Goal: Task Accomplishment & Management: Manage account settings

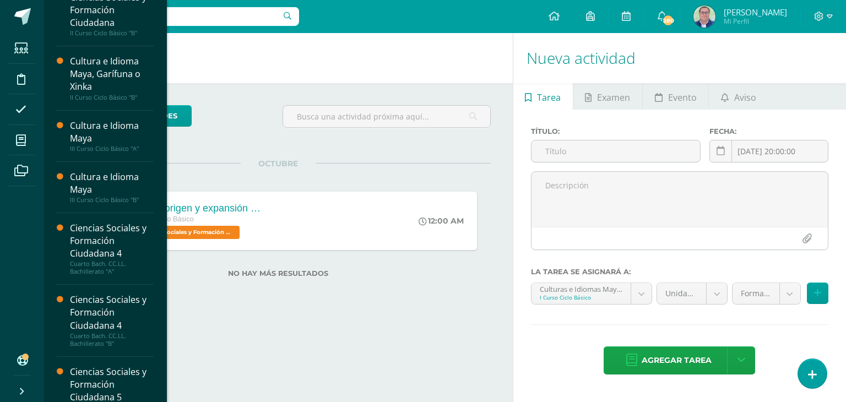
scroll to position [384, 0]
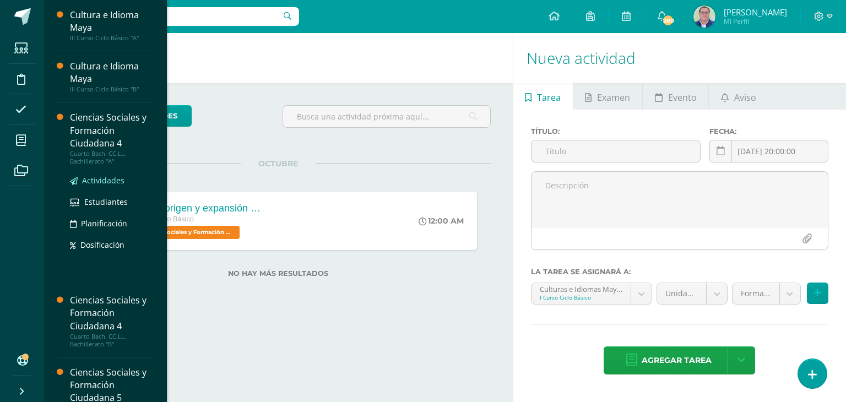
click at [98, 176] on span "Actividades" at bounding box center [103, 180] width 42 height 10
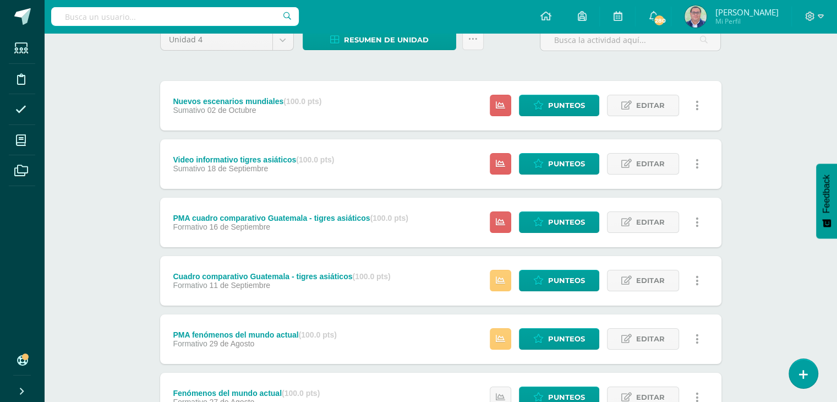
scroll to position [86, 0]
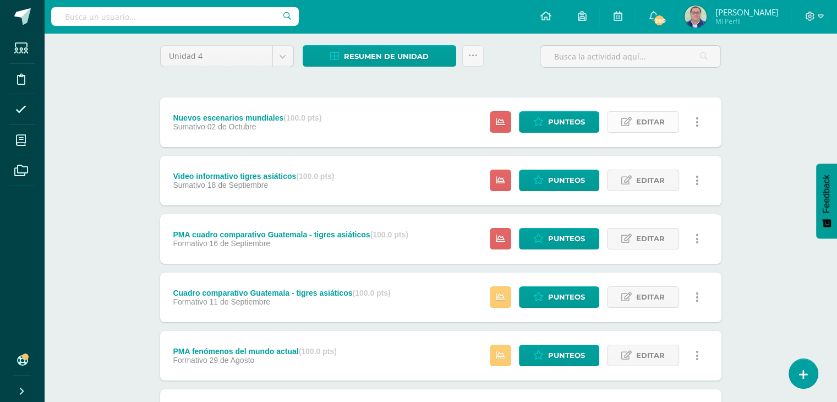
click at [647, 123] on span "Editar" at bounding box center [650, 122] width 29 height 20
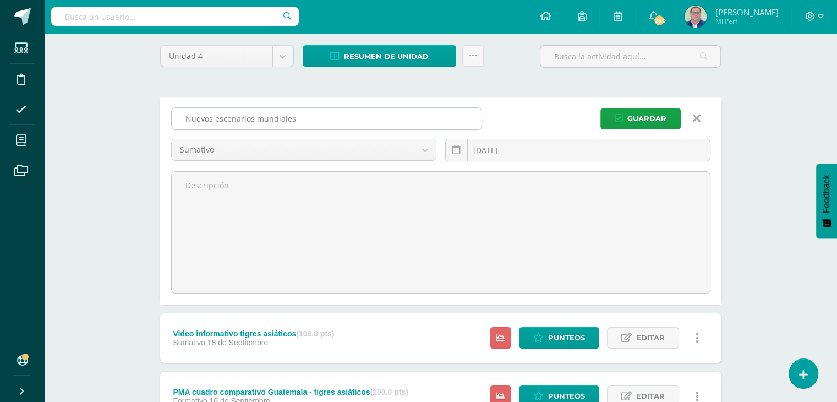
click at [300, 115] on input "Nuevos escenarios mundiales" at bounding box center [327, 118] width 310 height 21
type input "N"
type input "Bloques comerciales"
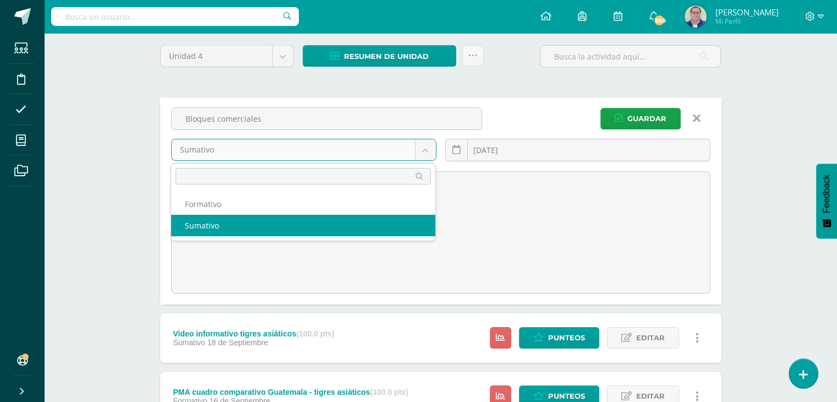
click at [425, 148] on body "Estudiantes Disciplina Asistencia Mis cursos Archivos Soporte Ayuda Reportar un…" at bounding box center [418, 291] width 837 height 755
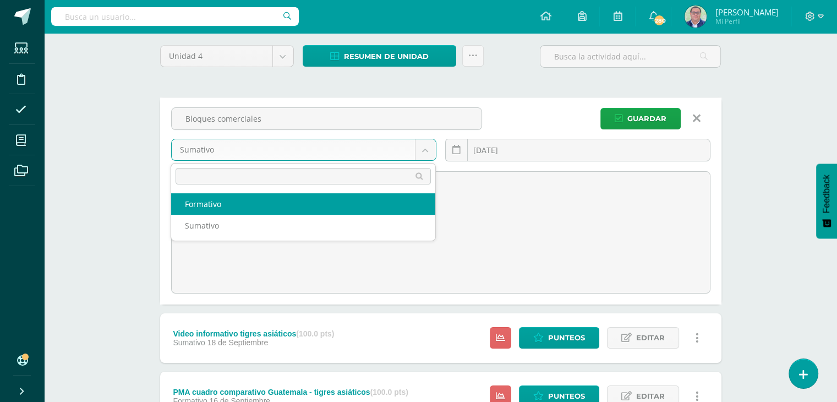
select select "228885"
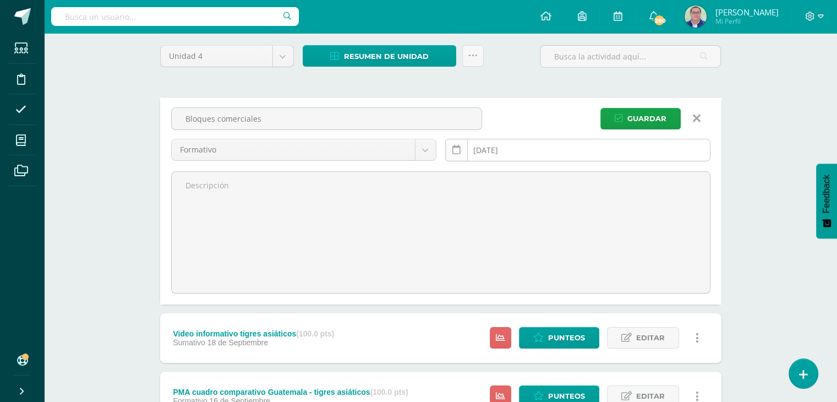
click at [456, 153] on link at bounding box center [456, 150] width 23 height 23
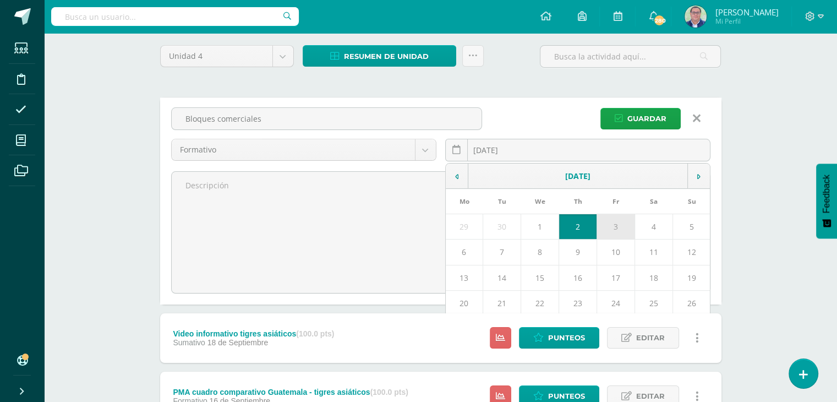
click at [613, 227] on td "3" at bounding box center [616, 226] width 38 height 25
type input "[DATE]"
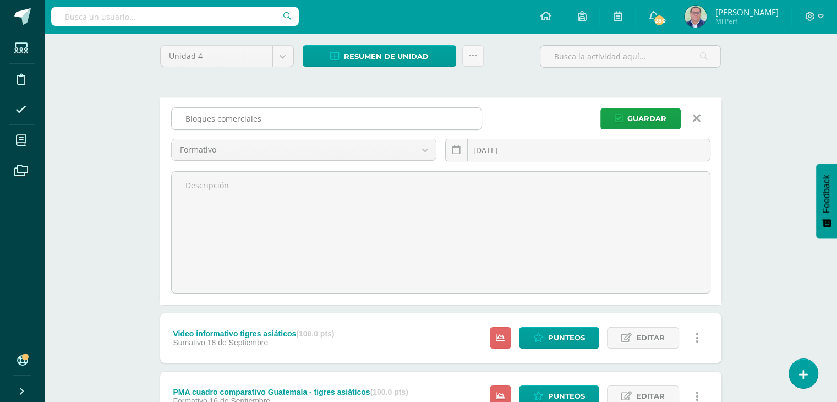
drag, startPoint x: 274, startPoint y: 117, endPoint x: 181, endPoint y: 119, distance: 93.1
click at [181, 119] on input "Bloques comerciales" at bounding box center [327, 118] width 310 height 21
click at [645, 117] on span "Guardar" at bounding box center [647, 118] width 39 height 20
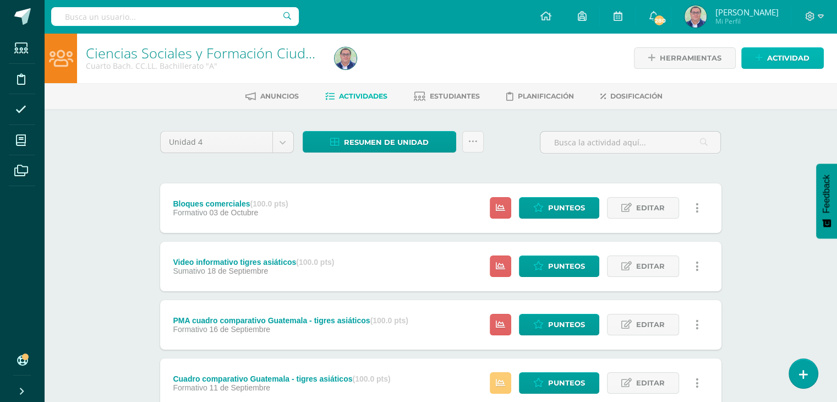
click at [775, 58] on span "Actividad" at bounding box center [788, 58] width 42 height 20
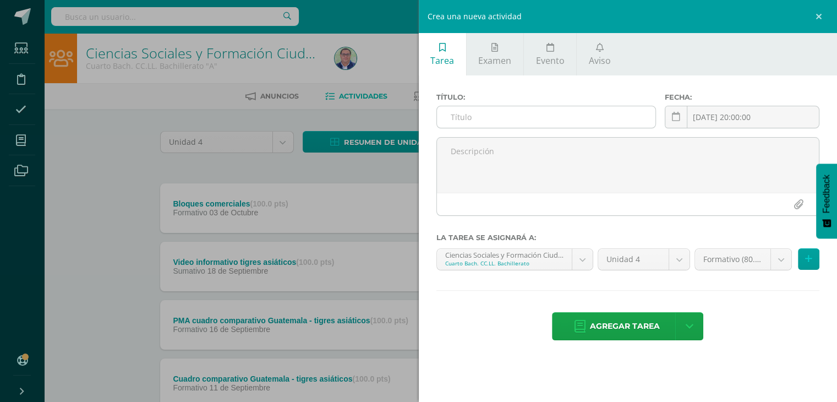
click at [519, 122] on input "text" at bounding box center [546, 116] width 219 height 21
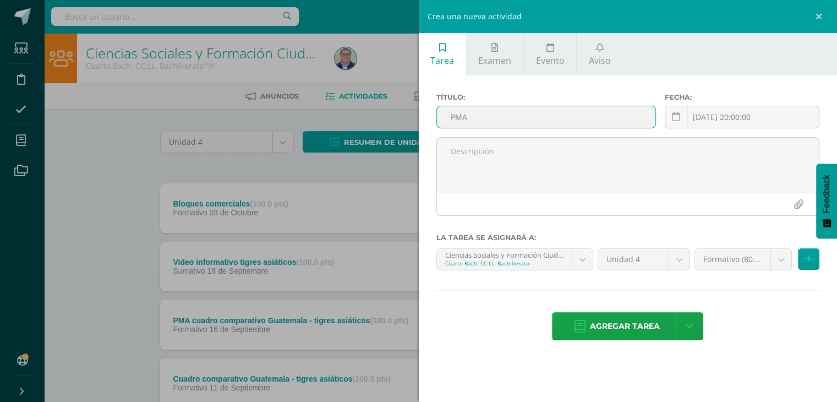
paste input "Bloques comerciales"
type input "PMA Bloques comerciales"
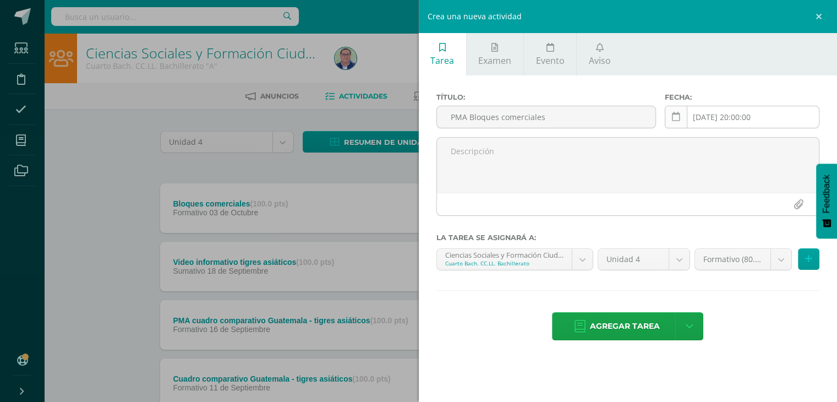
click at [678, 119] on icon at bounding box center [676, 116] width 8 height 9
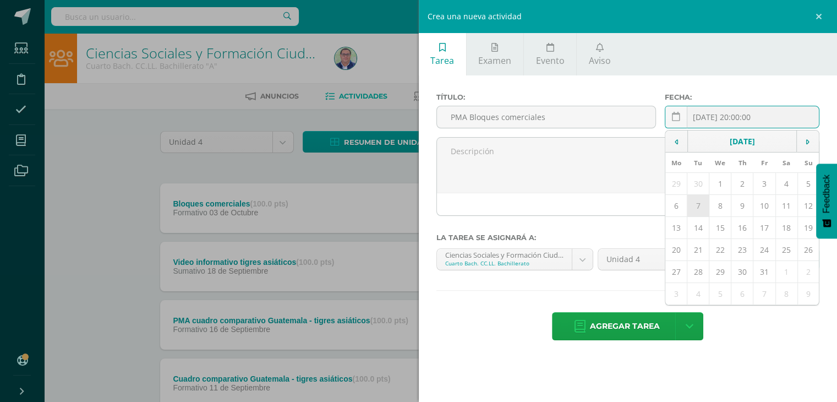
click at [700, 206] on td "7" at bounding box center [699, 206] width 22 height 22
type input "2025-10-07"
click at [583, 264] on body "La tarea Bloques comerciales fue editada exitosamente. Estudiantes Disciplina A…" at bounding box center [418, 299] width 837 height 598
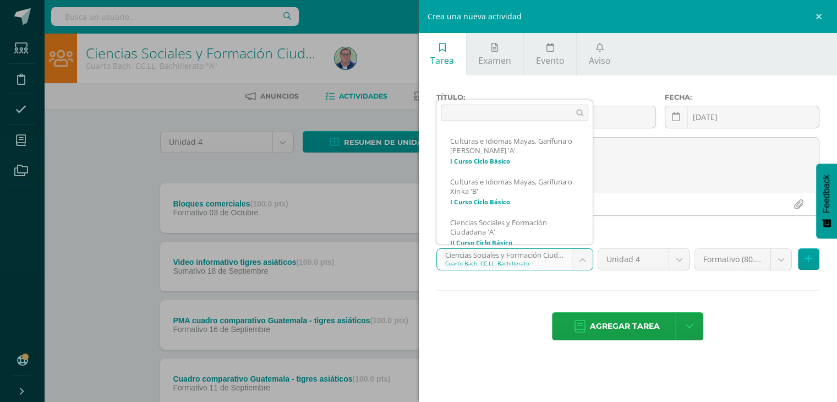
scroll to position [233, 0]
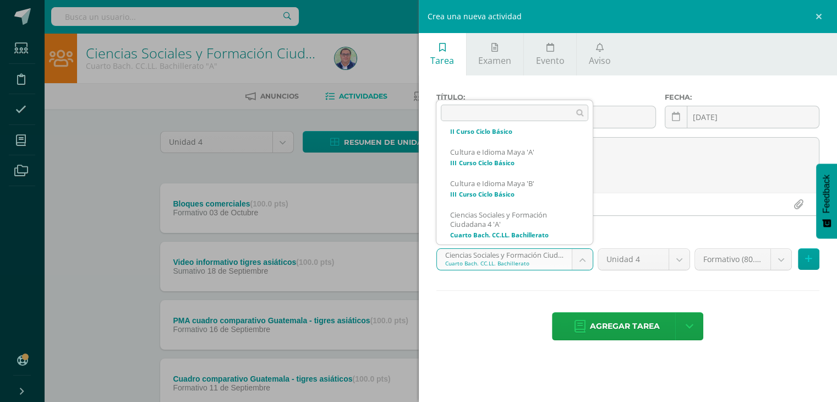
click at [813, 260] on body "La tarea Bloques comerciales fue editada exitosamente. Estudiantes Disciplina A…" at bounding box center [418, 299] width 837 height 598
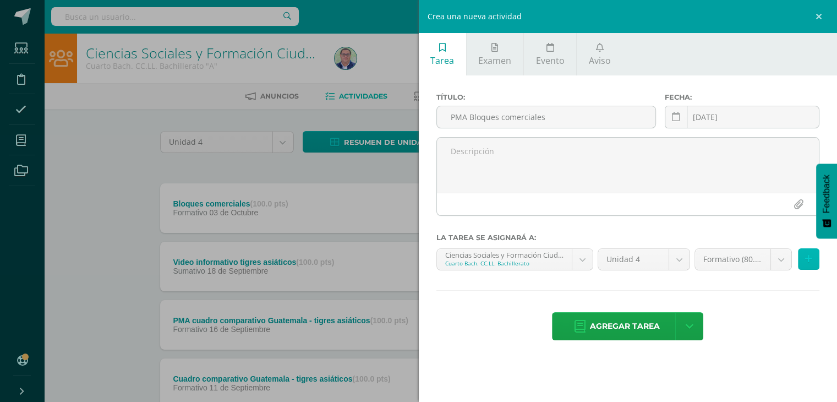
click at [813, 260] on button at bounding box center [808, 258] width 21 height 21
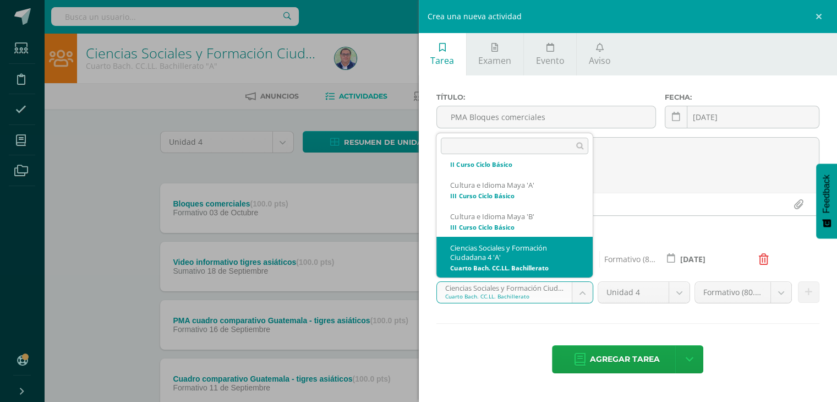
click at [581, 293] on body "La tarea Bloques comerciales fue editada exitosamente. Estudiantes Disciplina A…" at bounding box center [418, 299] width 837 height 598
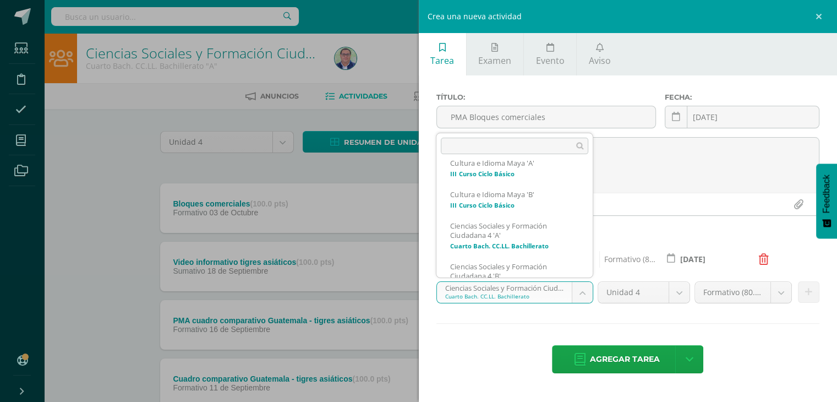
scroll to position [277, 0]
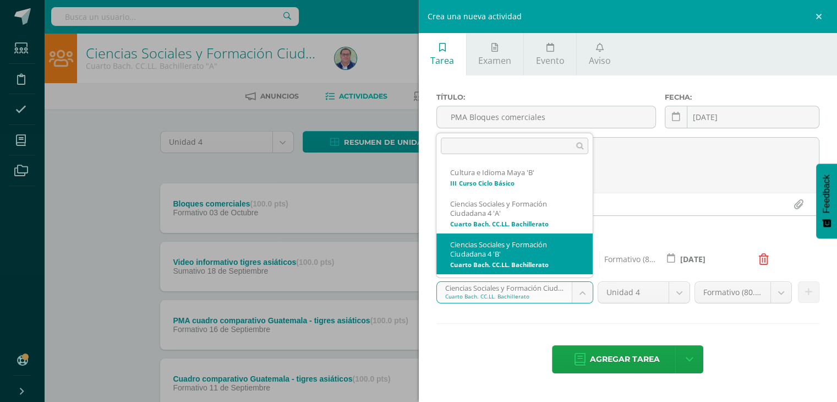
select select "229043"
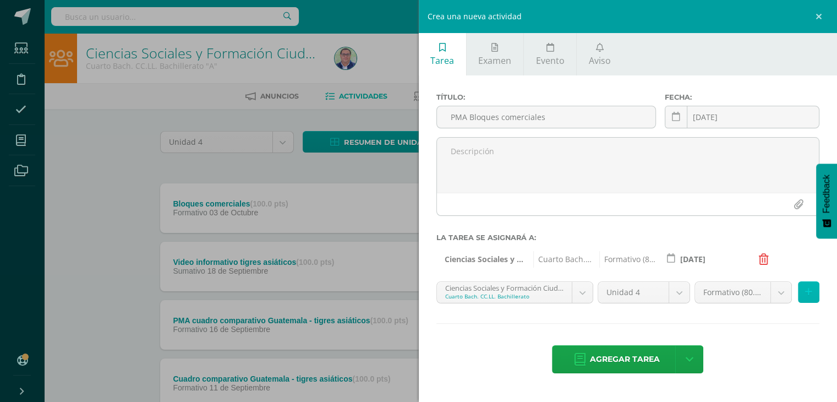
click at [809, 291] on icon at bounding box center [808, 291] width 7 height 9
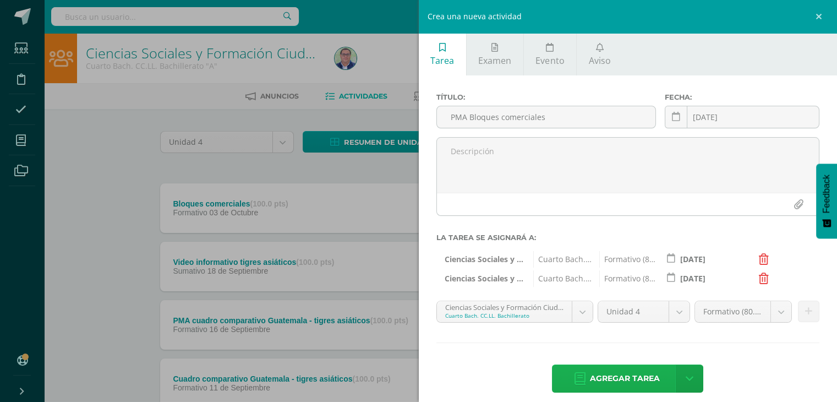
click at [641, 374] on span "Agregar tarea" at bounding box center [625, 378] width 70 height 27
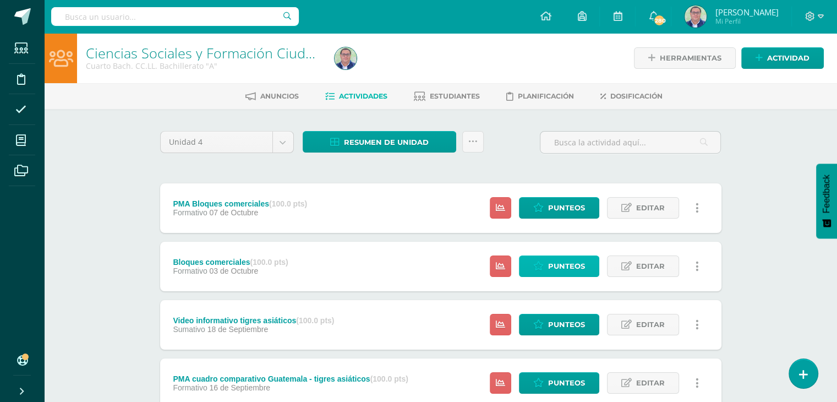
click at [568, 264] on span "Punteos" at bounding box center [566, 266] width 37 height 20
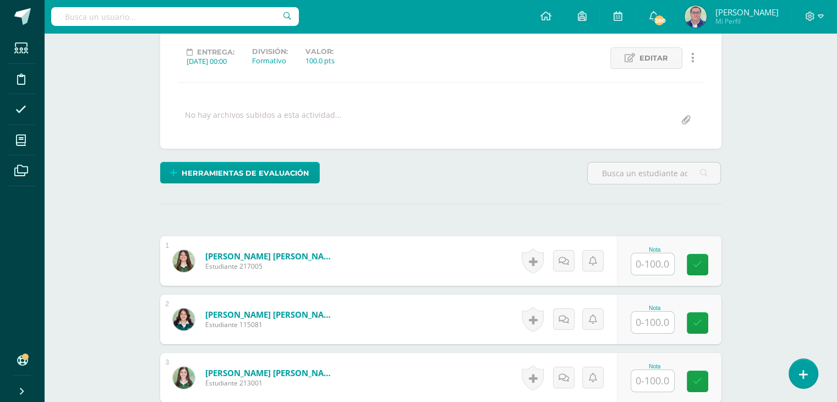
scroll to position [165, 0]
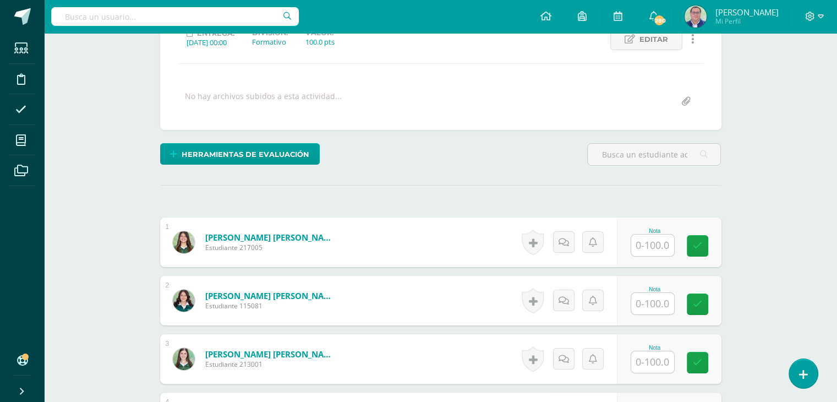
click at [649, 241] on input "text" at bounding box center [652, 245] width 43 height 21
type input "100"
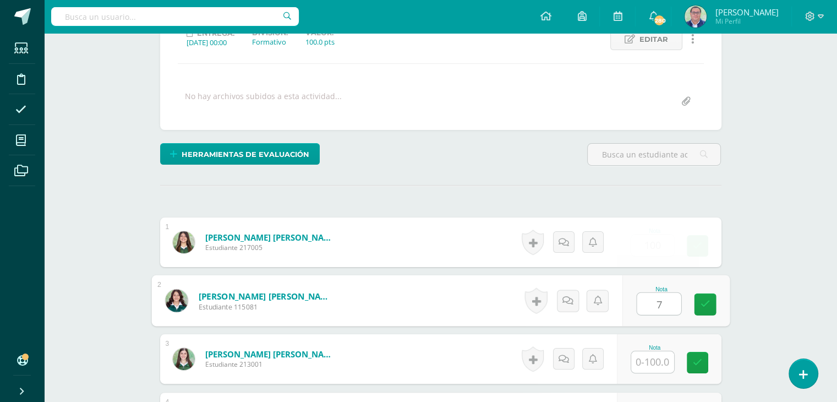
scroll to position [166, 0]
type input "79"
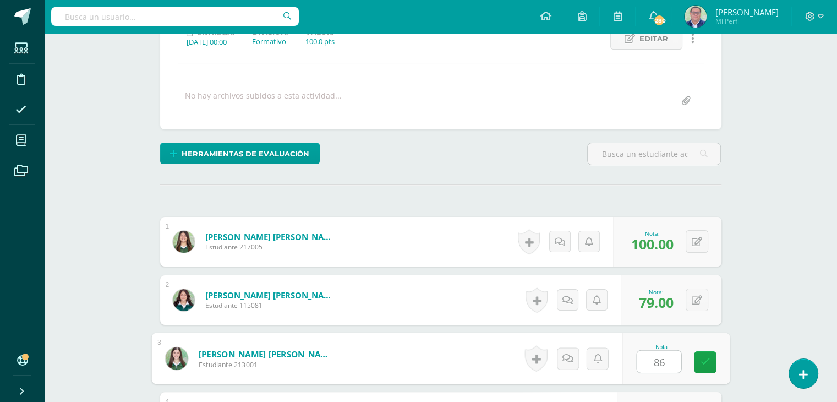
type input "86"
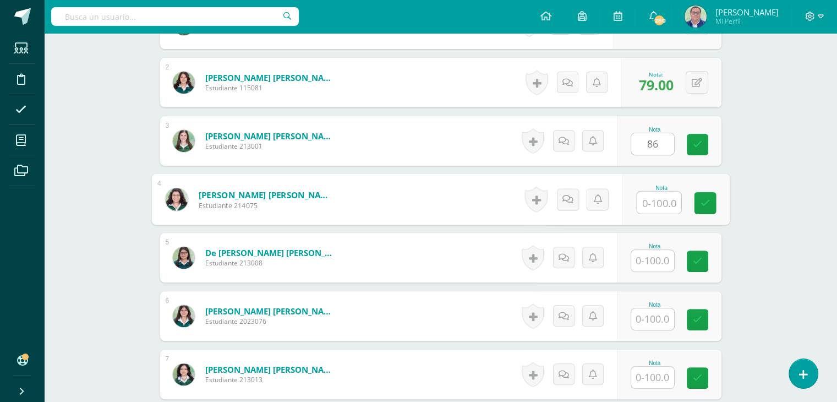
scroll to position [384, 0]
type input "75"
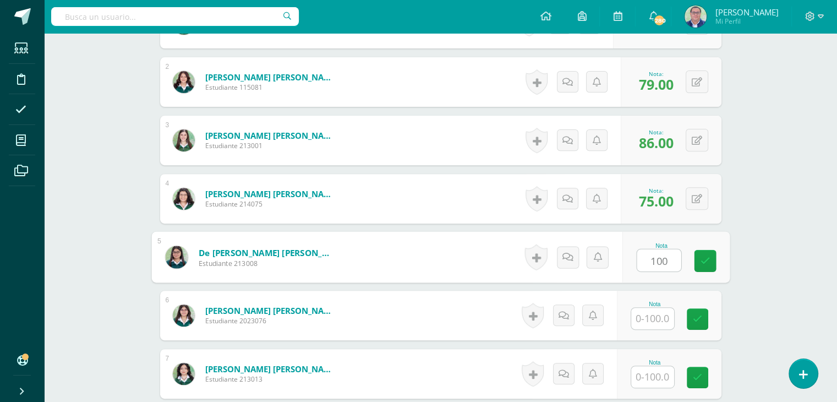
type input "100"
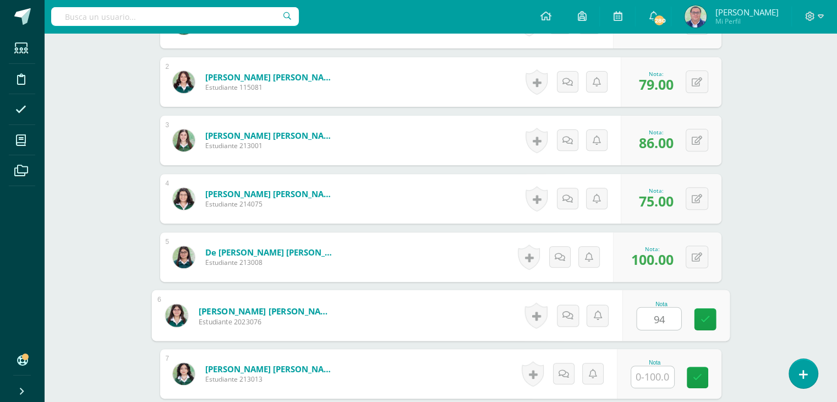
type input "94"
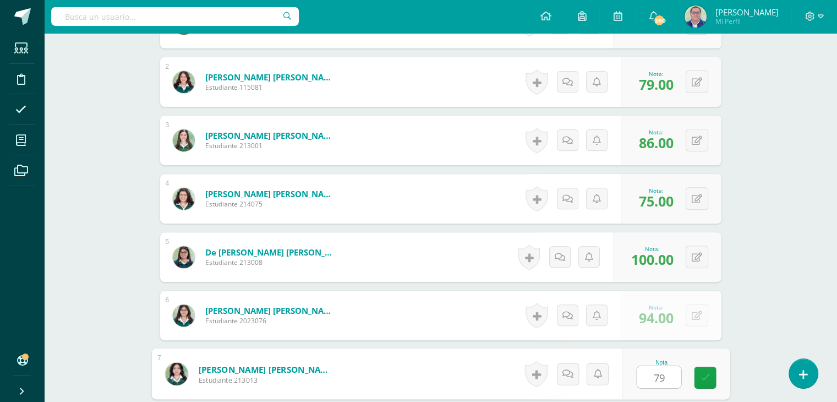
type input "79"
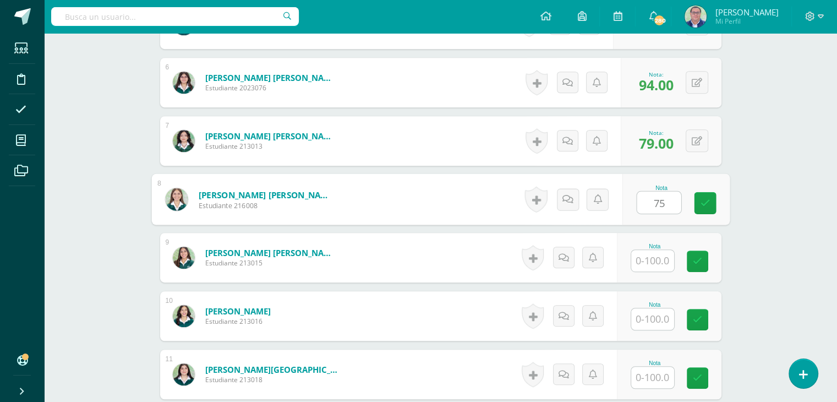
type input "75"
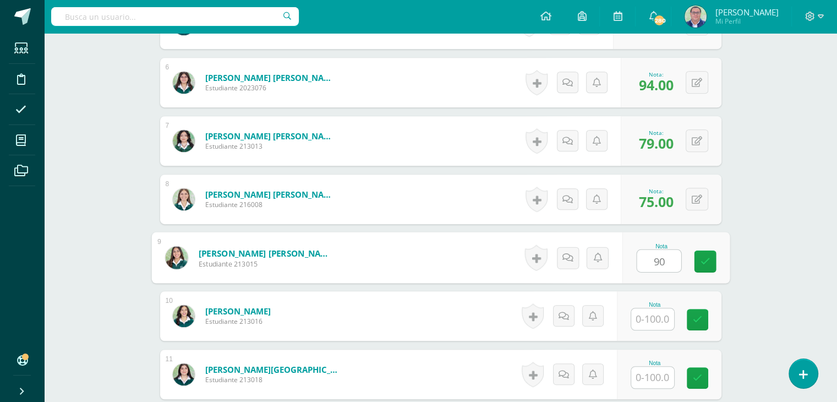
type input "90"
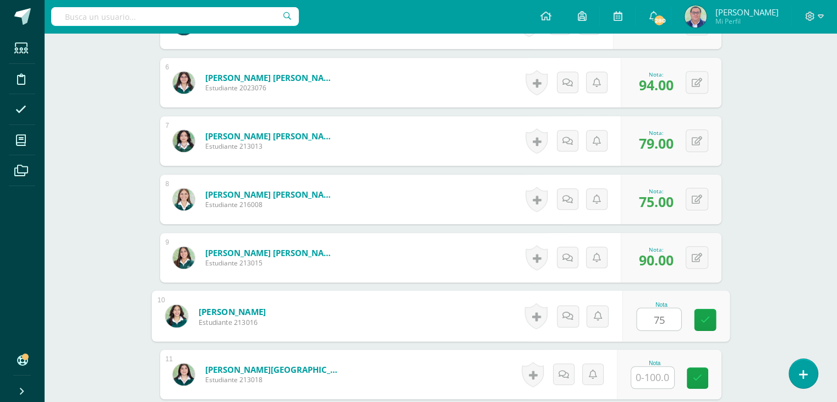
type input "75"
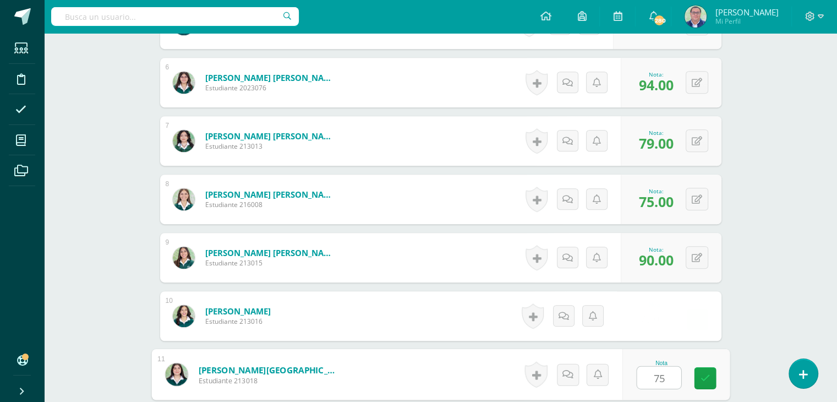
type input "75"
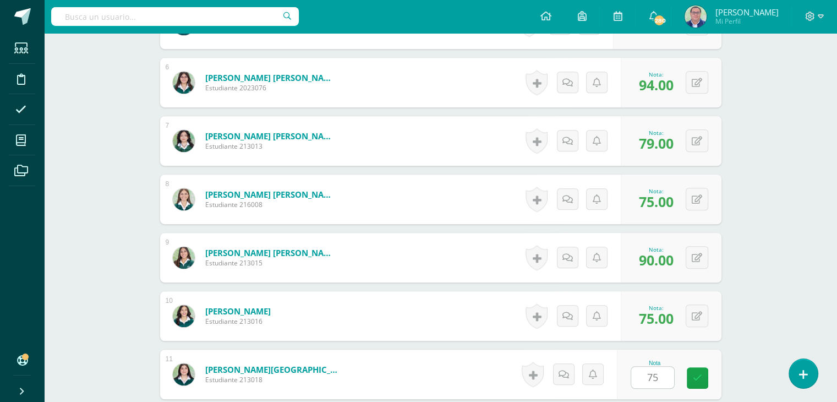
scroll to position [850, 0]
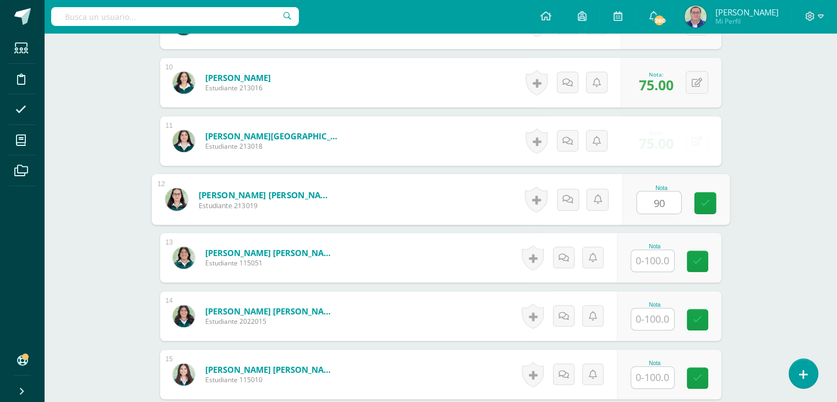
type input "90"
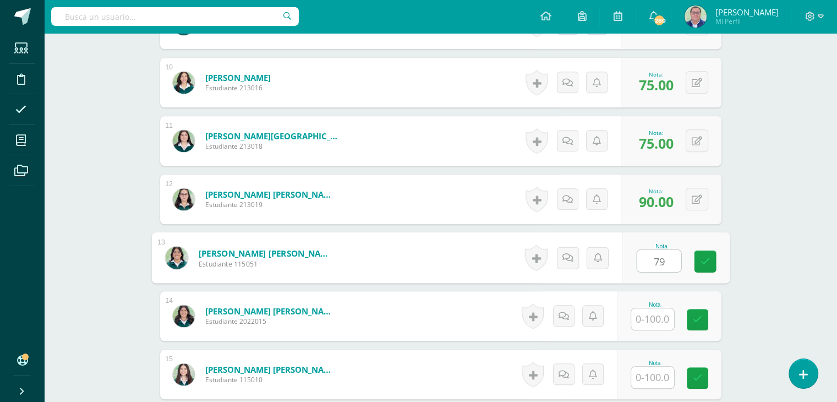
type input "79"
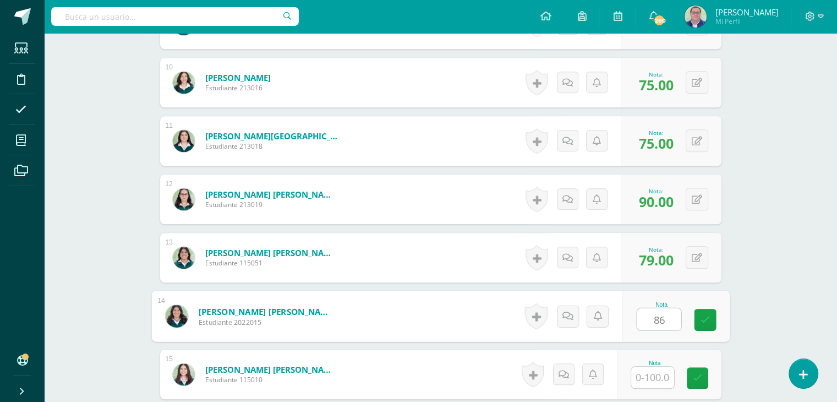
type input "86"
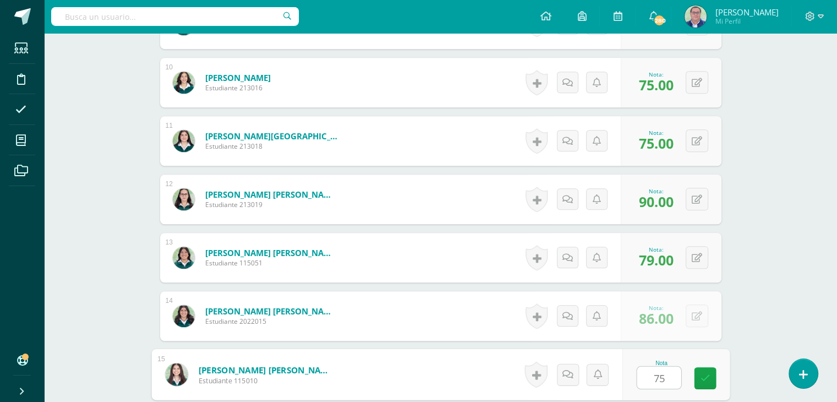
type input "75"
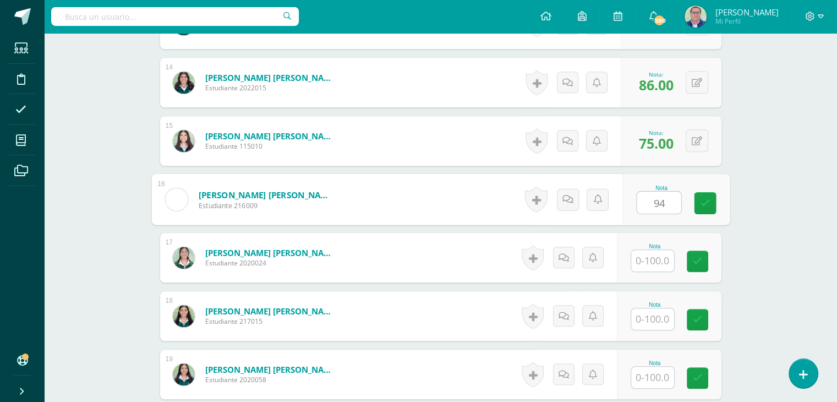
type input "94"
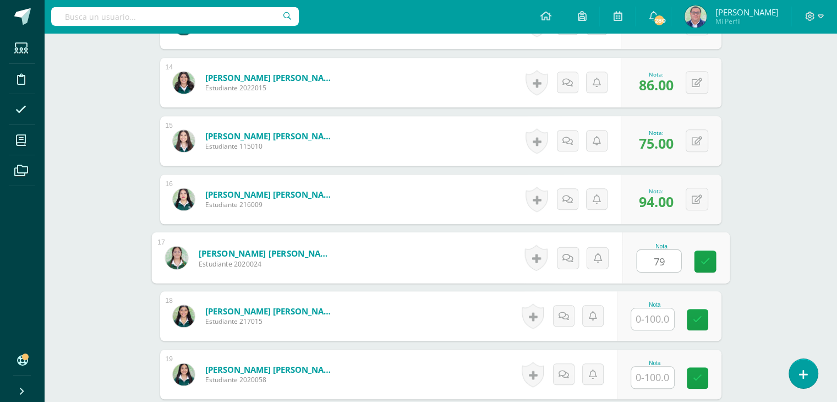
type input "79"
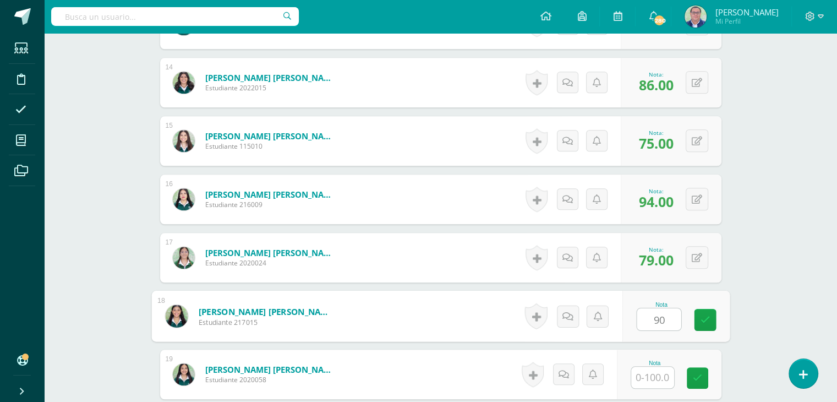
type input "90"
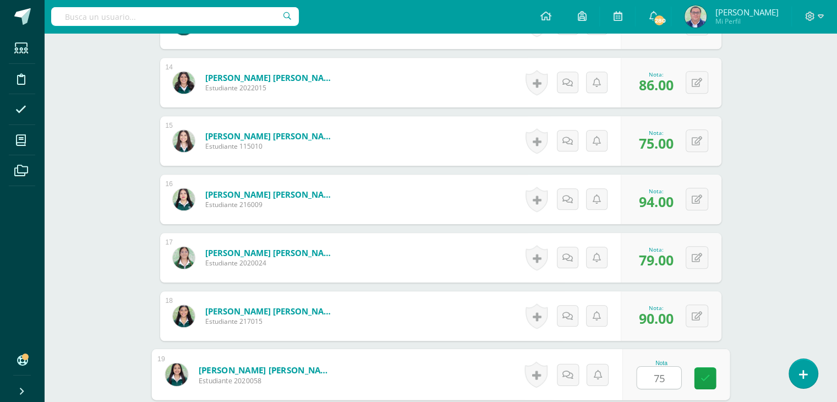
type input "75"
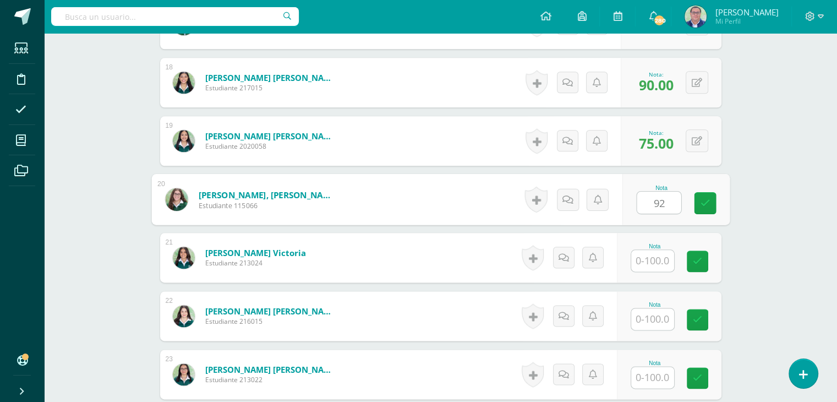
type input "92"
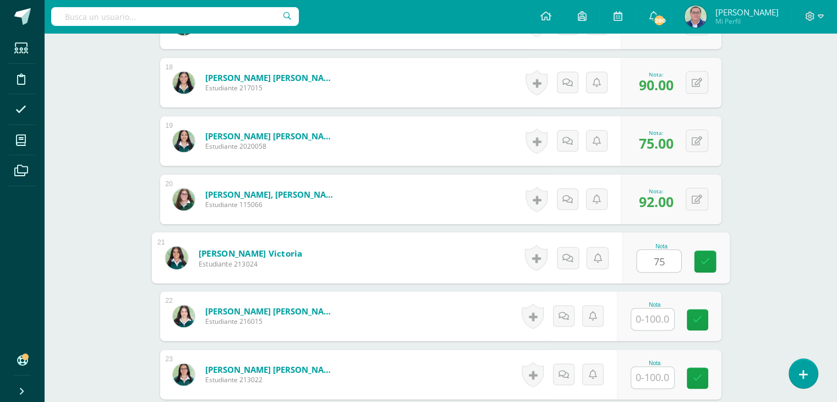
type input "75"
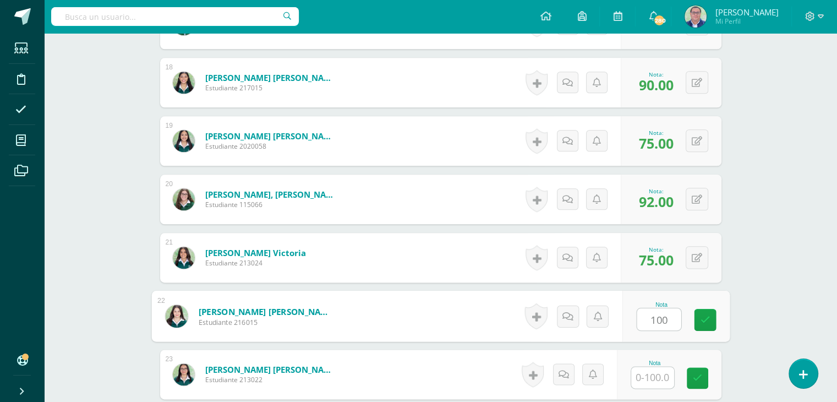
type input "100"
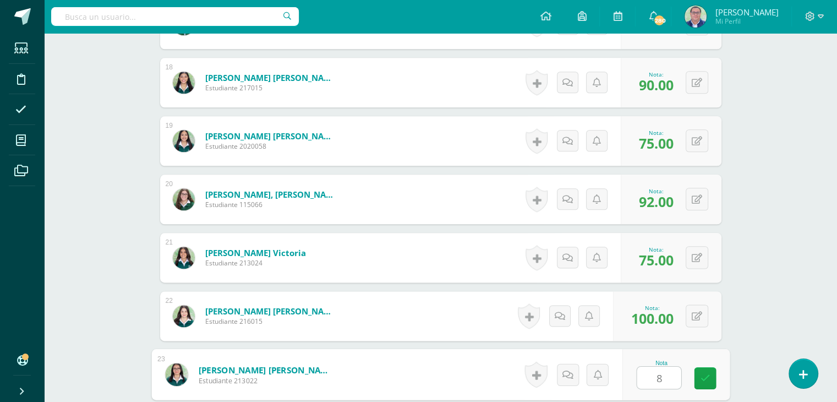
type input "86"
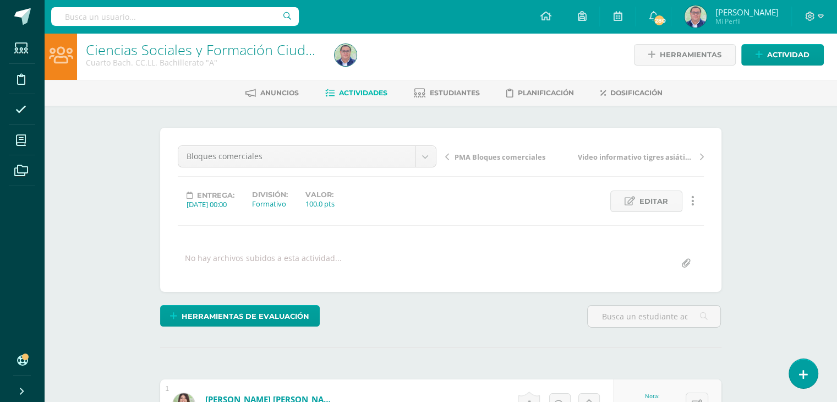
scroll to position [0, 0]
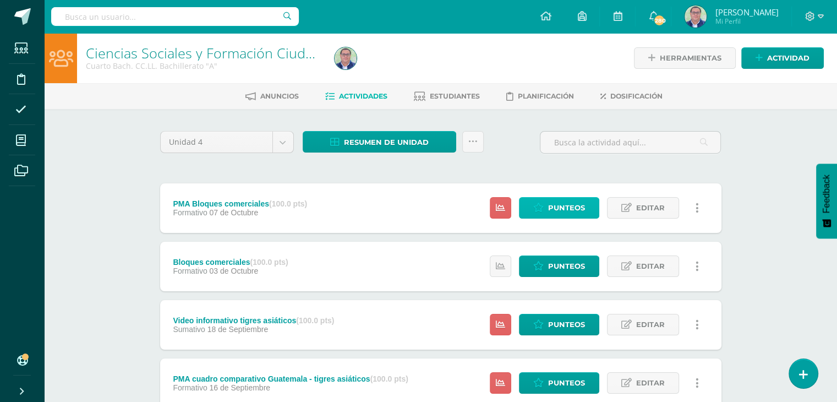
click at [574, 210] on span "Punteos" at bounding box center [566, 208] width 37 height 20
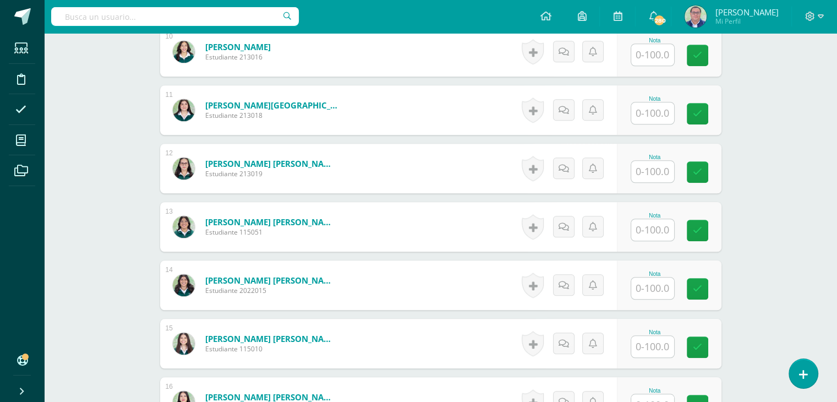
scroll to position [936, 0]
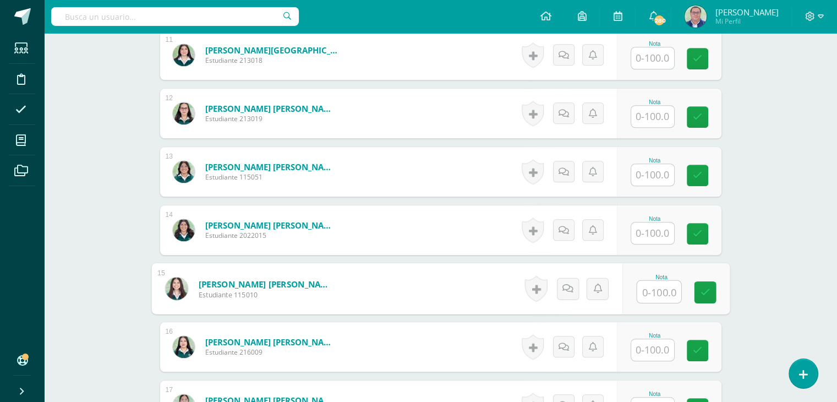
click at [646, 289] on input "text" at bounding box center [659, 292] width 44 height 22
type input "100"
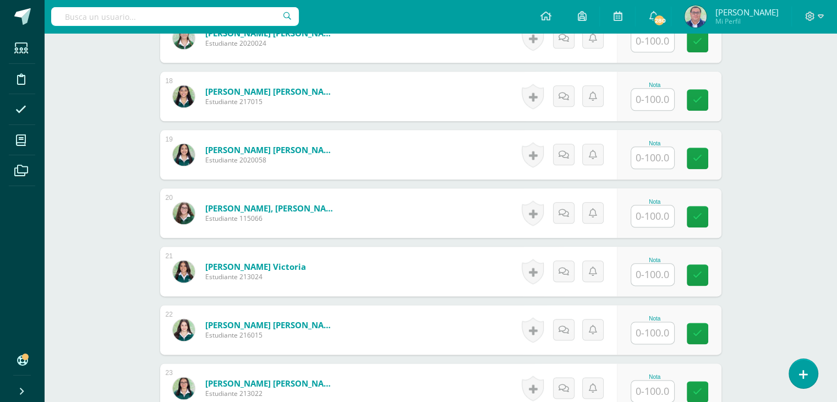
scroll to position [1322, 0]
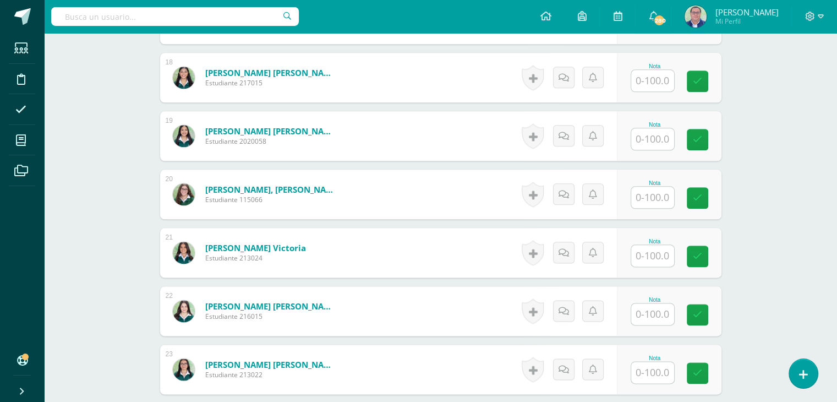
click at [650, 254] on input "text" at bounding box center [652, 255] width 43 height 21
type input "94"
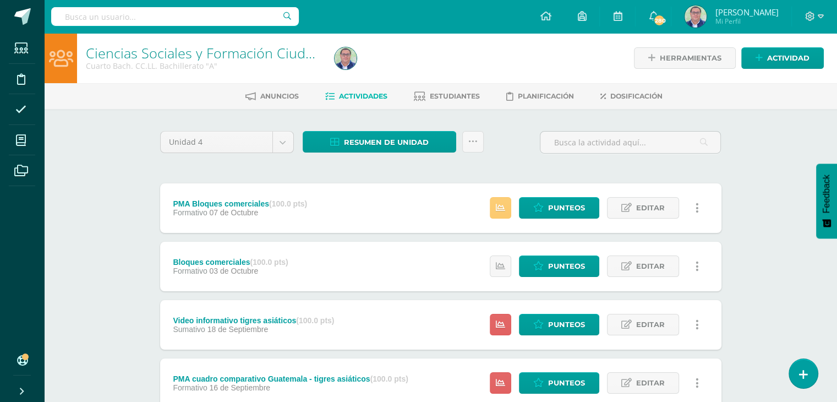
scroll to position [55, 0]
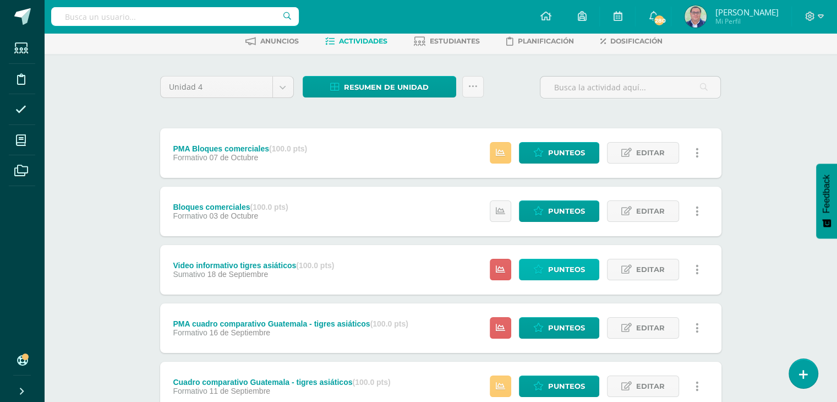
click at [558, 267] on span "Punteos" at bounding box center [566, 269] width 37 height 20
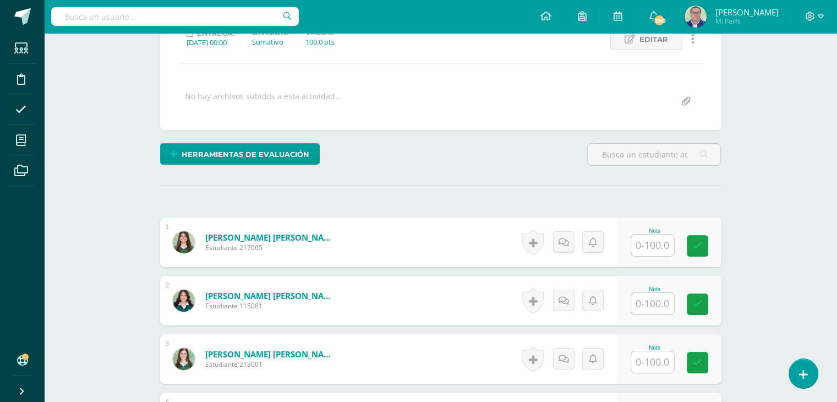
scroll to position [165, 0]
click at [656, 249] on input "text" at bounding box center [652, 245] width 43 height 21
type input "90"
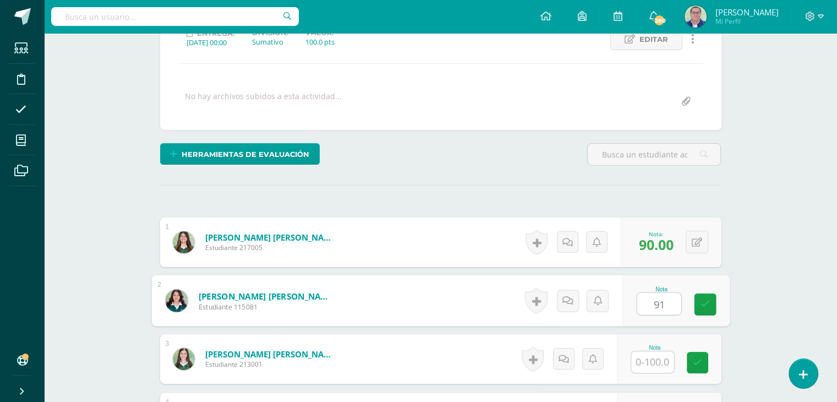
type input "91"
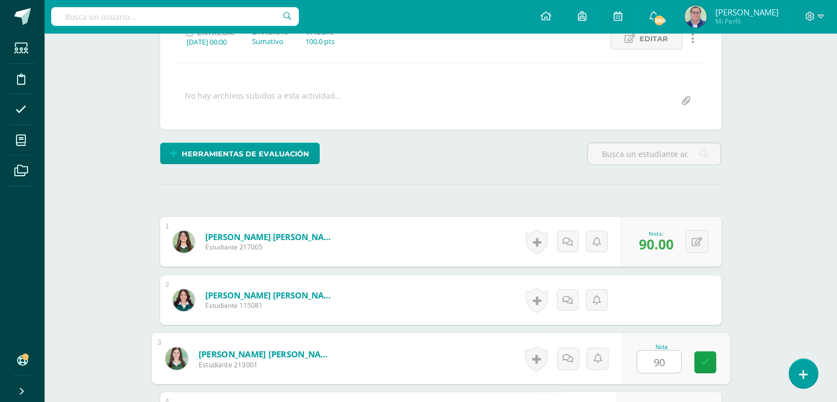
type input "90"
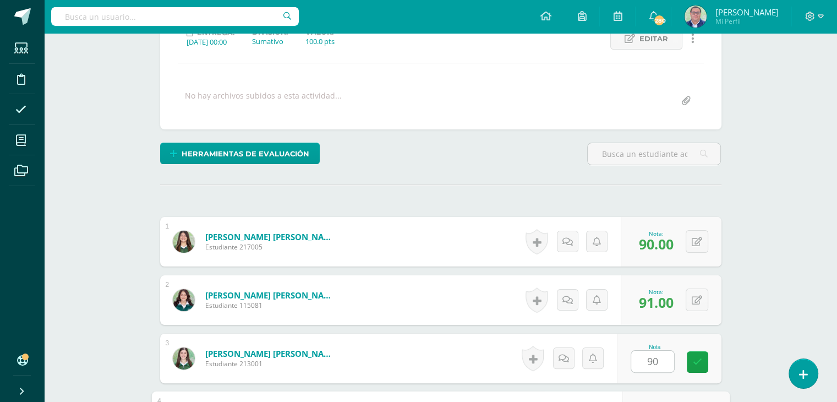
scroll to position [383, 0]
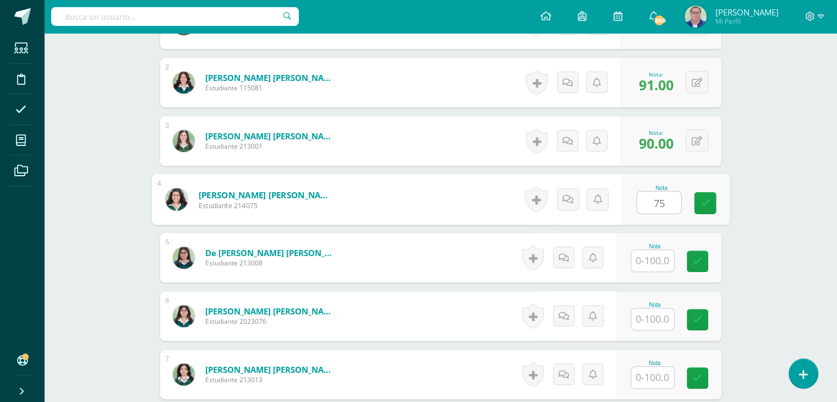
type input "75"
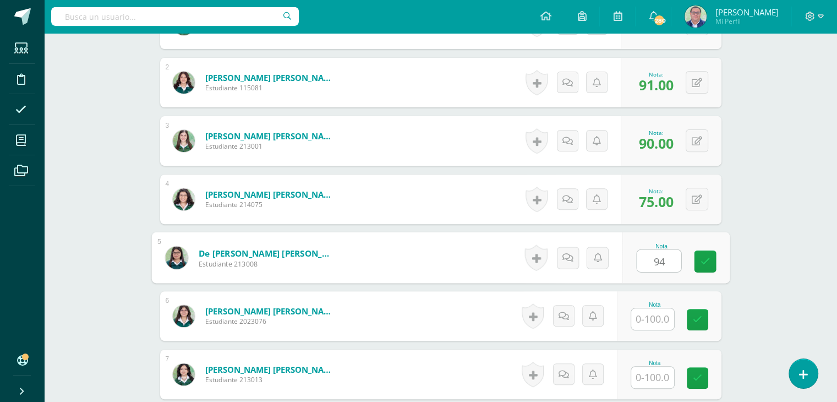
type input "94"
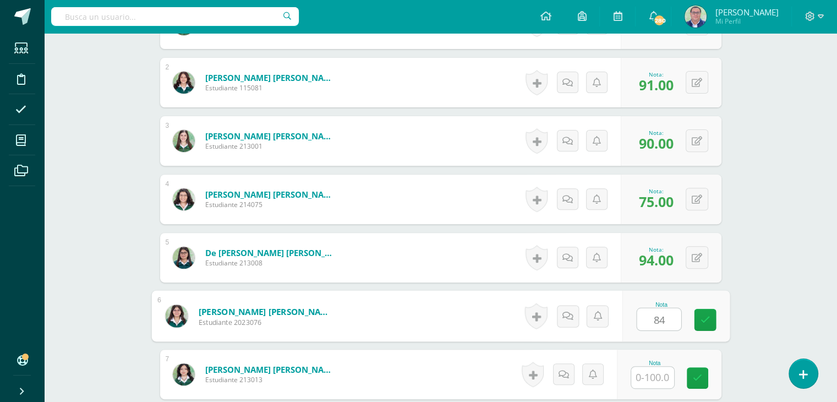
scroll to position [384, 0]
type input "84"
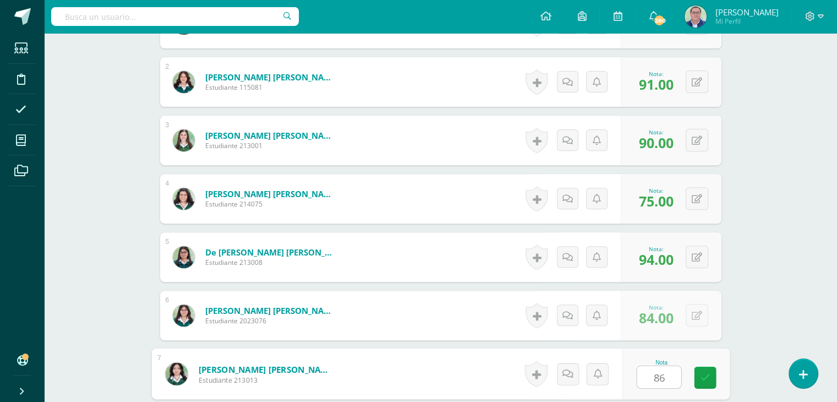
type input "86"
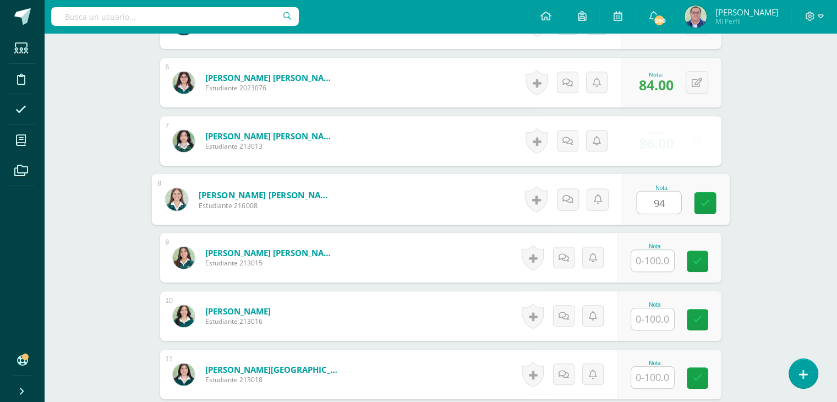
type input "94"
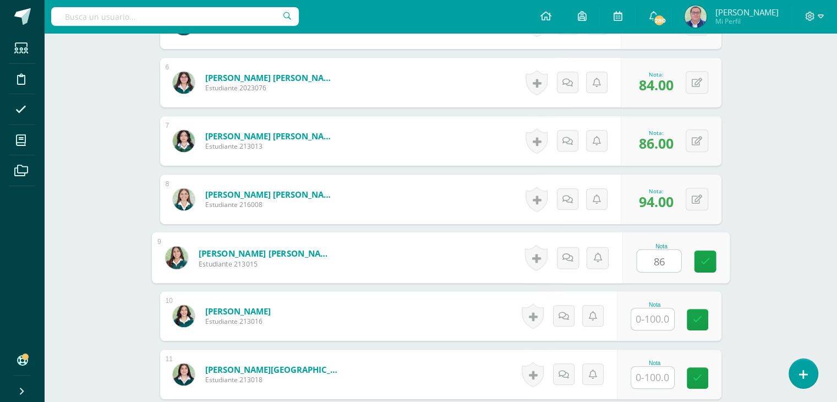
type input "86"
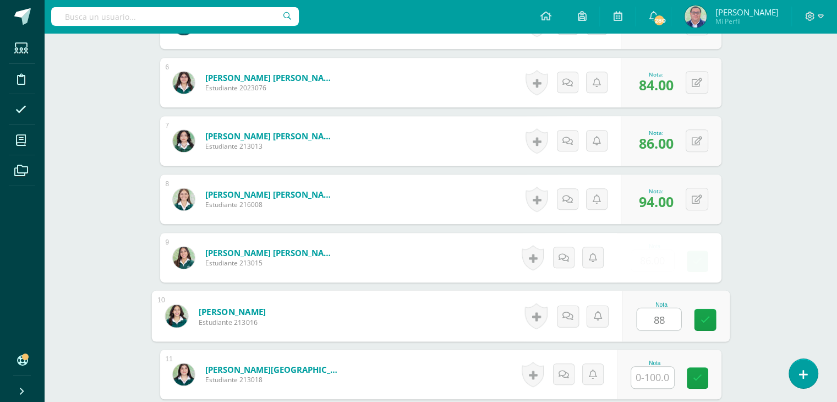
type input "88"
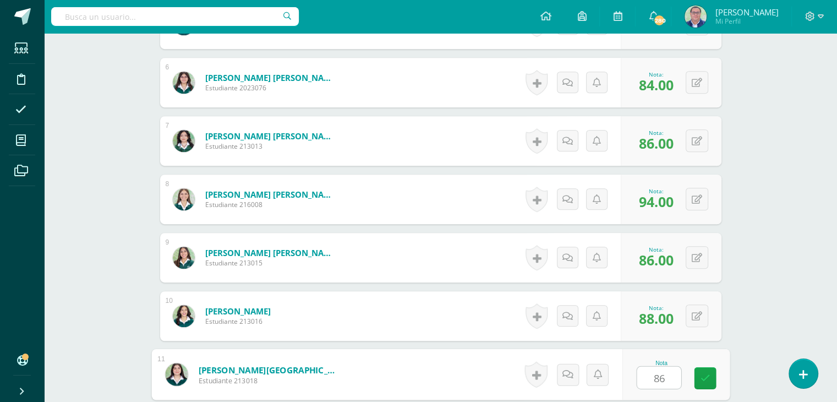
type input "86"
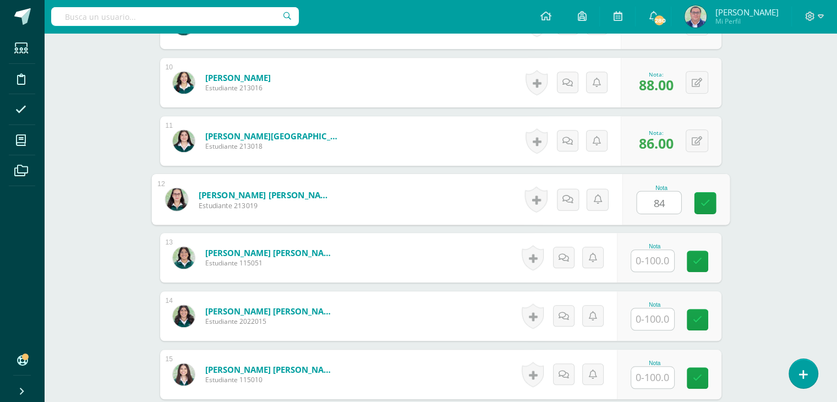
type input "84"
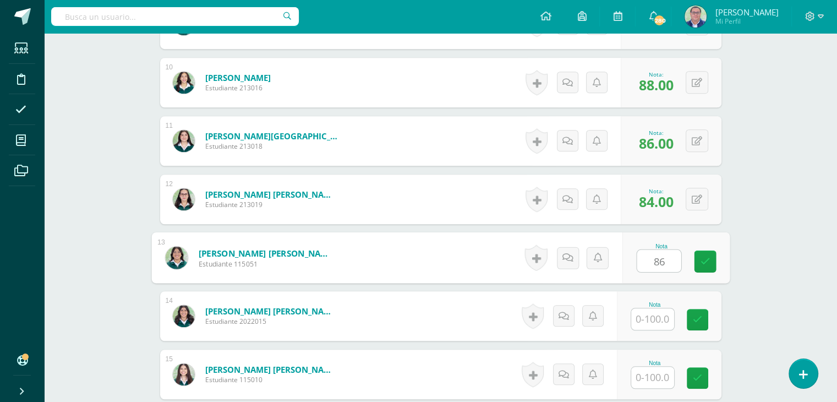
type input "86"
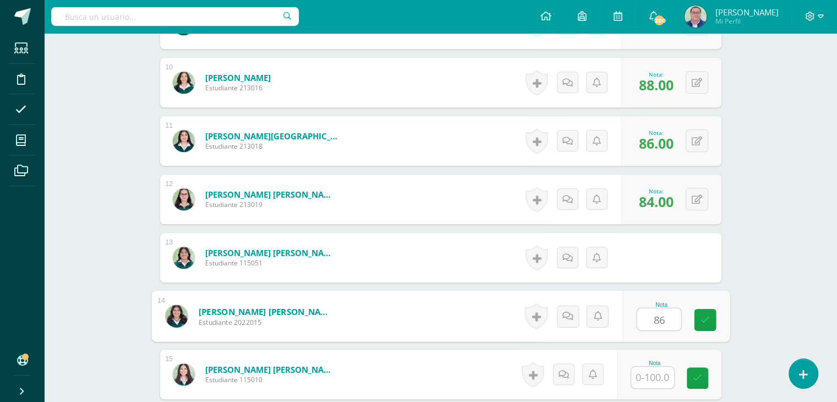
type input "86"
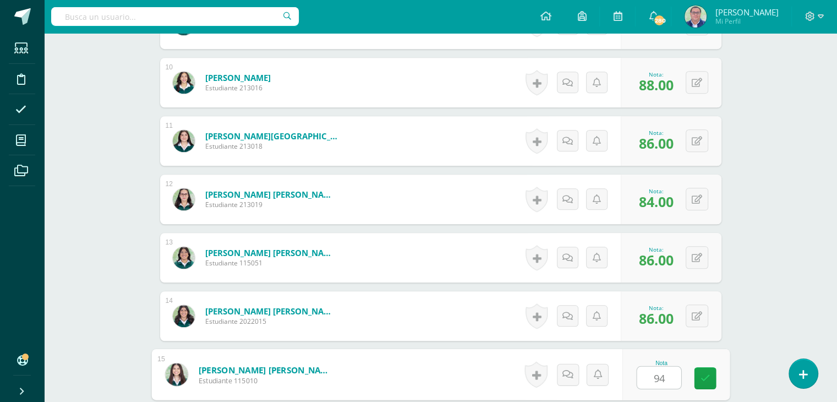
type input "94"
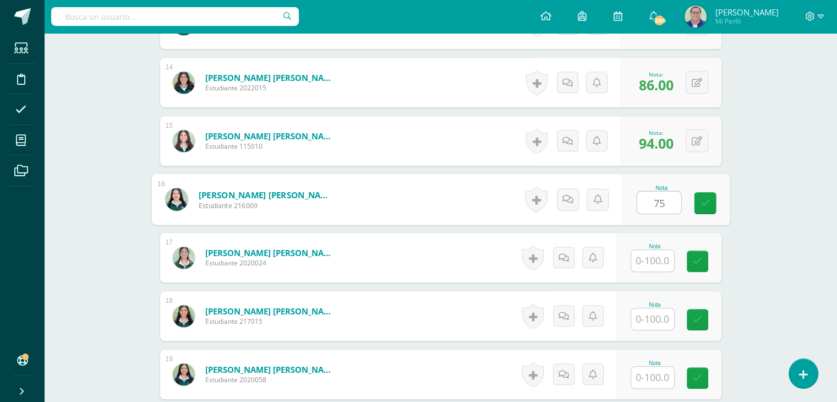
type input "75"
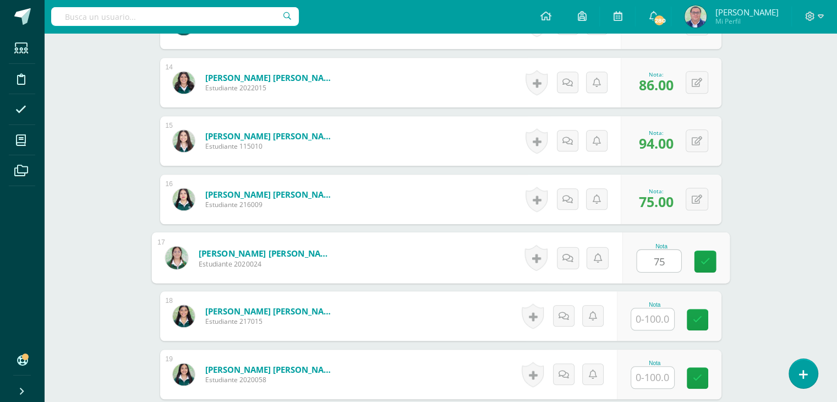
type input "75"
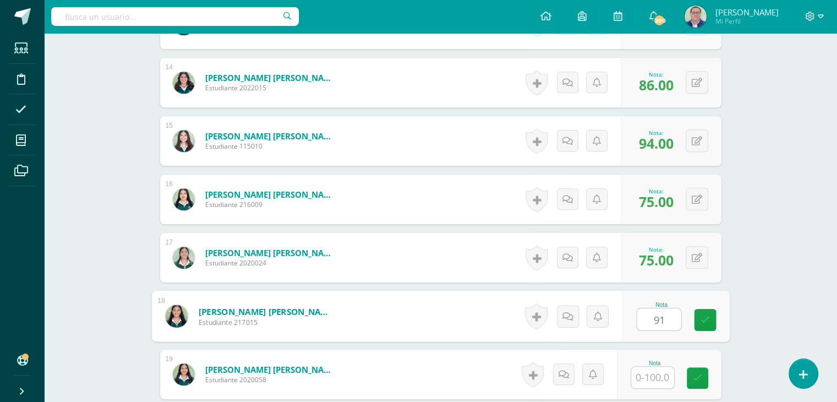
type input "91"
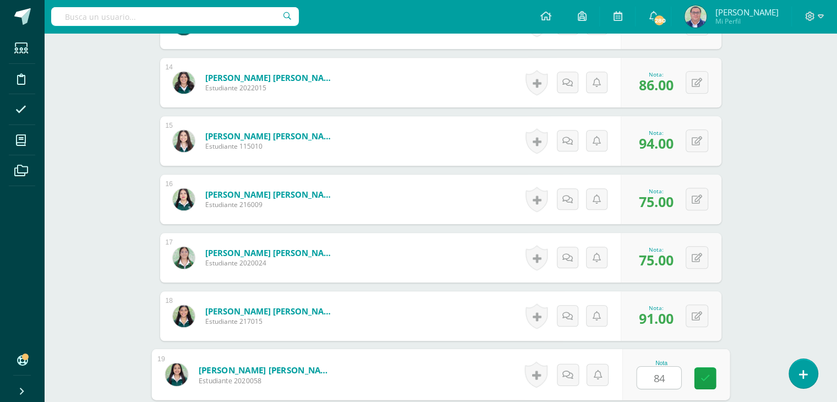
type input "84"
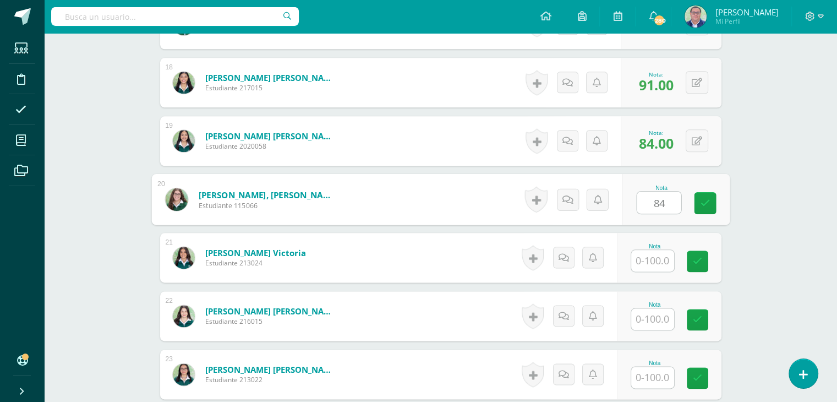
type input "84"
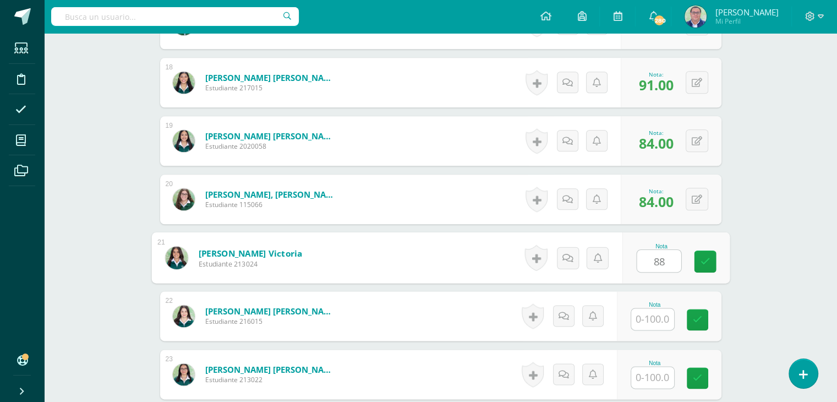
type input "88"
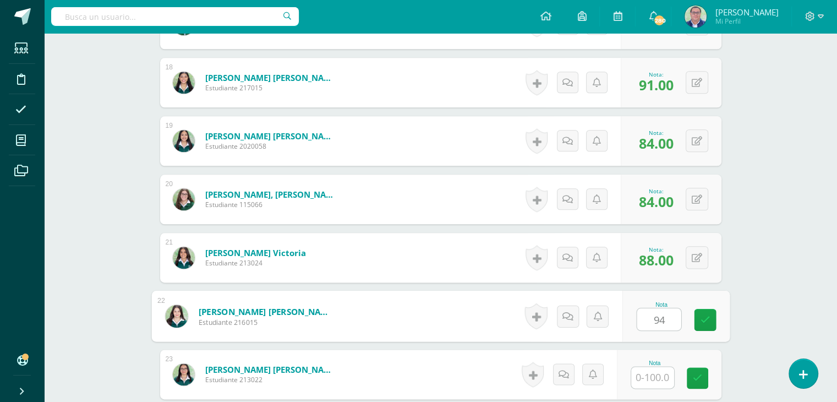
type input "94"
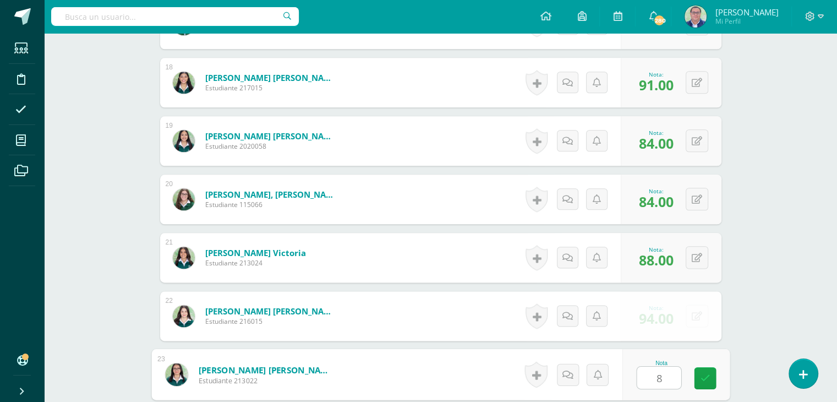
type input "86"
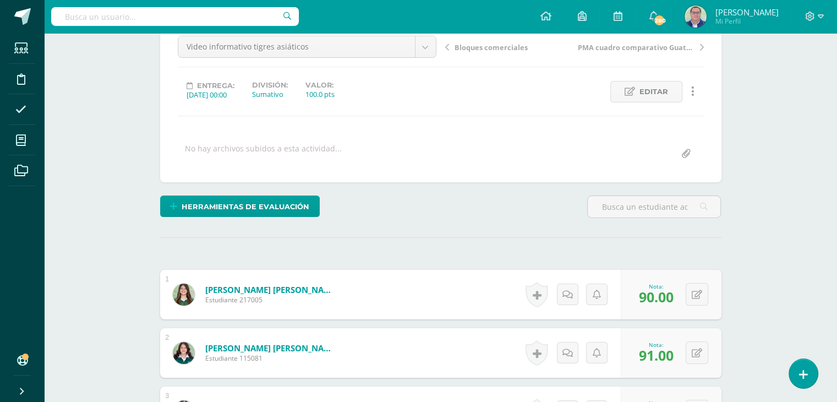
scroll to position [106, 0]
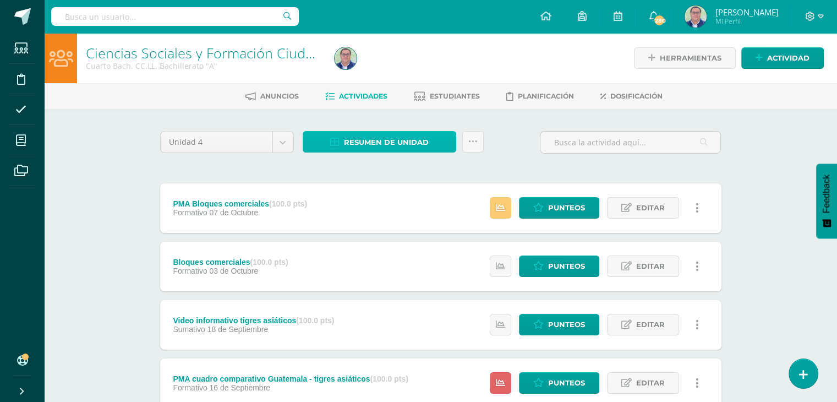
click at [391, 143] on span "Resumen de unidad" at bounding box center [386, 142] width 85 height 20
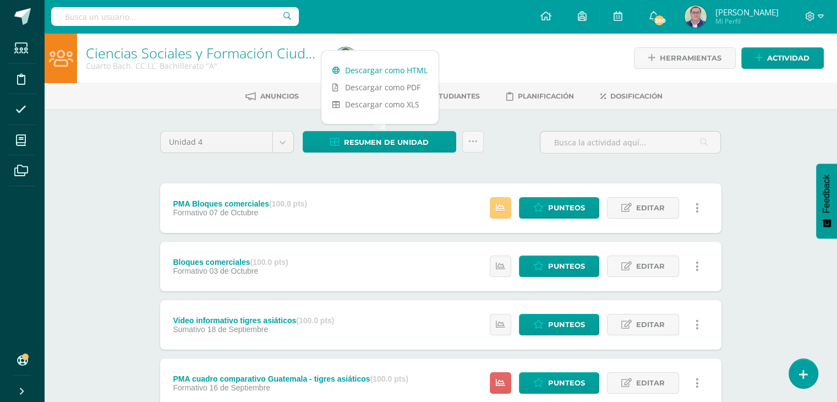
click at [388, 68] on link "Descargar como HTML" at bounding box center [380, 70] width 117 height 17
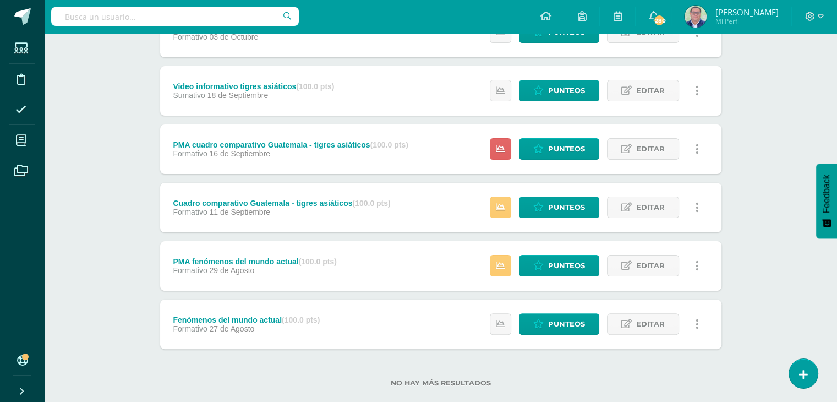
scroll to position [254, 0]
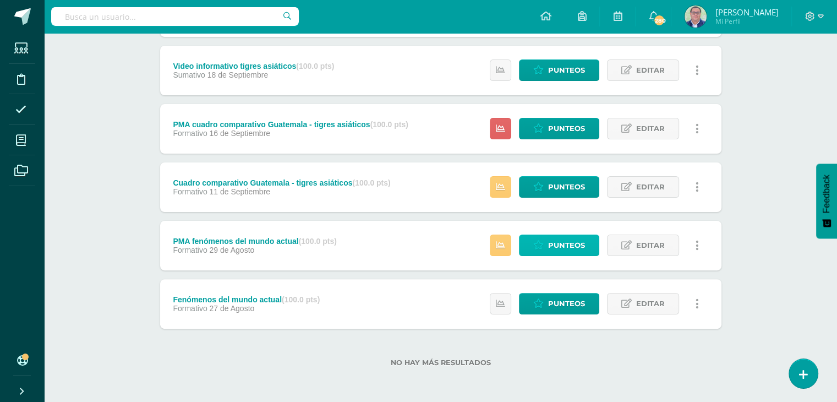
click at [579, 245] on span "Punteos" at bounding box center [566, 245] width 37 height 20
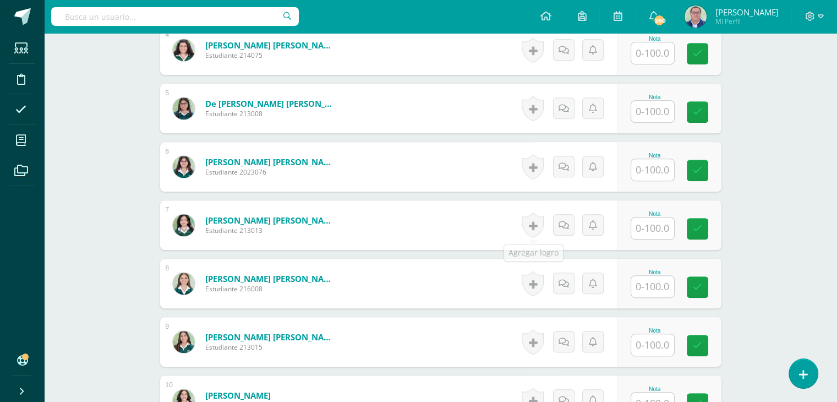
scroll to position [551, 0]
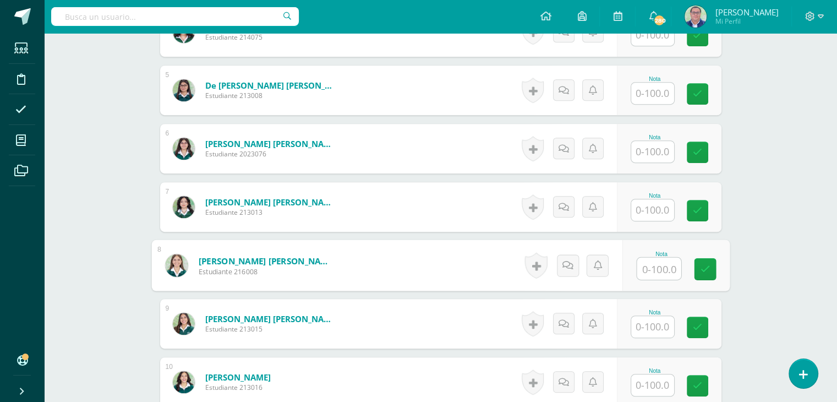
click at [655, 270] on input "text" at bounding box center [659, 269] width 44 height 22
type input "90"
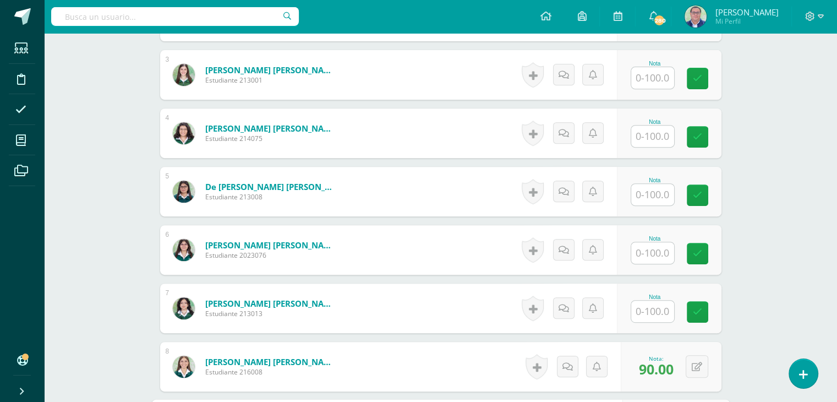
scroll to position [386, 0]
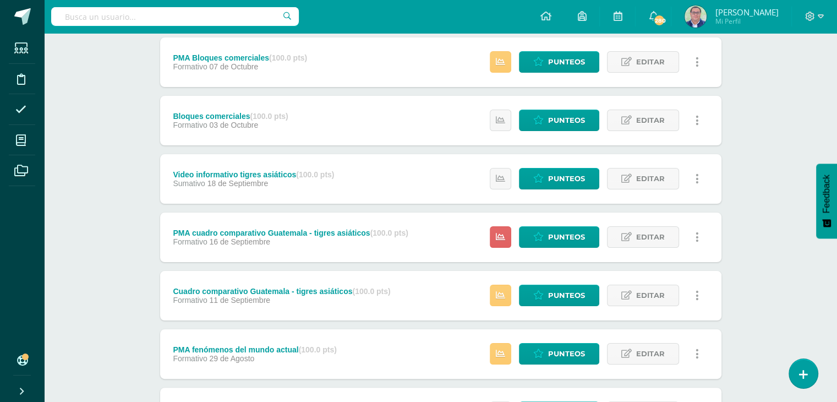
scroll to position [165, 0]
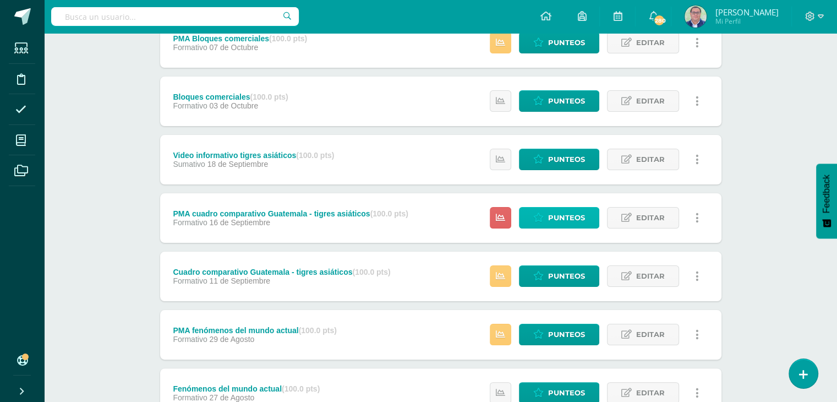
click at [570, 216] on span "Punteos" at bounding box center [566, 218] width 37 height 20
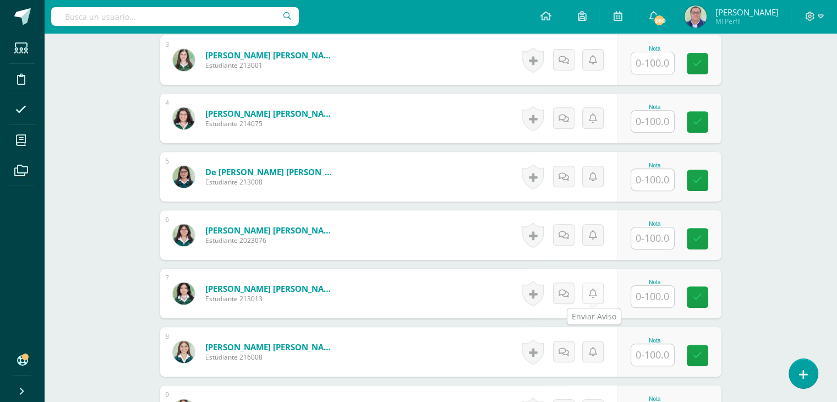
scroll to position [519, 0]
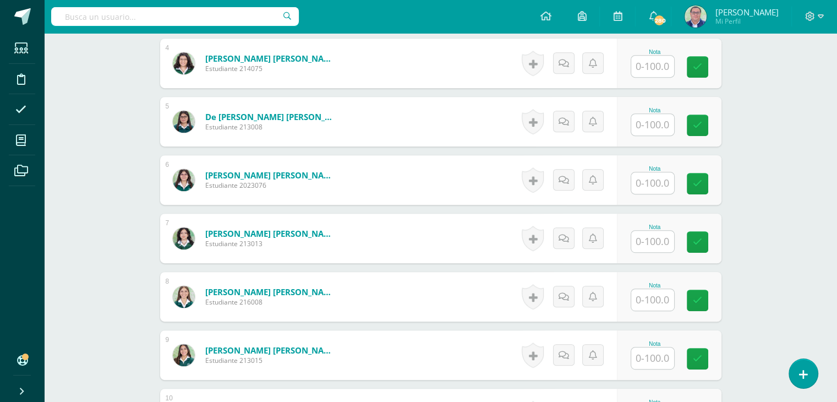
click at [649, 297] on input "text" at bounding box center [652, 299] width 43 height 21
type input "92"
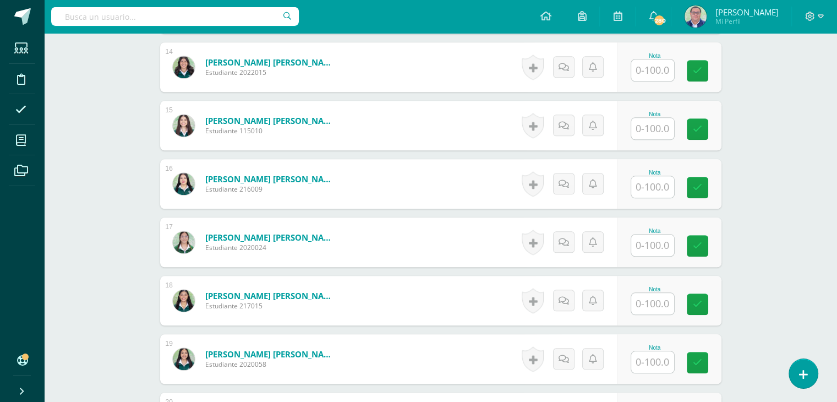
scroll to position [1125, 0]
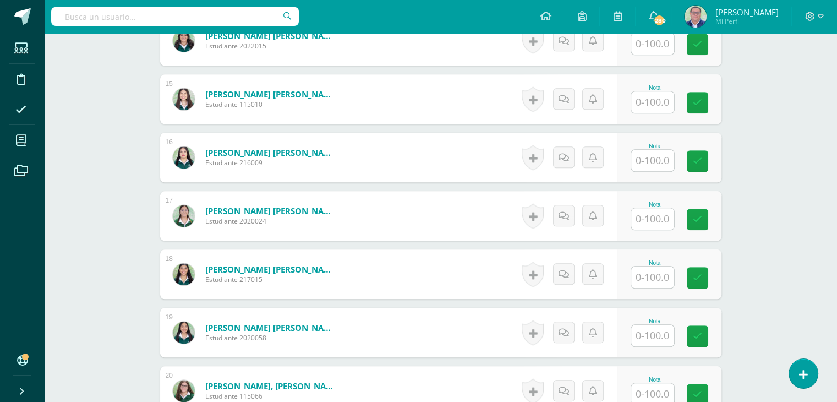
click at [658, 276] on input "text" at bounding box center [652, 276] width 43 height 21
type input "96"
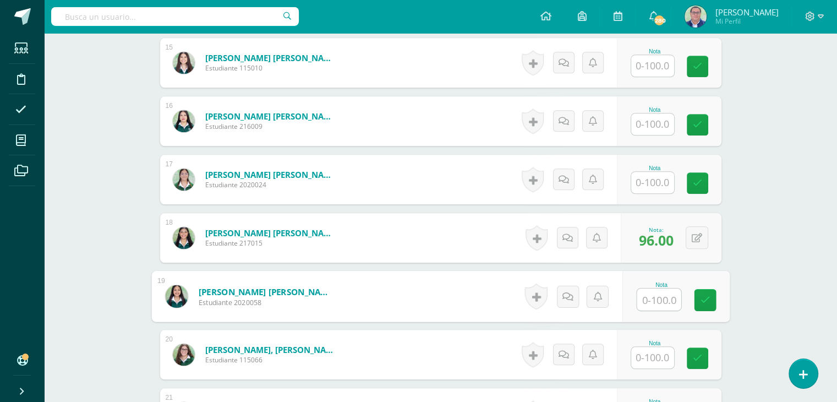
scroll to position [1180, 0]
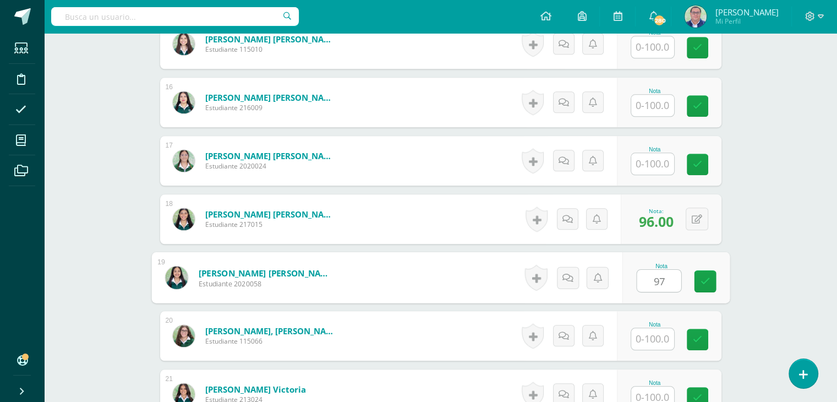
type input "97"
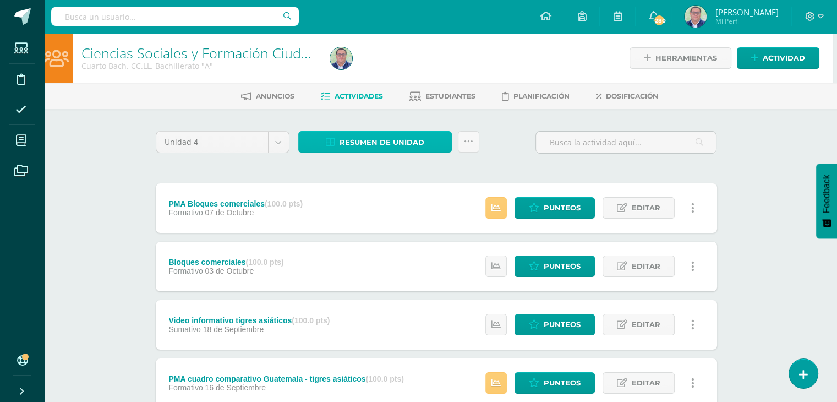
click at [424, 140] on link "Resumen de unidad" at bounding box center [375, 141] width 154 height 21
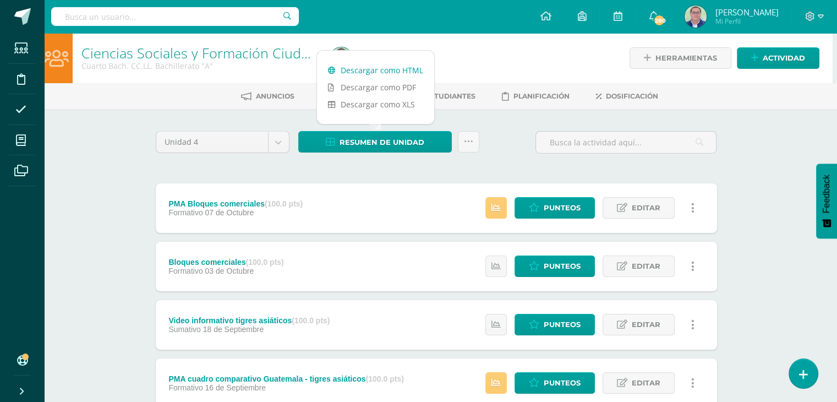
click at [389, 70] on link "Descargar como HTML" at bounding box center [375, 70] width 117 height 17
click at [295, 170] on div "Unidad 4 Unidad 1 Unidad 2 Unidad 3 Unidad 4 Resumen de unidad Subir actividade…" at bounding box center [436, 382] width 570 height 503
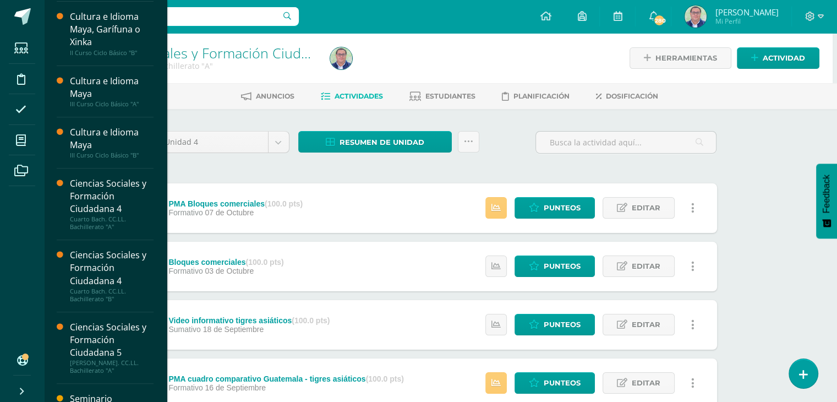
scroll to position [494, 0]
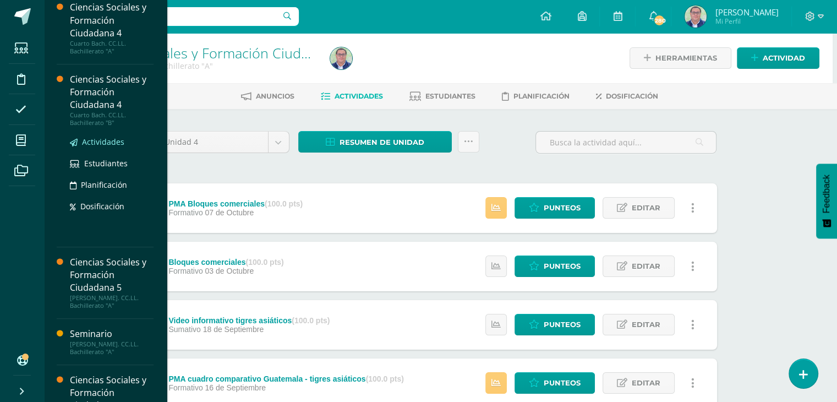
click at [107, 143] on span "Actividades" at bounding box center [103, 142] width 42 height 10
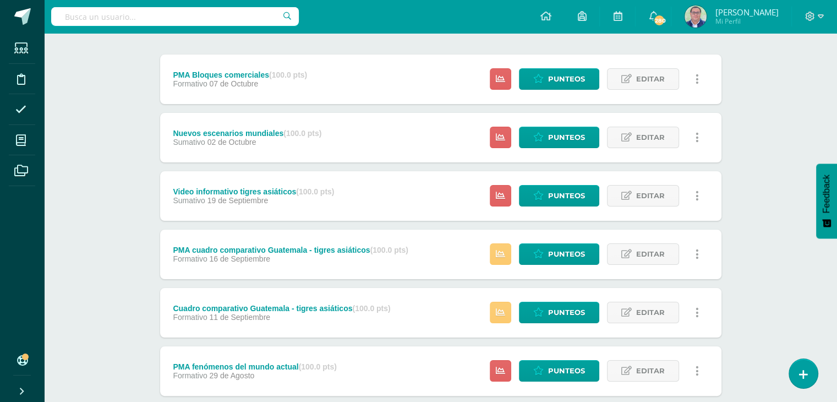
scroll to position [110, 0]
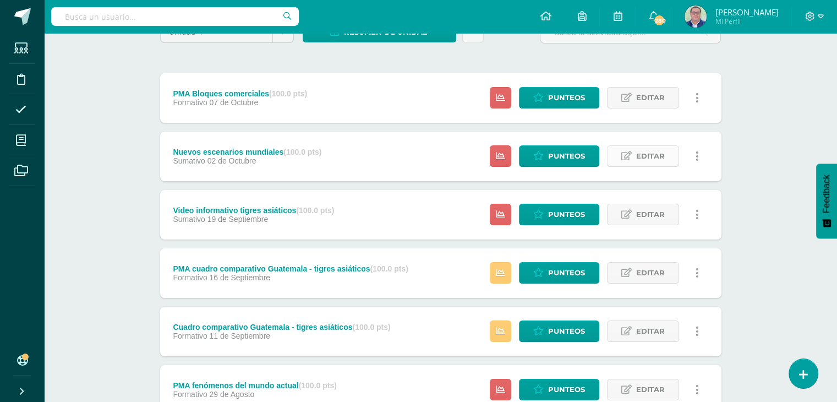
click at [631, 156] on icon at bounding box center [627, 155] width 10 height 9
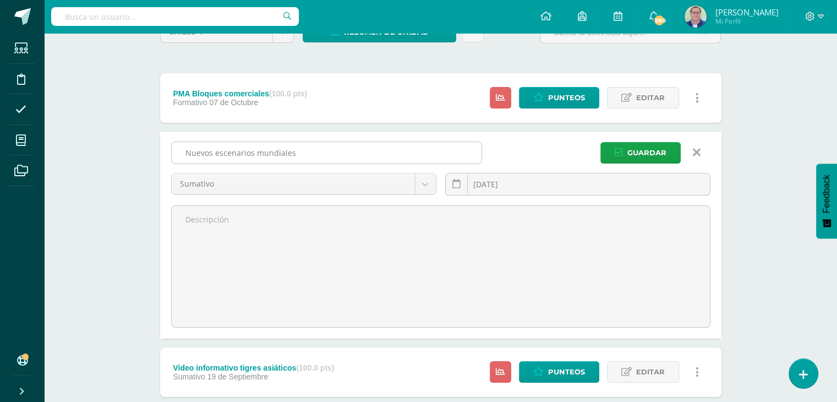
drag, startPoint x: 300, startPoint y: 155, endPoint x: 179, endPoint y: 146, distance: 120.9
click at [179, 146] on input "Nuevos escenarios mundiales" at bounding box center [327, 152] width 310 height 21
paste input "Bloques comerciales"
type input "Bloques comerciales"
click at [427, 186] on body "Estudiantes Disciplina Asistencia Mis cursos Archivos Soporte Ayuda Reportar un…" at bounding box center [418, 297] width 837 height 814
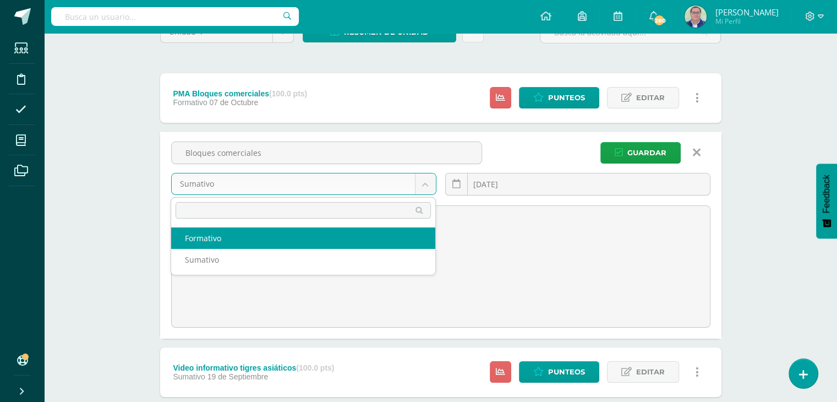
select select "229054"
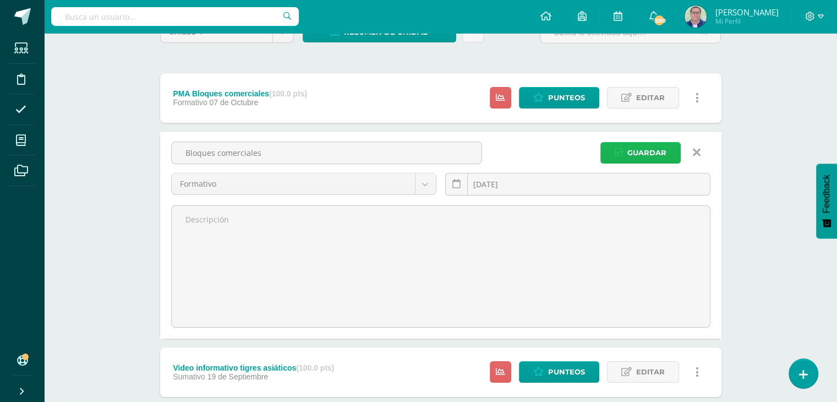
click at [641, 151] on span "Guardar" at bounding box center [647, 153] width 39 height 20
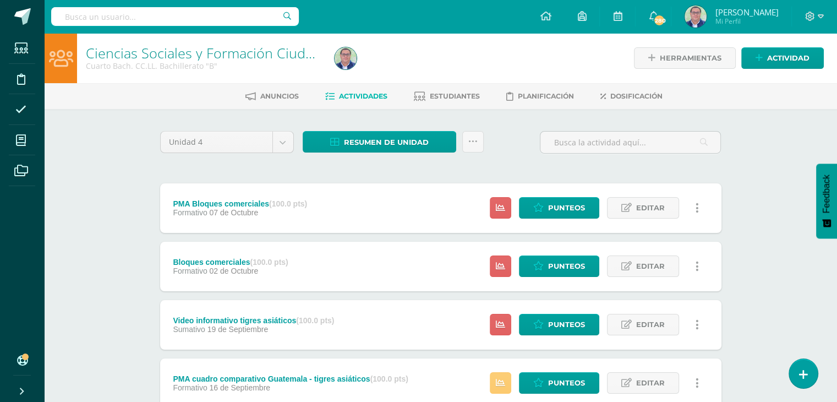
scroll to position [55, 0]
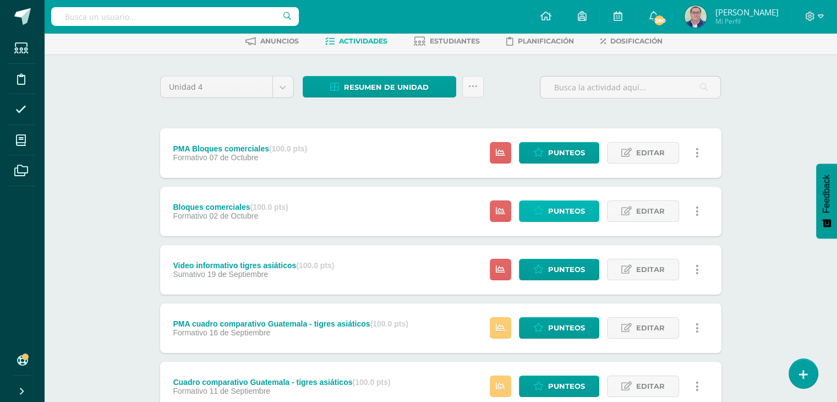
click at [575, 210] on span "Punteos" at bounding box center [566, 211] width 37 height 20
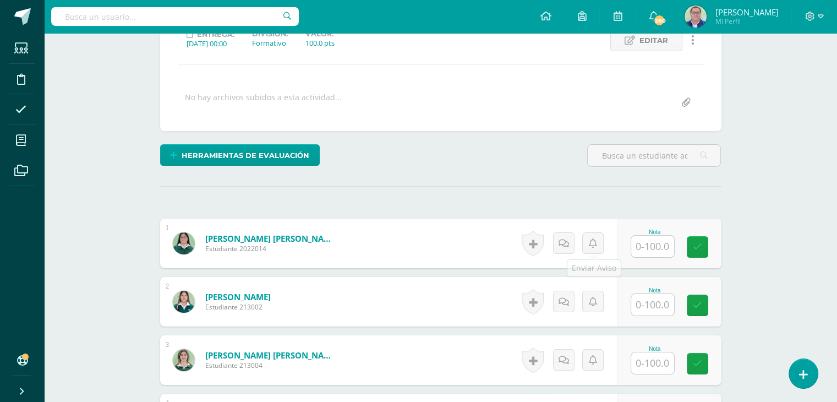
scroll to position [166, 0]
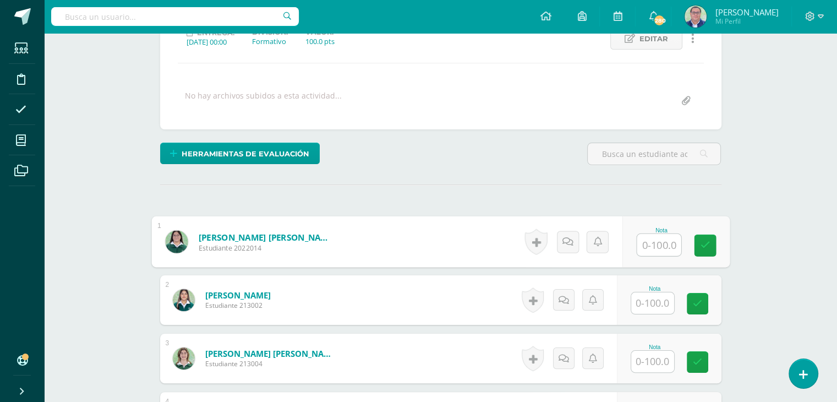
click at [656, 247] on input "text" at bounding box center [659, 245] width 44 height 22
type input "81"
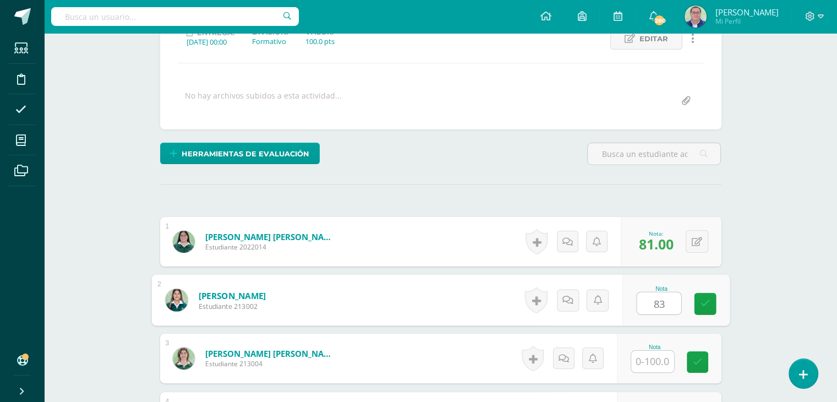
type input "83"
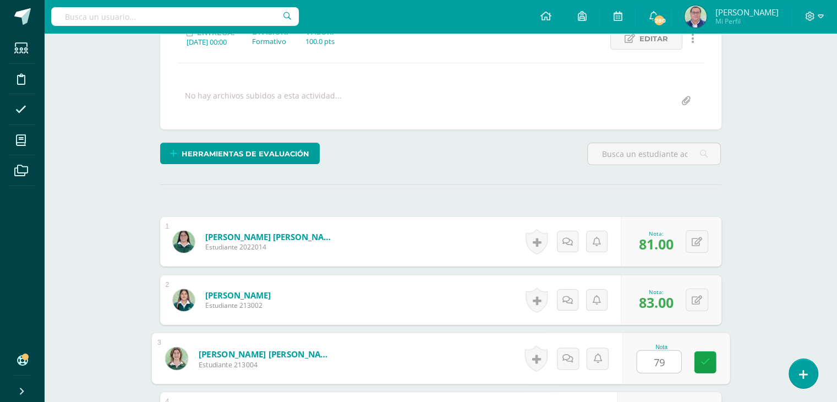
type input "79"
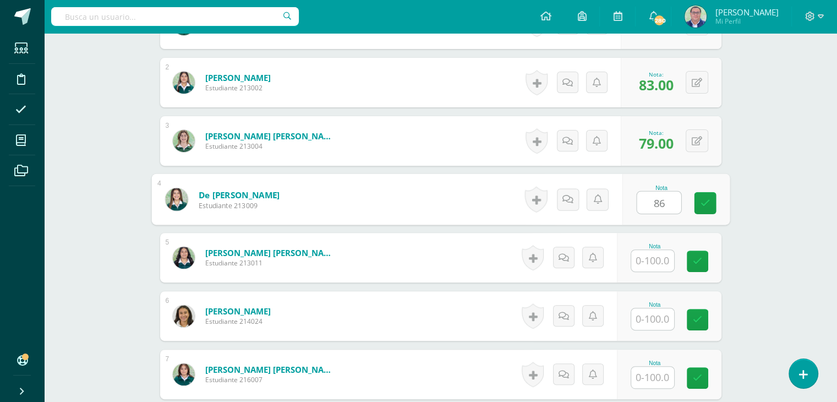
type input "86"
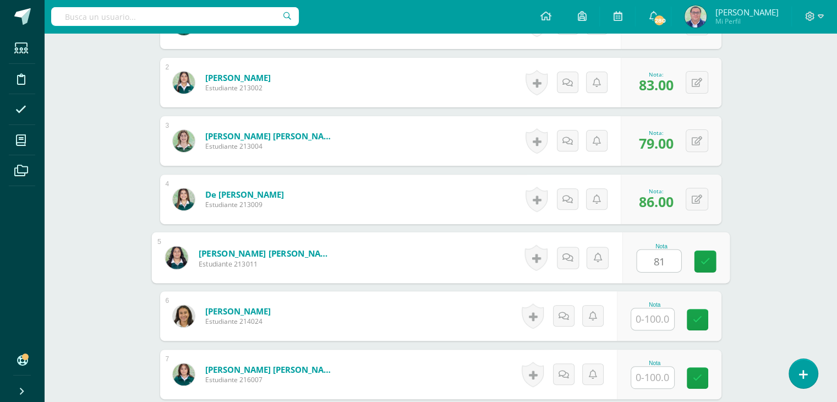
type input "81"
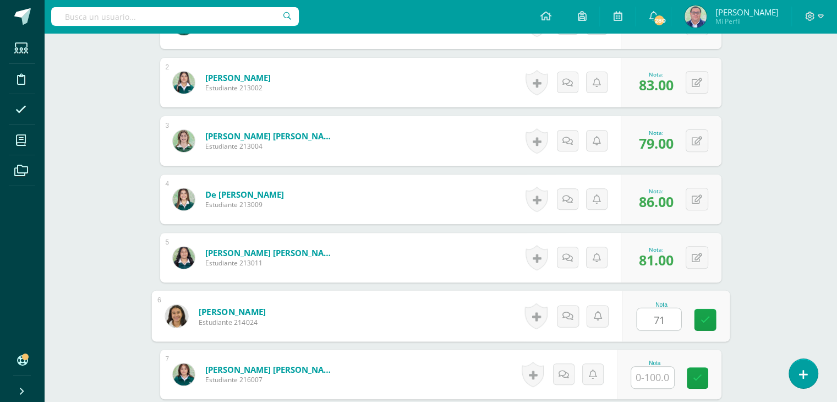
type input "71"
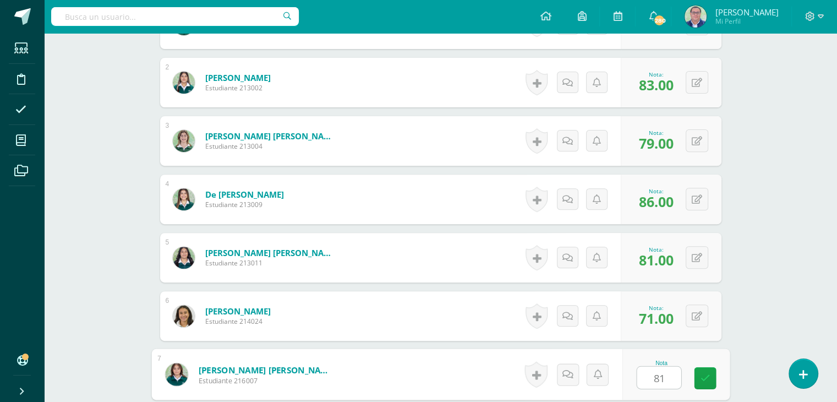
type input "81"
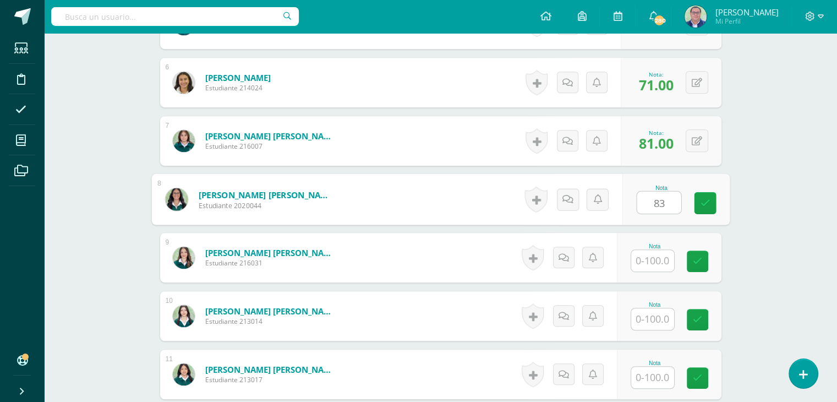
type input "83"
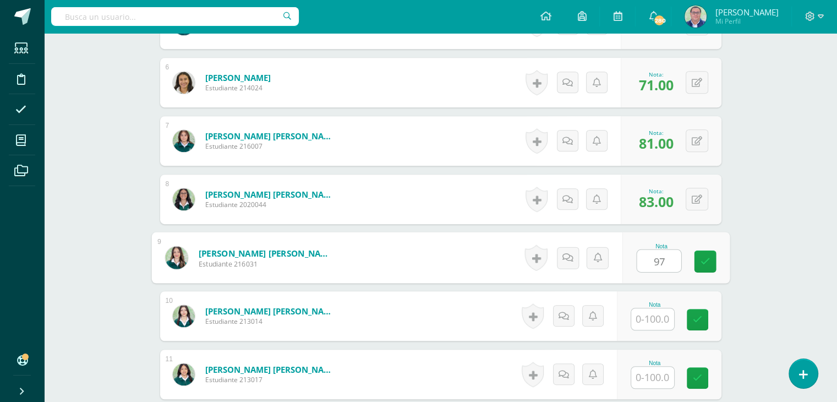
type input "97"
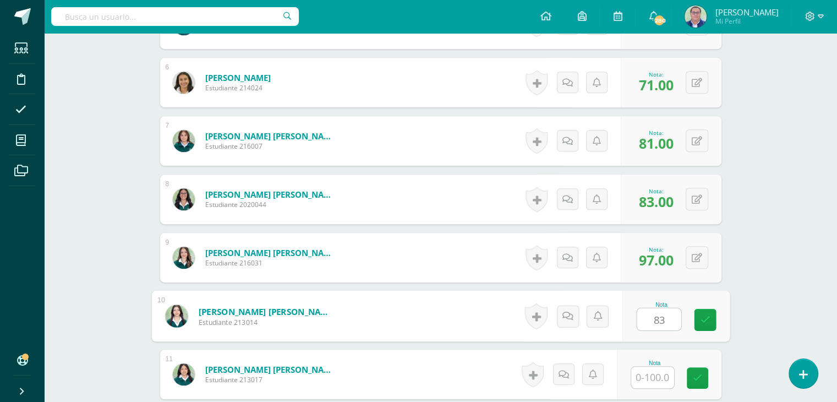
type input "83"
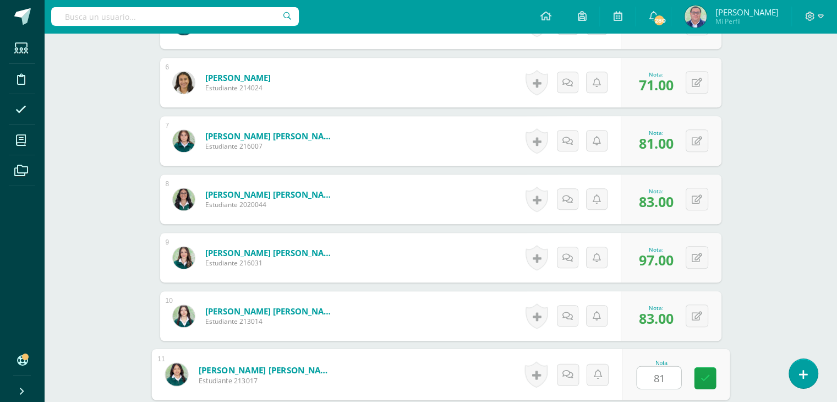
type input "81"
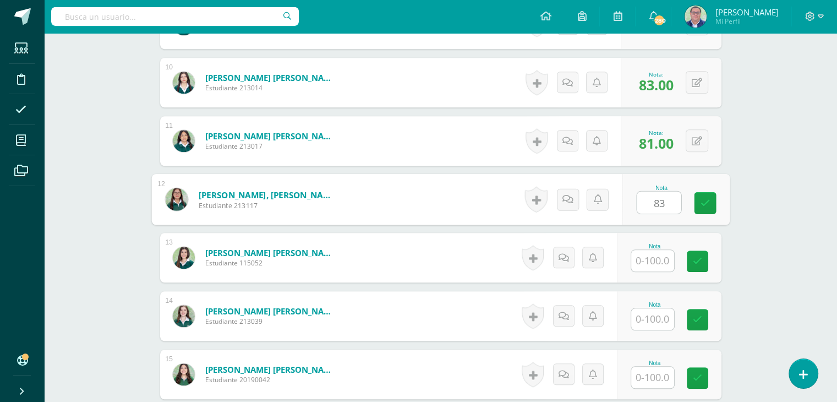
type input "83"
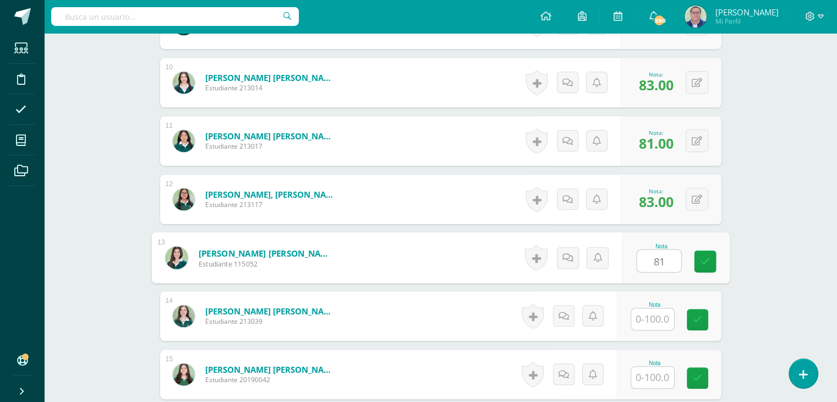
type input "81"
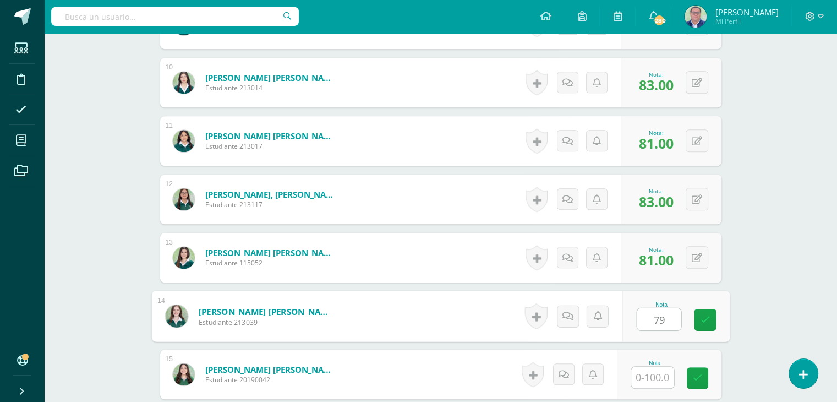
type input "79"
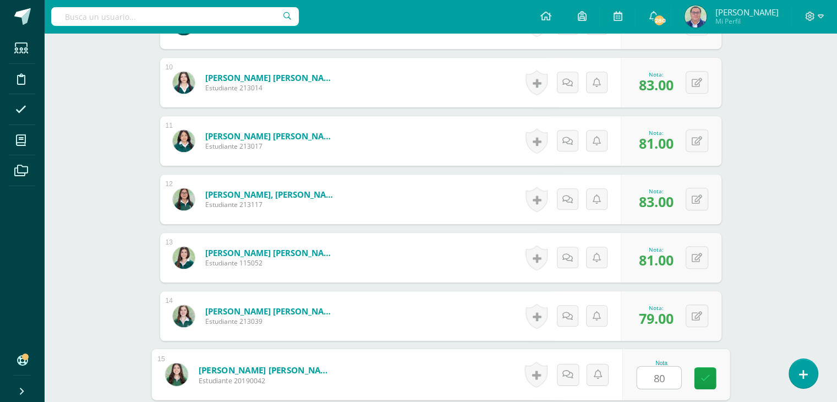
type input "80"
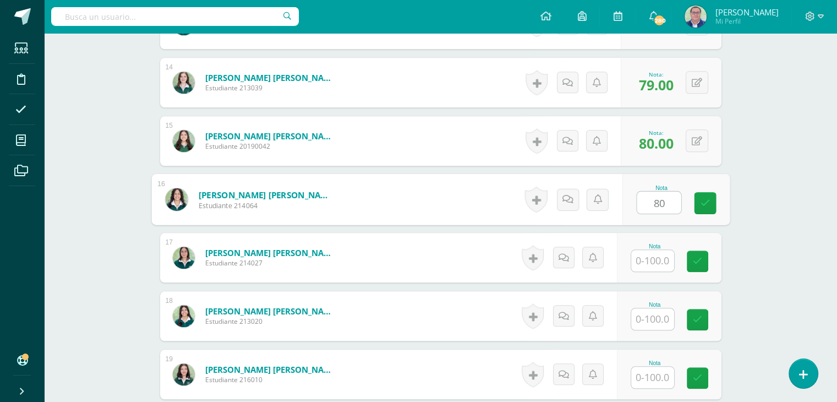
type input "80"
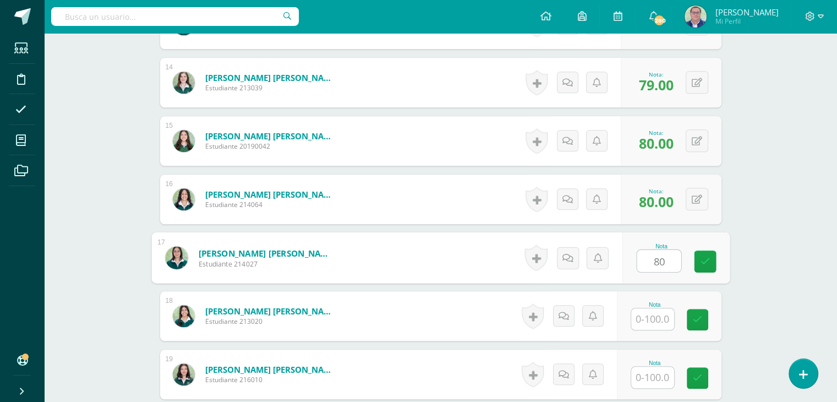
type input "80"
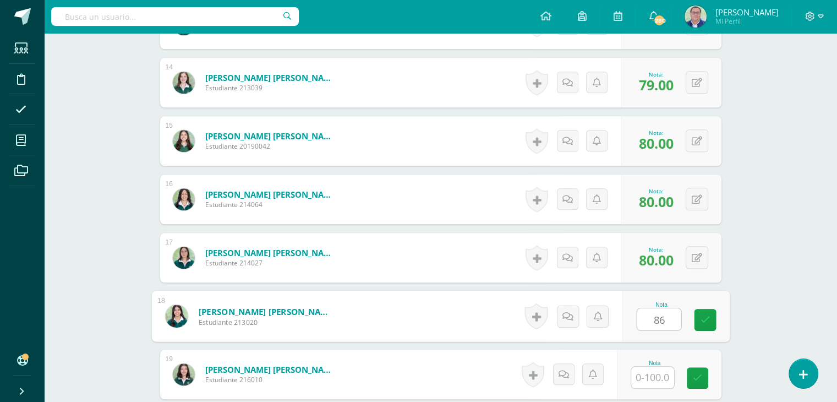
type input "86"
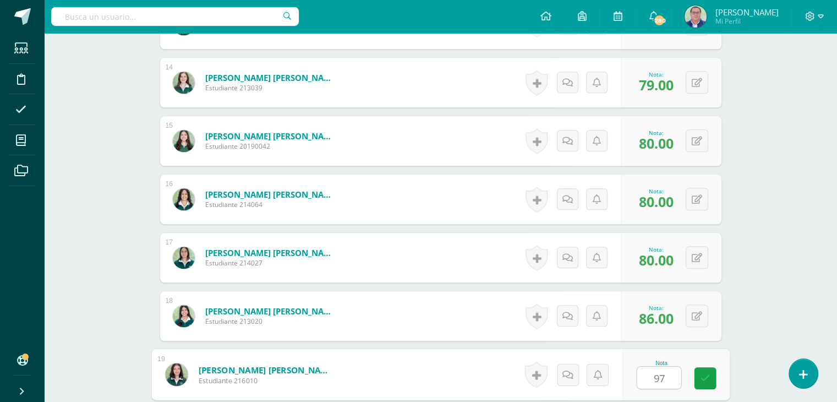
type input "97"
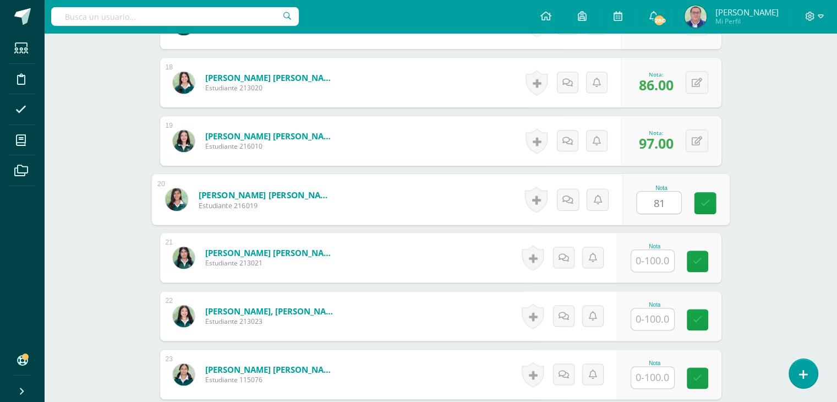
type input "81"
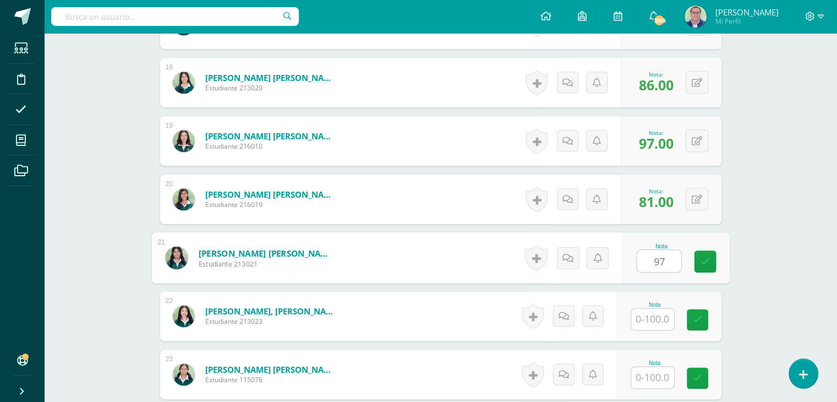
type input "97"
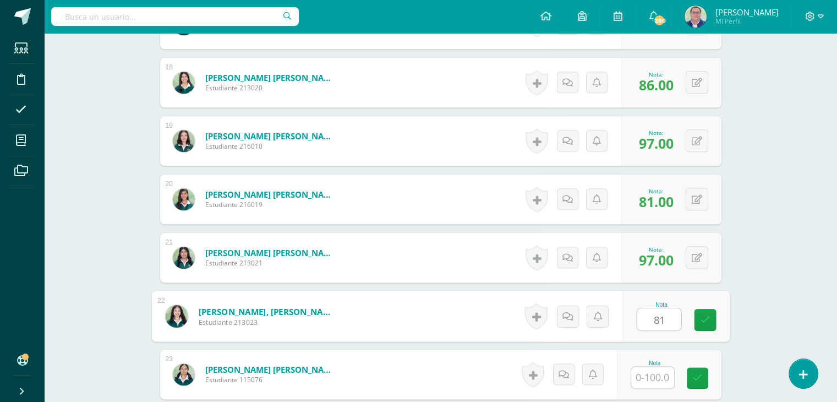
type input "81"
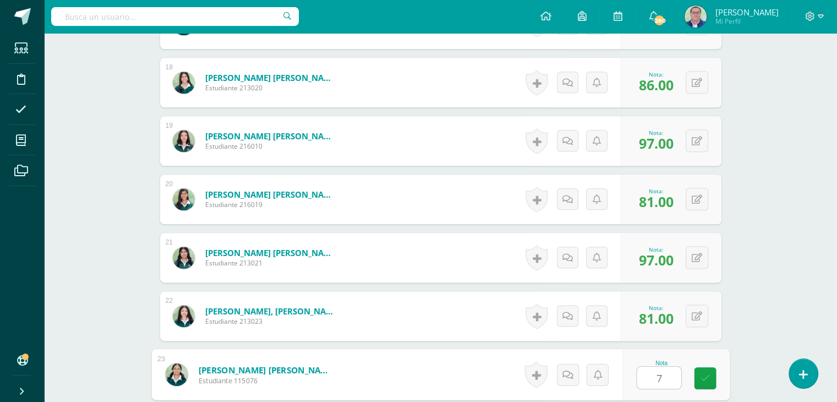
type input "79"
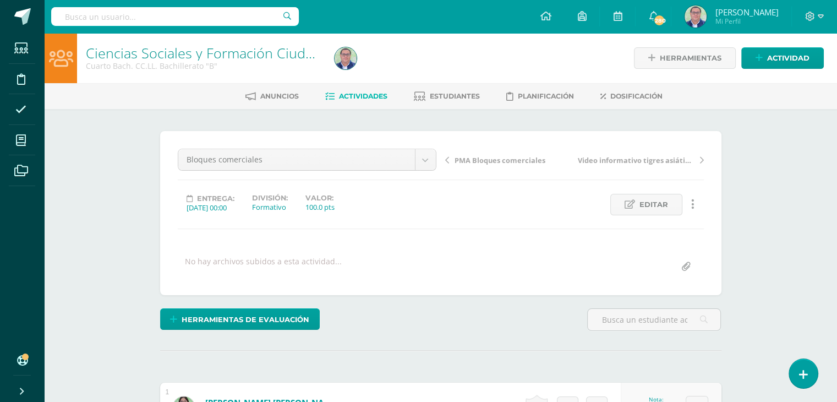
scroll to position [0, 0]
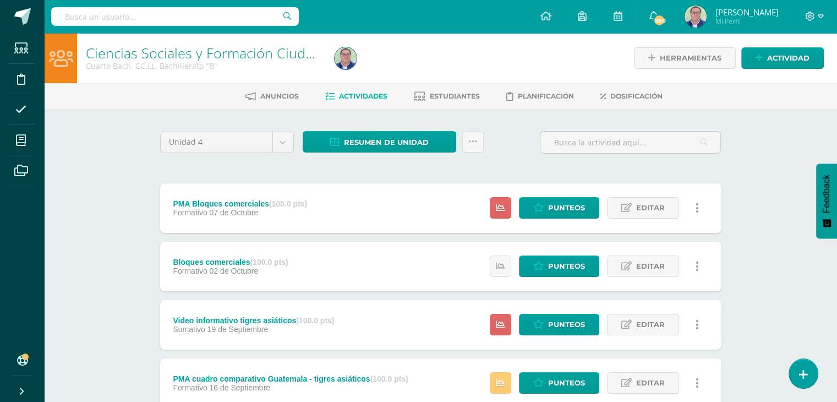
scroll to position [55, 0]
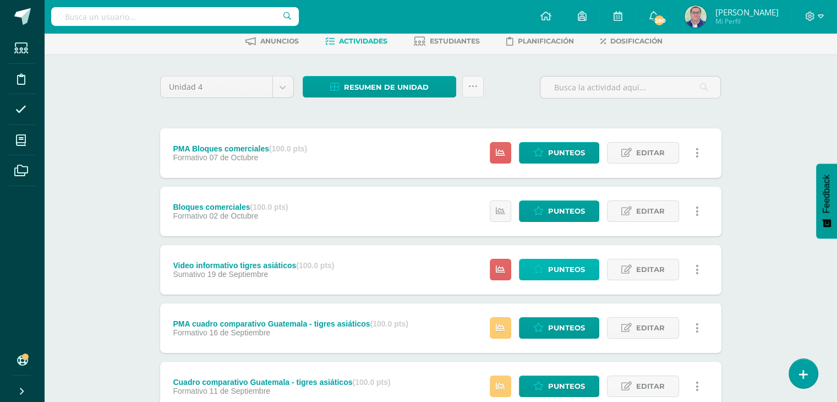
click at [560, 265] on span "Punteos" at bounding box center [566, 269] width 37 height 20
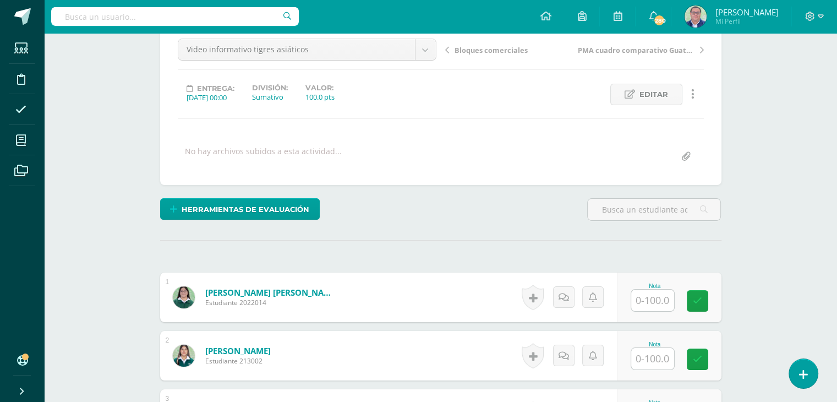
scroll to position [166, 0]
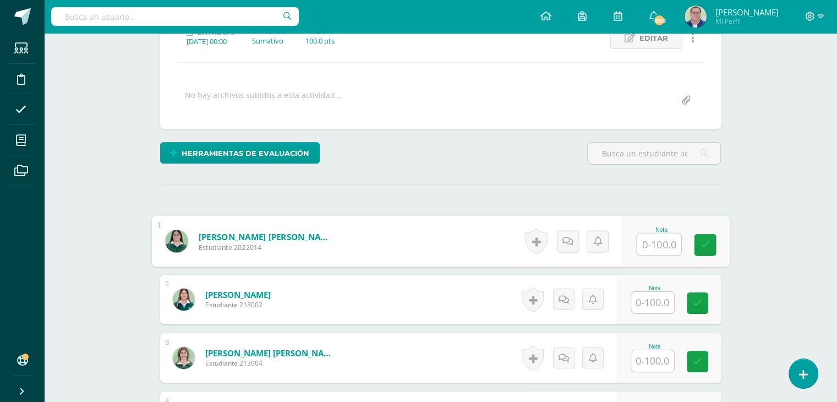
click at [654, 242] on input "text" at bounding box center [659, 244] width 44 height 22
type input "73"
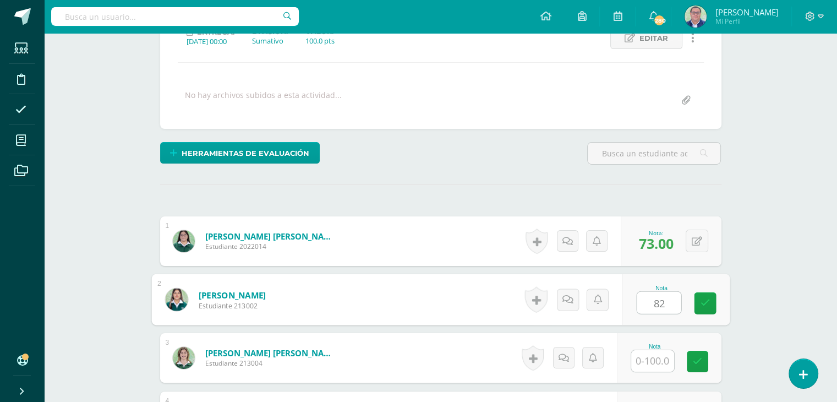
type input "82"
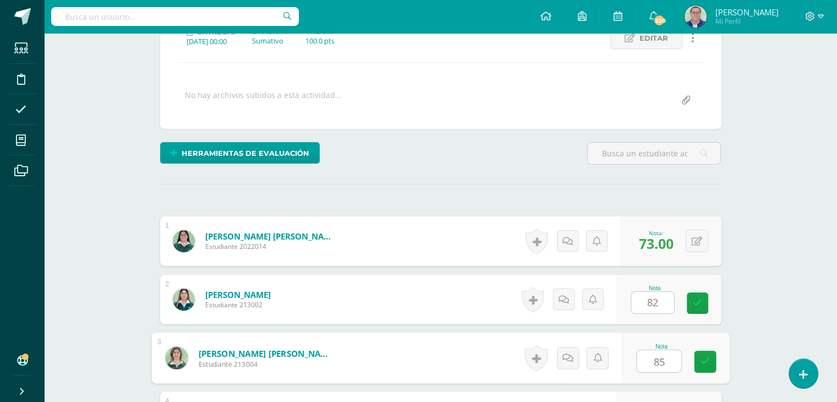
type input "85"
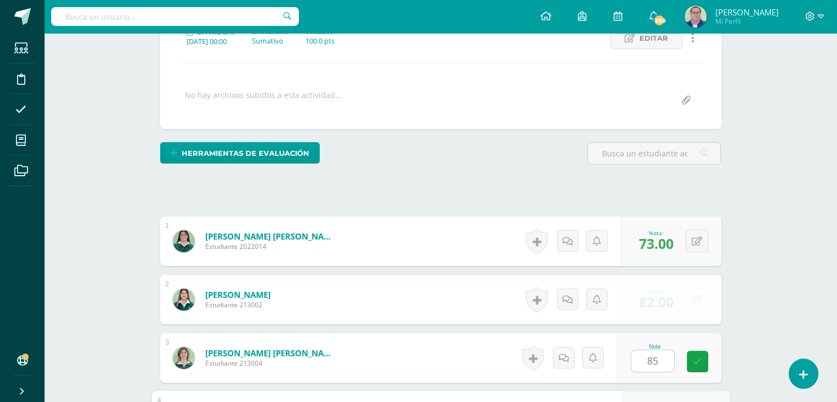
scroll to position [383, 0]
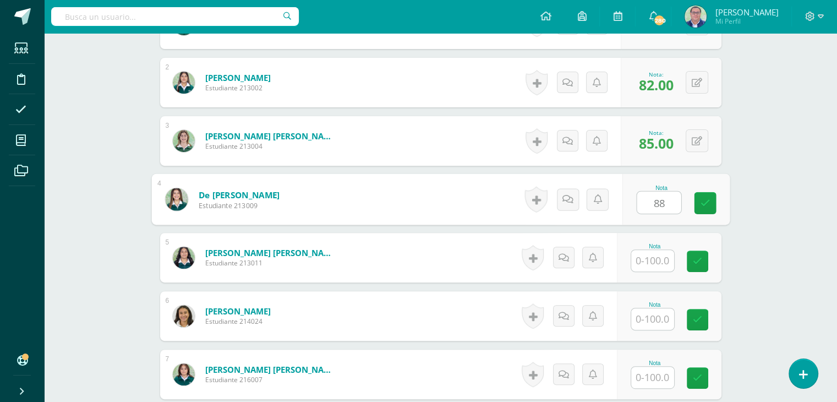
type input "88"
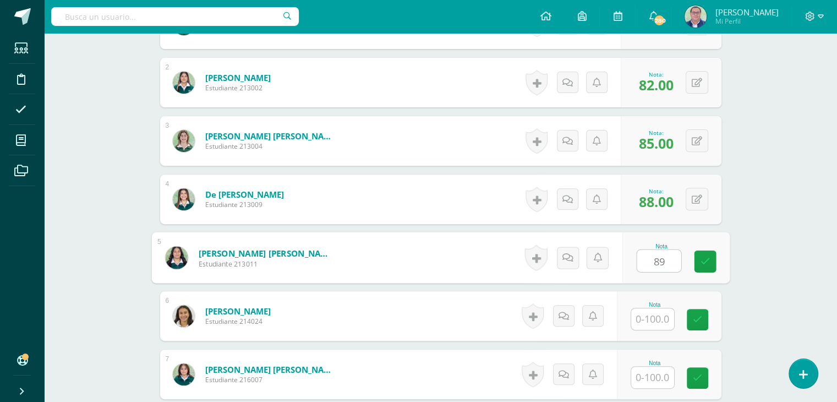
type input "89"
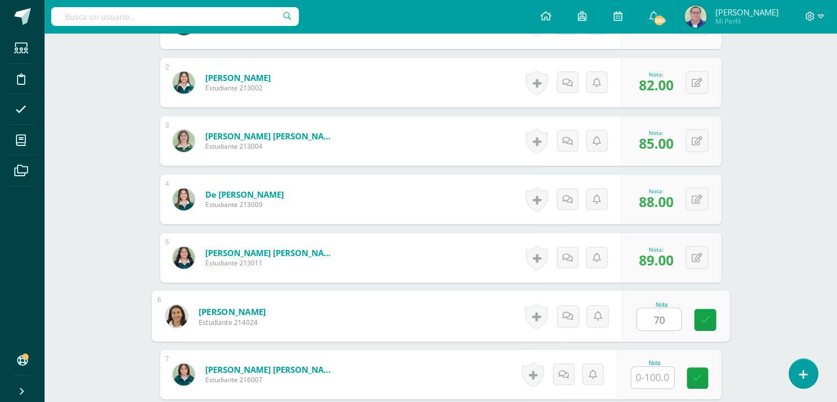
type input "70"
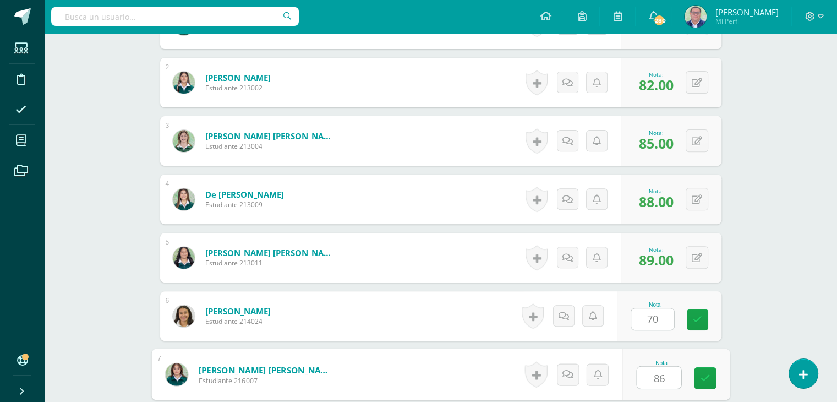
type input "86"
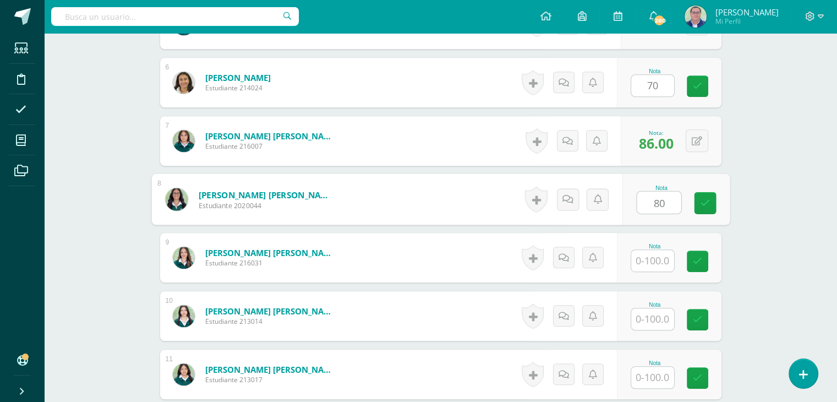
type input "80"
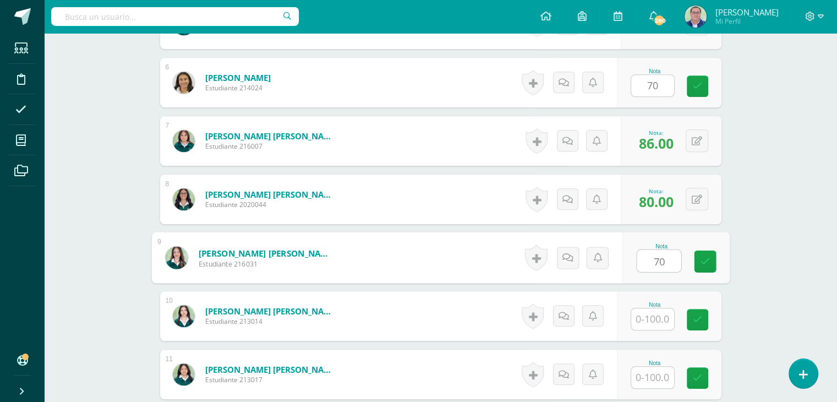
type input "70"
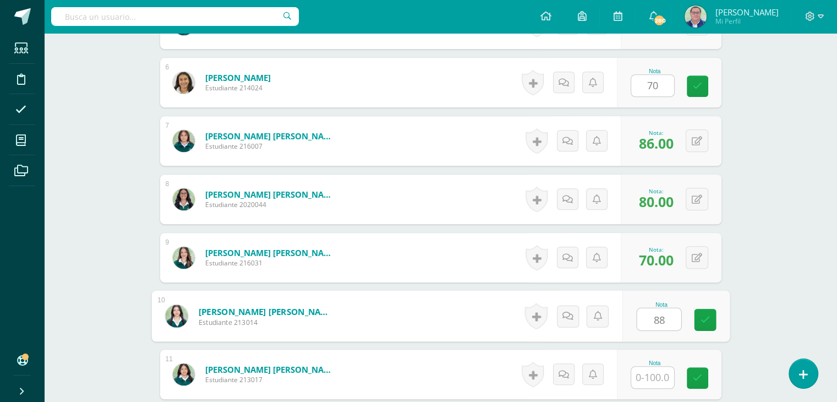
type input "88"
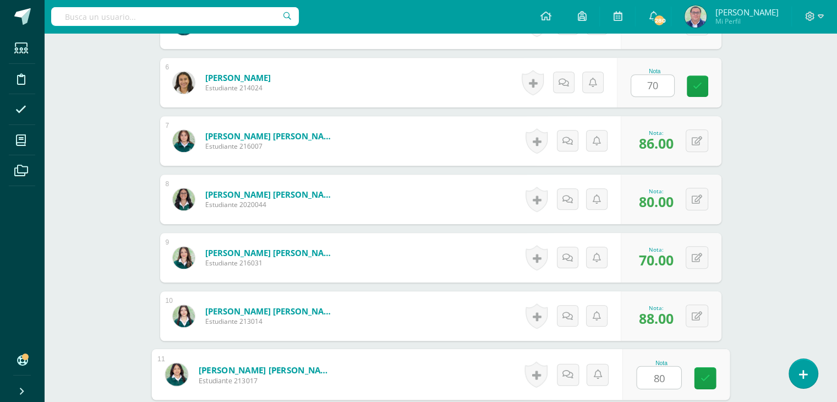
type input "80"
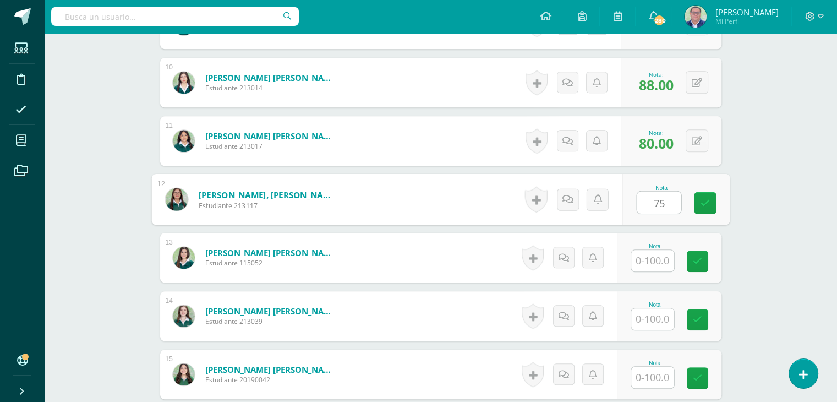
type input "75"
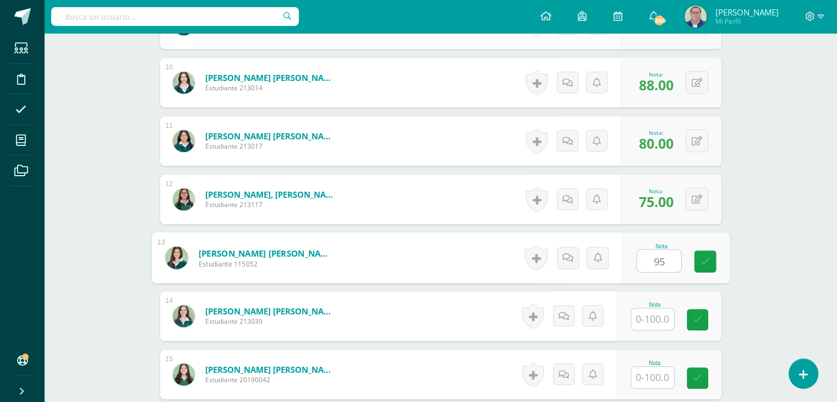
type input "95"
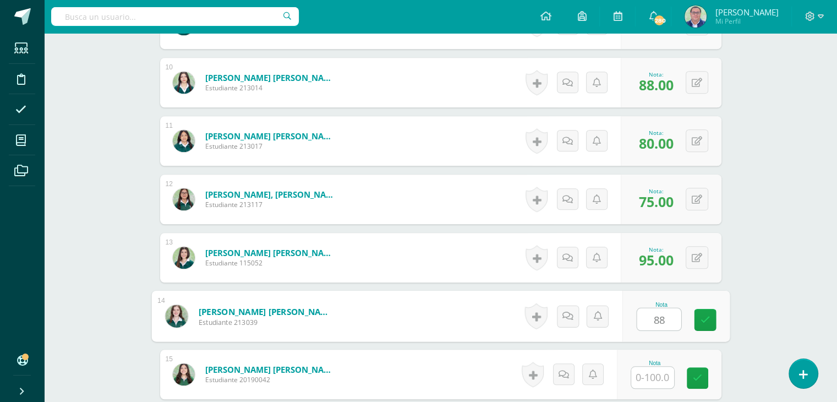
type input "88"
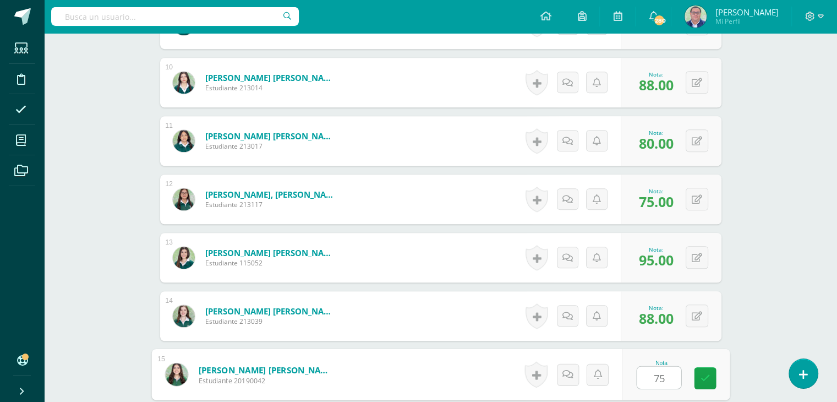
type input "75"
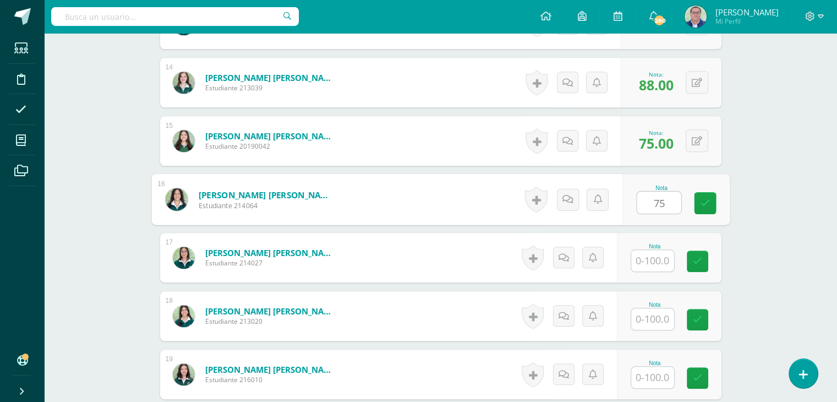
type input "75"
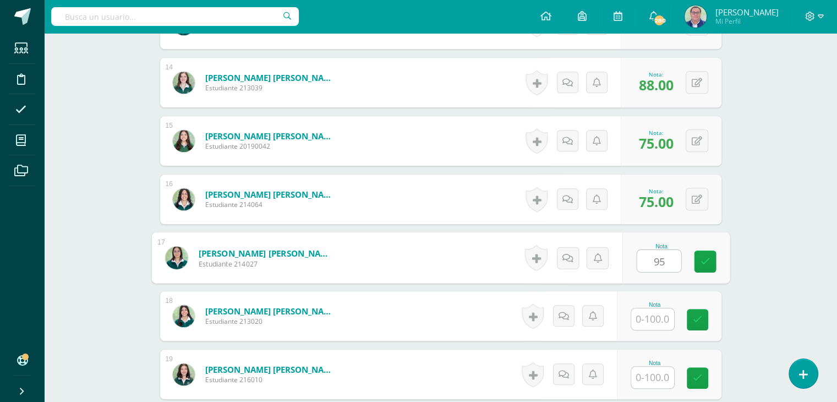
type input "95"
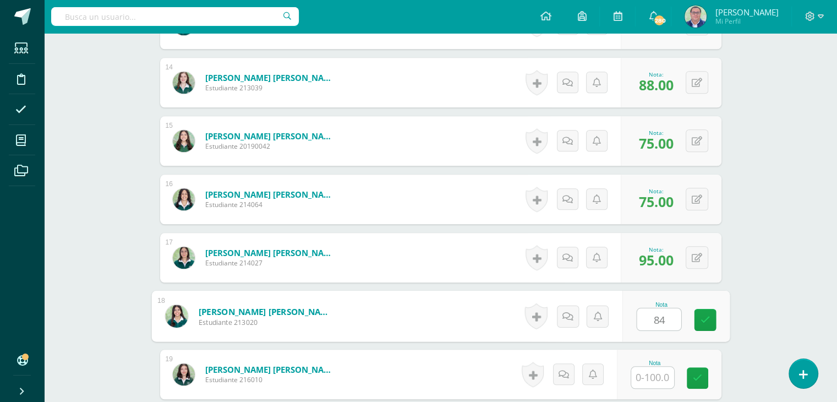
type input "84"
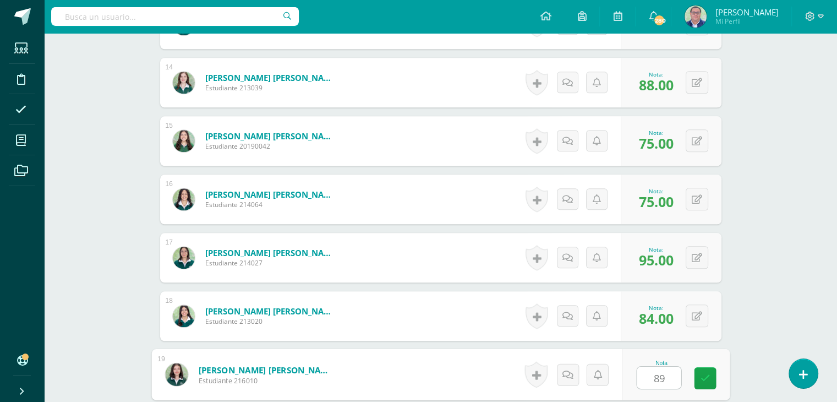
type input "89"
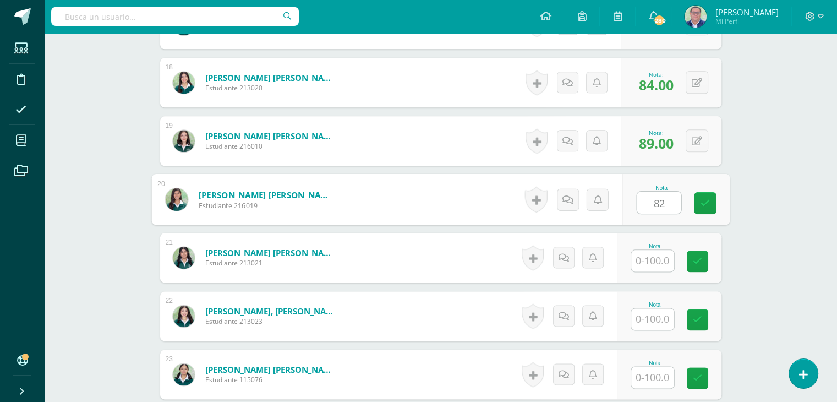
type input "82"
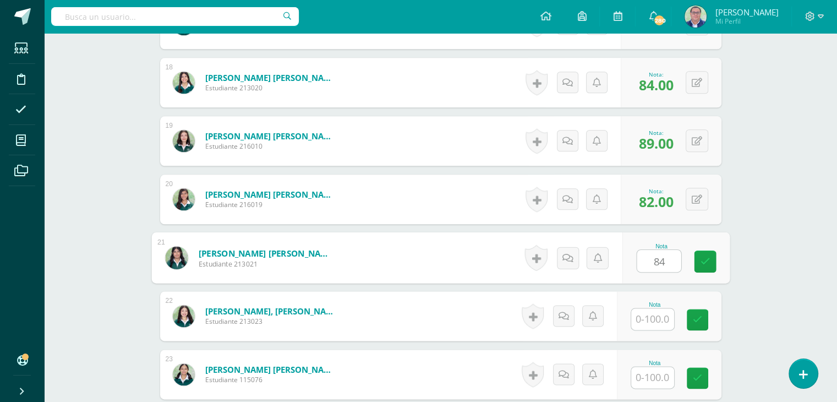
type input "84"
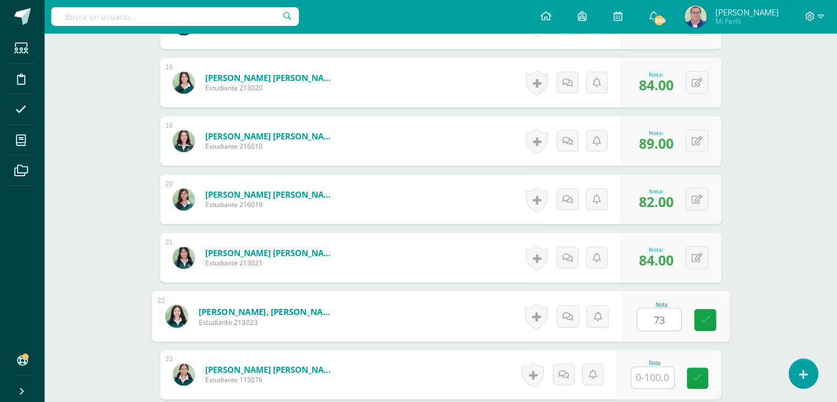
type input "73"
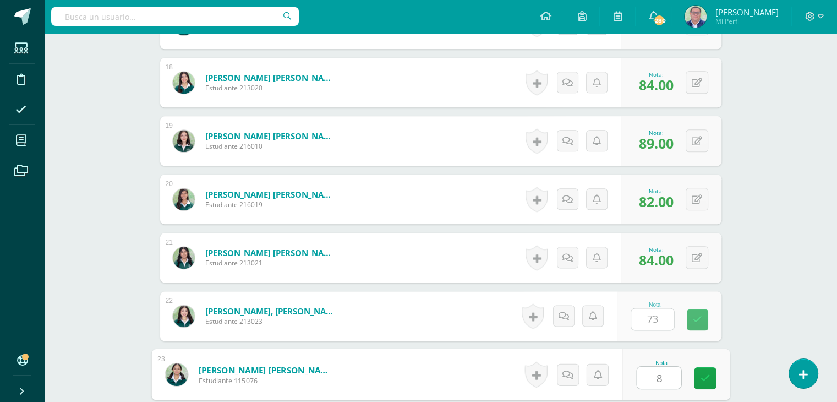
type input "85"
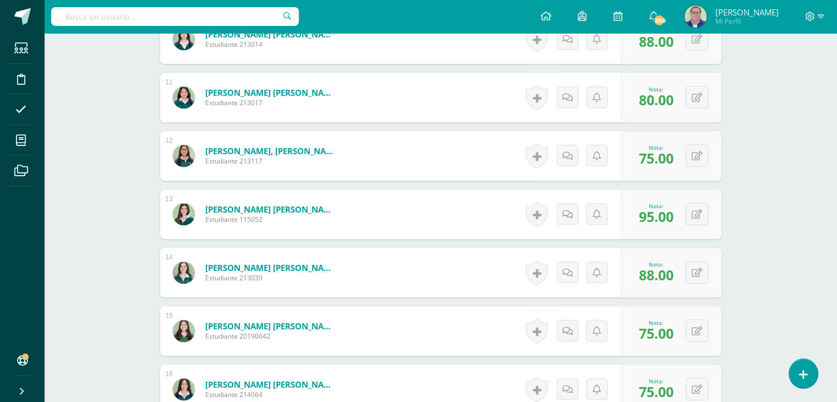
scroll to position [890, 0]
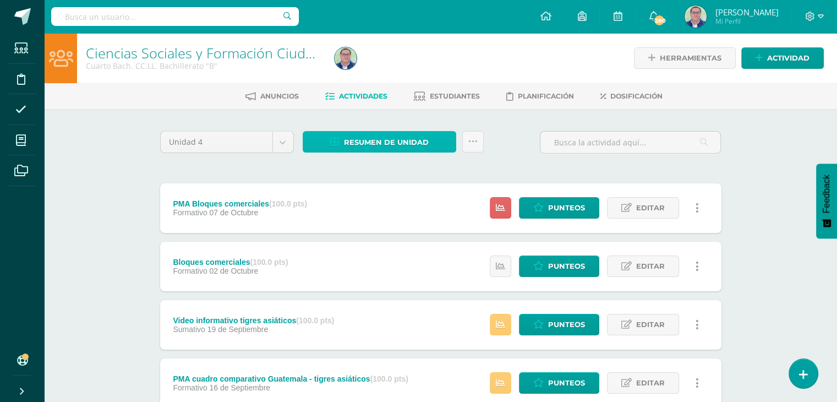
click at [384, 144] on span "Resumen de unidad" at bounding box center [386, 142] width 85 height 20
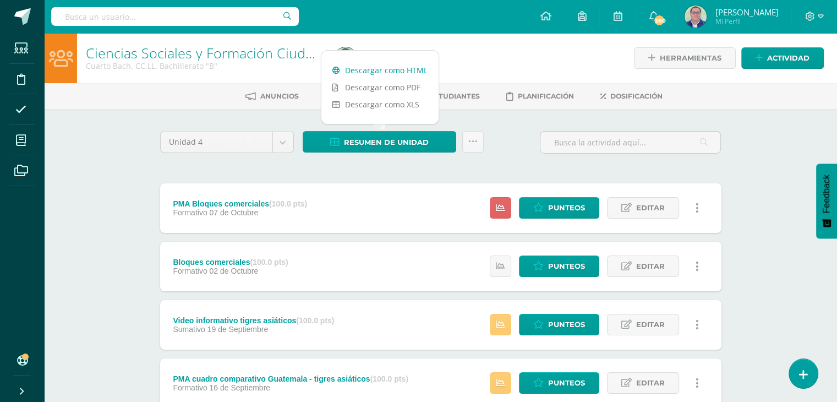
click at [392, 70] on link "Descargar como HTML" at bounding box center [380, 70] width 117 height 17
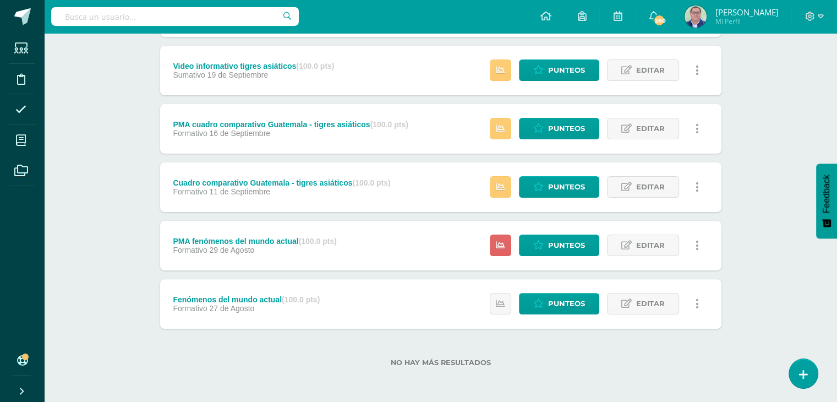
scroll to position [199, 0]
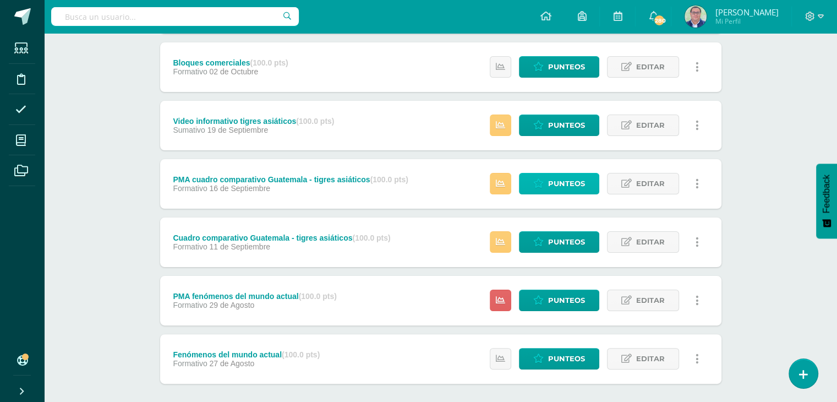
click at [568, 181] on span "Punteos" at bounding box center [566, 183] width 37 height 20
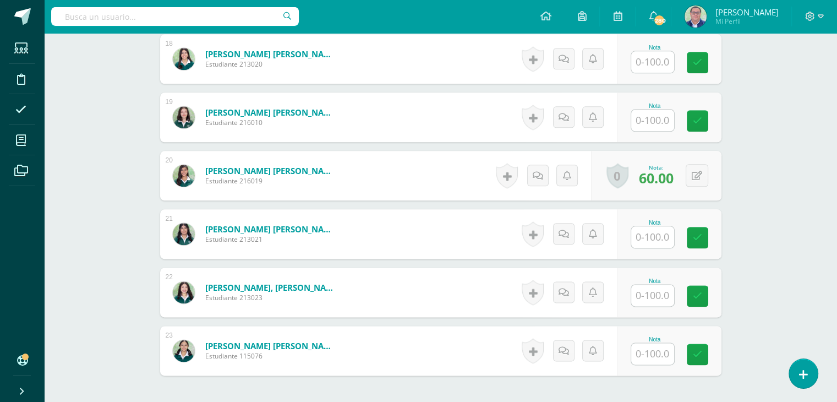
scroll to position [1377, 0]
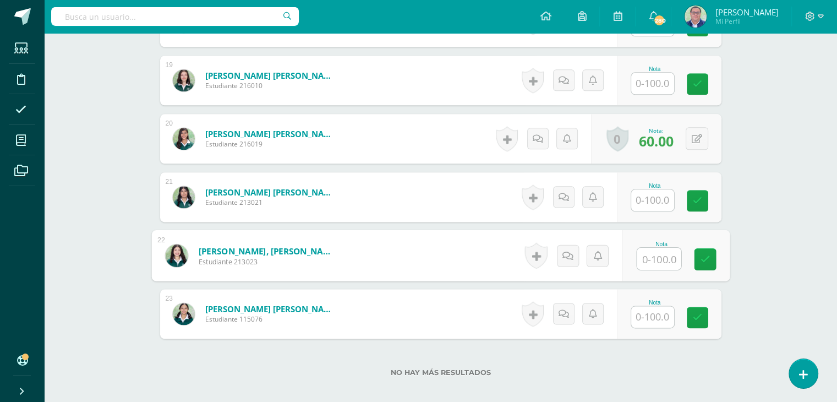
click at [646, 252] on input "text" at bounding box center [659, 259] width 44 height 22
type input "90"
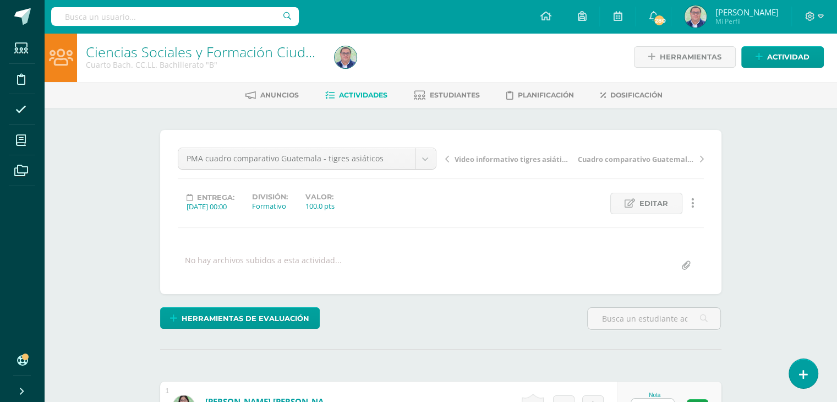
scroll to position [0, 0]
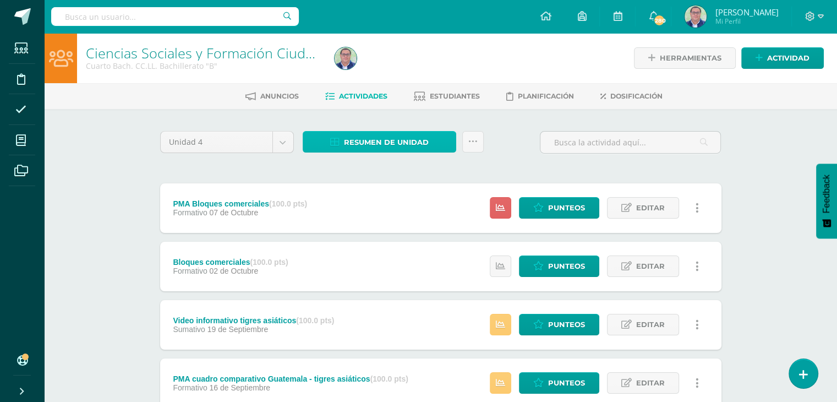
click at [411, 141] on span "Resumen de unidad" at bounding box center [386, 142] width 85 height 20
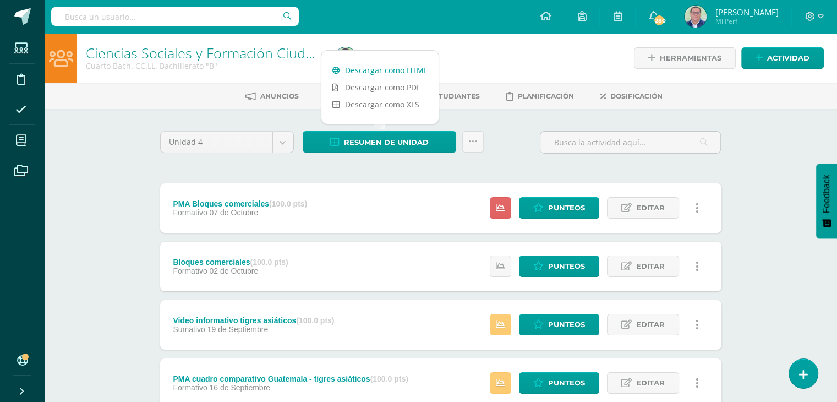
click at [405, 70] on link "Descargar como HTML" at bounding box center [380, 70] width 117 height 17
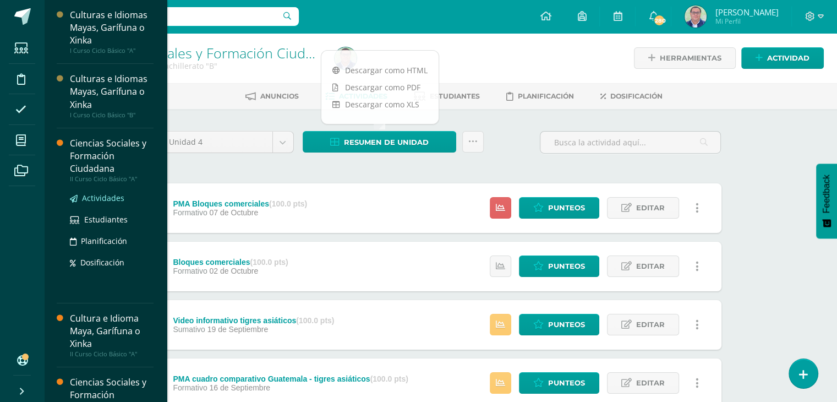
click at [103, 197] on span "Actividades" at bounding box center [103, 198] width 42 height 10
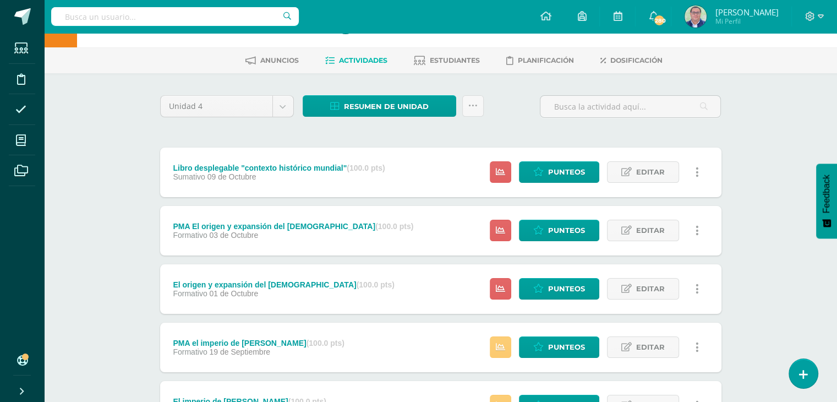
scroll to position [55, 0]
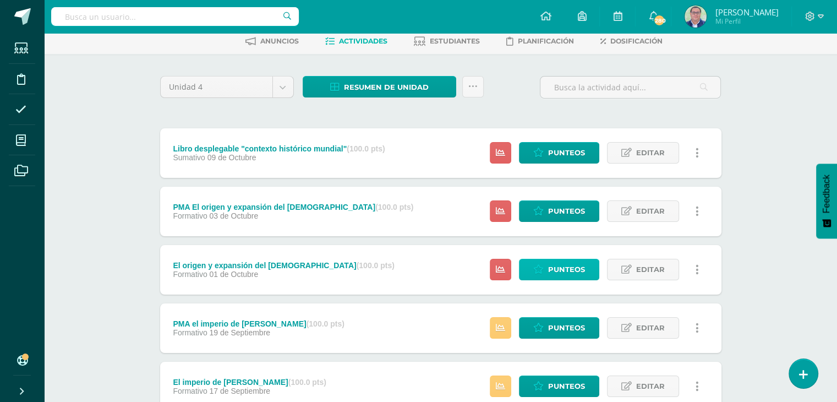
click at [558, 270] on span "Punteos" at bounding box center [566, 269] width 37 height 20
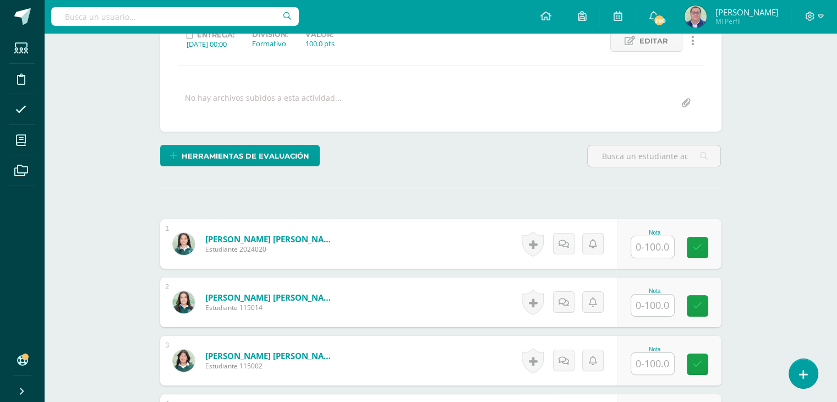
scroll to position [166, 0]
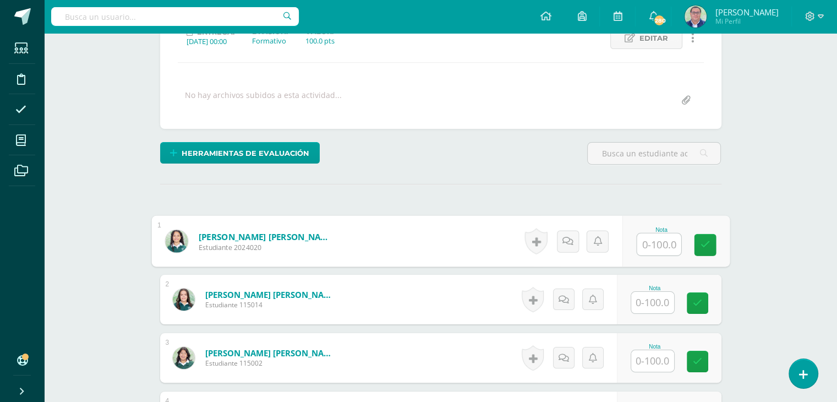
click at [652, 247] on input "text" at bounding box center [659, 244] width 44 height 22
click at [661, 246] on input "text" at bounding box center [659, 244] width 44 height 22
type input "80"
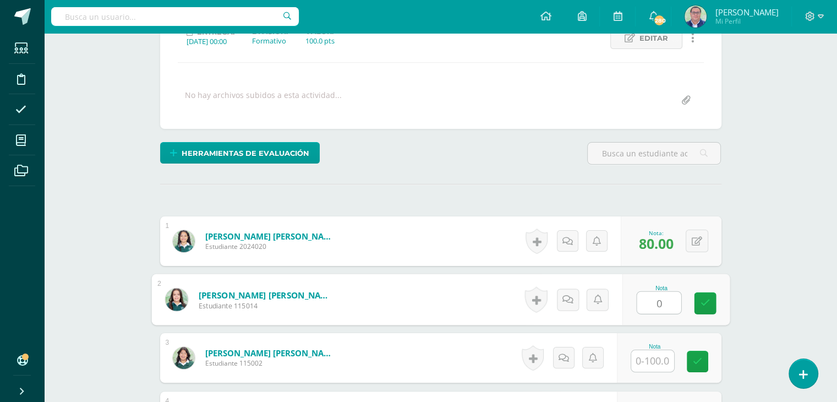
type input "0"
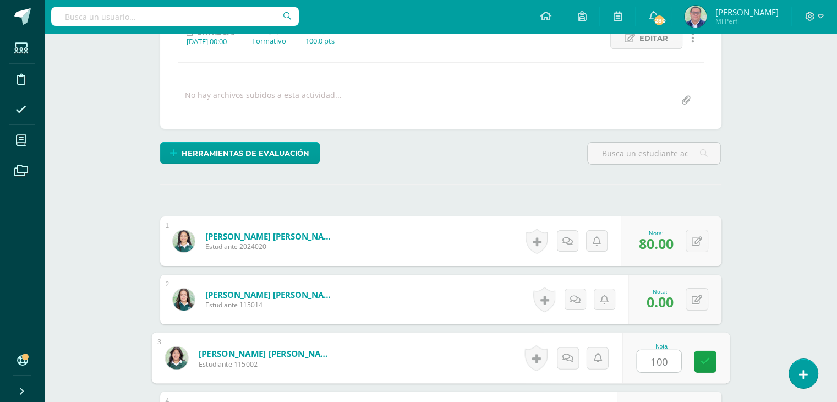
type input "100"
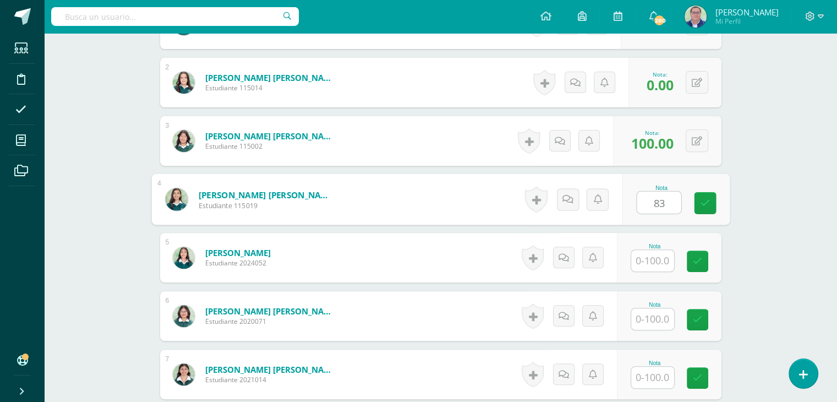
type input "83"
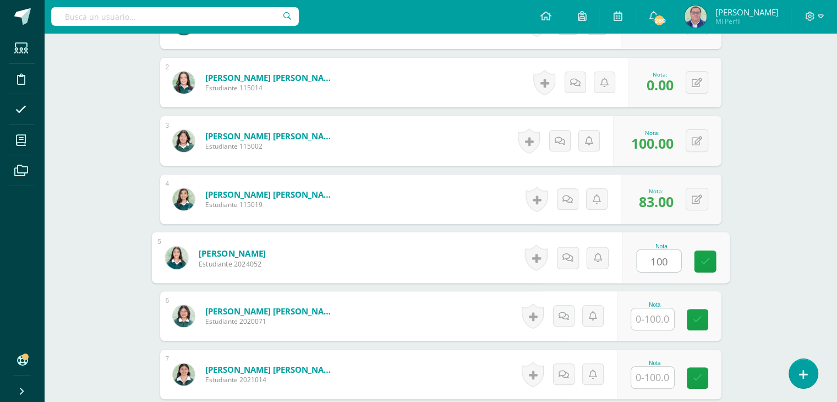
type input "100"
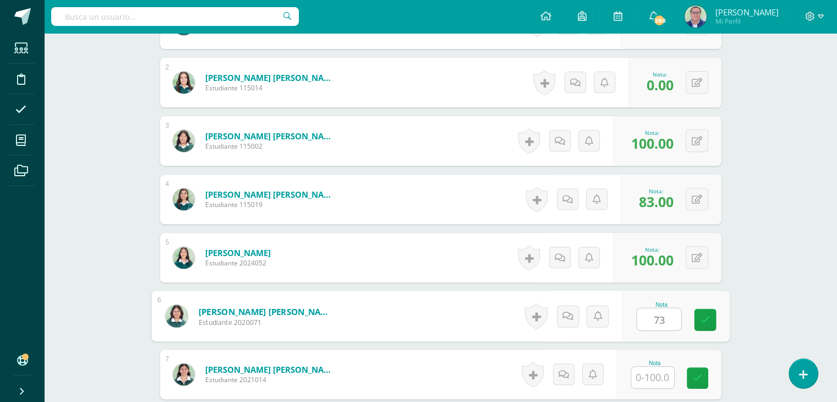
type input "73"
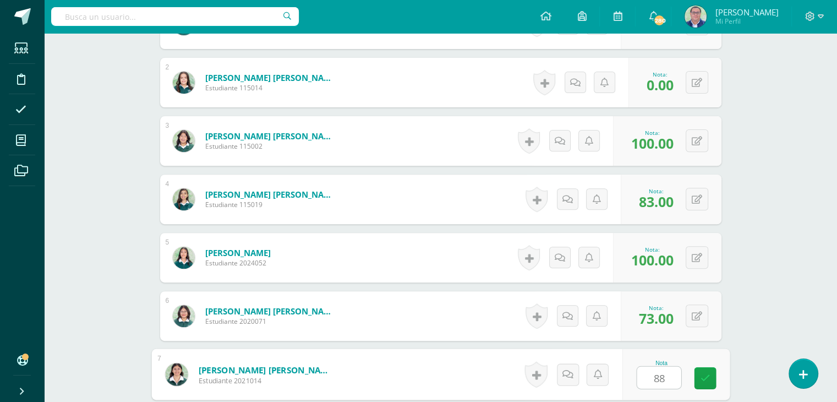
type input "88"
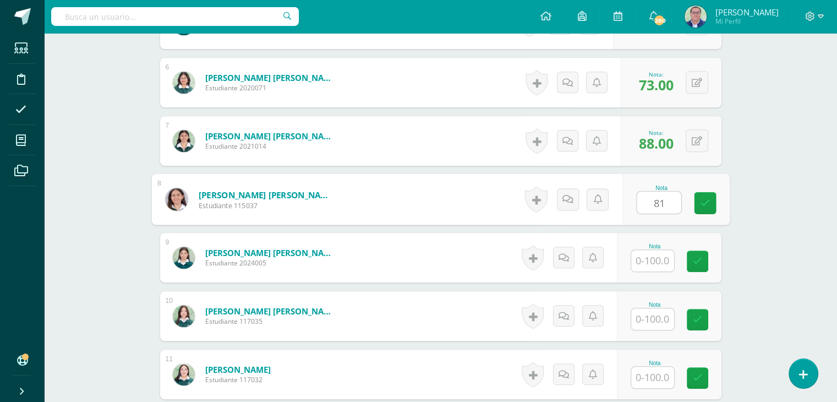
type input "81"
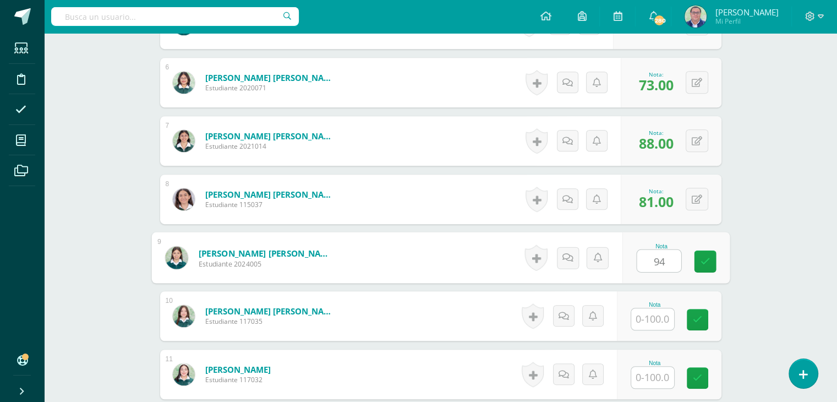
type input "94"
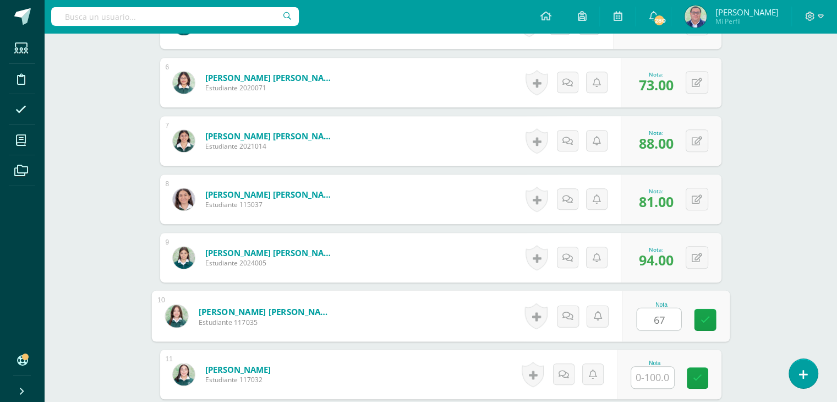
type input "67"
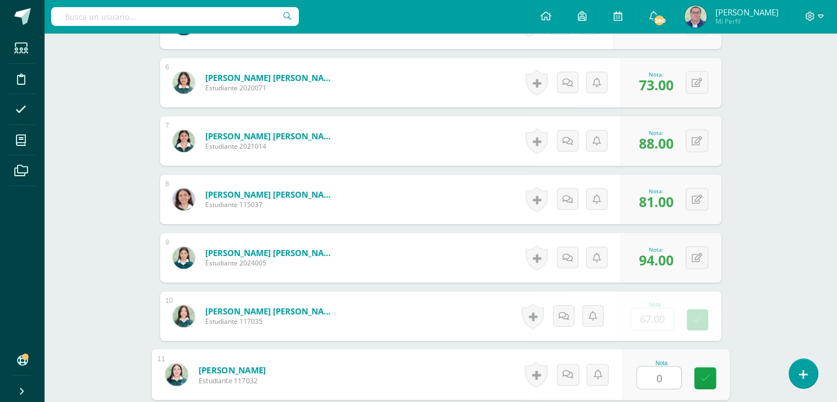
type input "0"
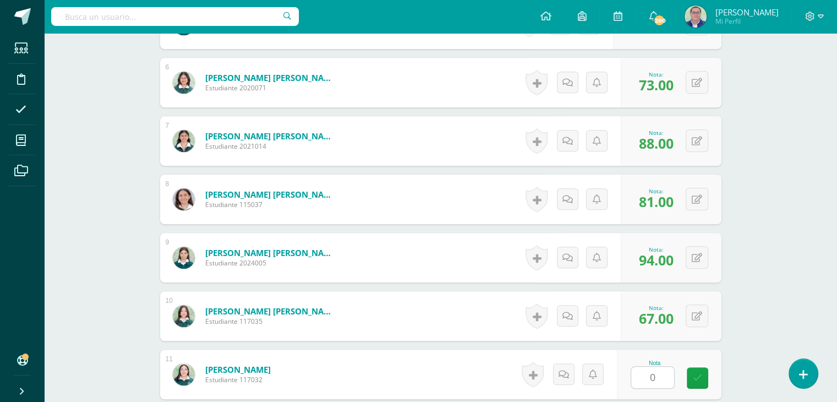
scroll to position [850, 0]
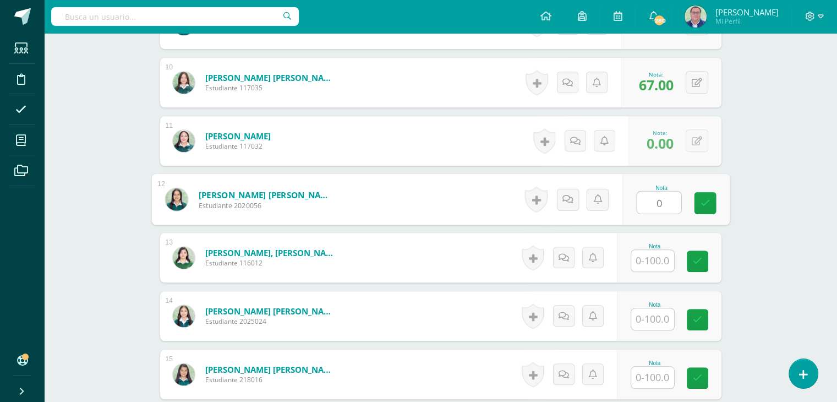
type input "0"
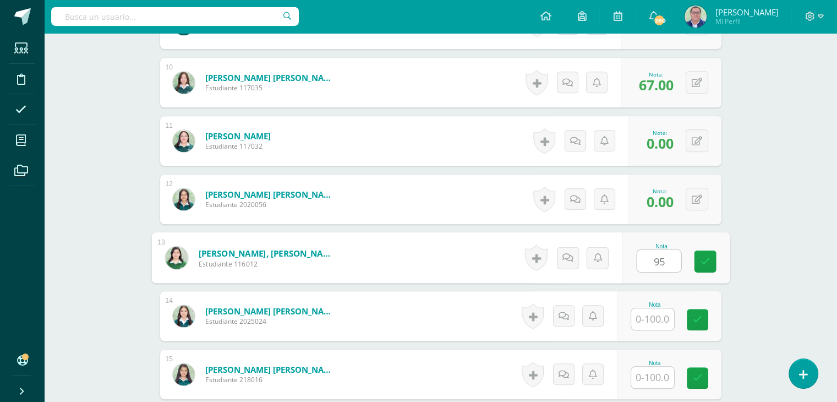
type input "95"
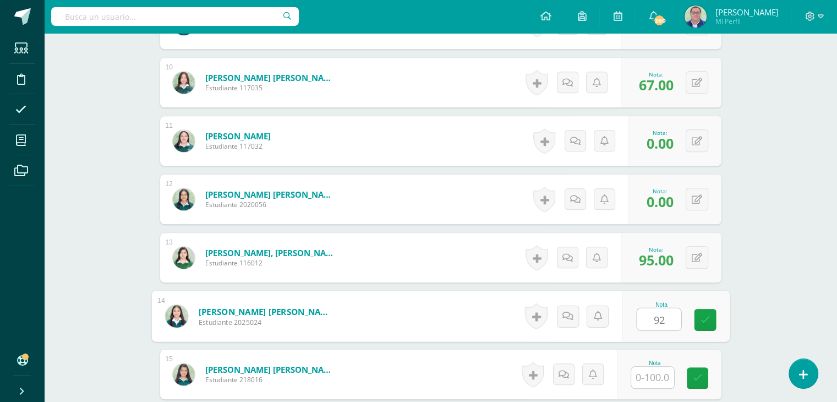
type input "92"
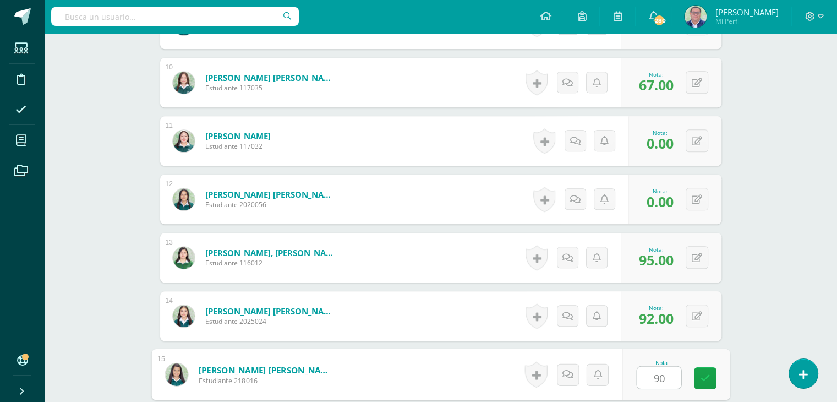
type input "90"
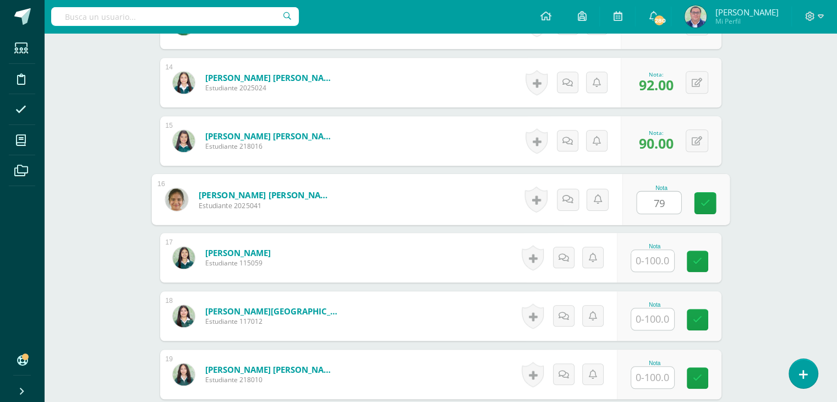
type input "79"
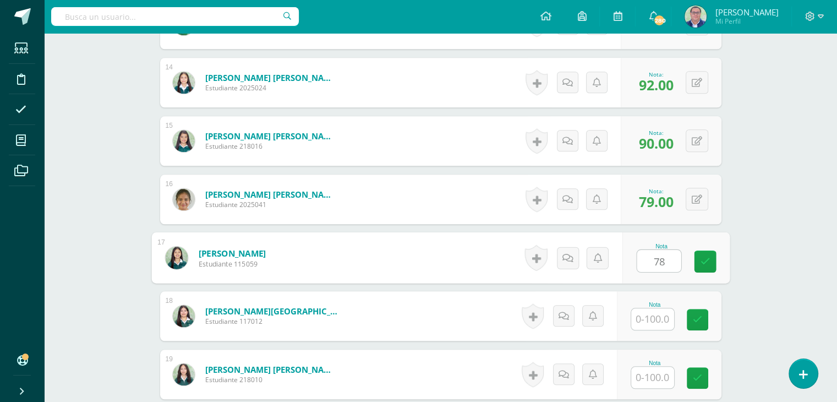
type input "78"
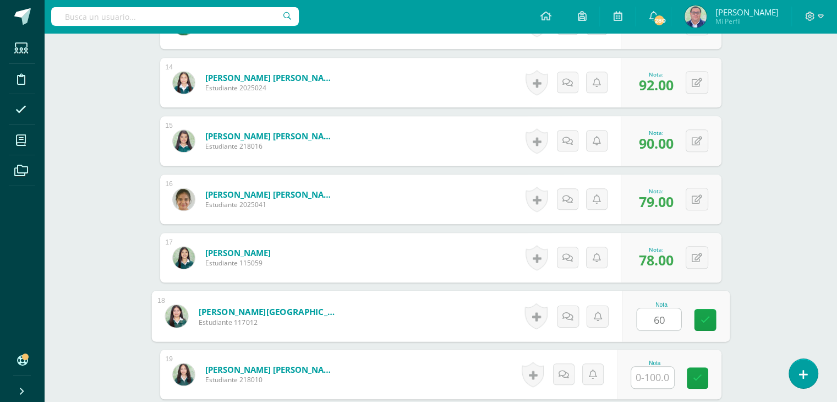
type input "60"
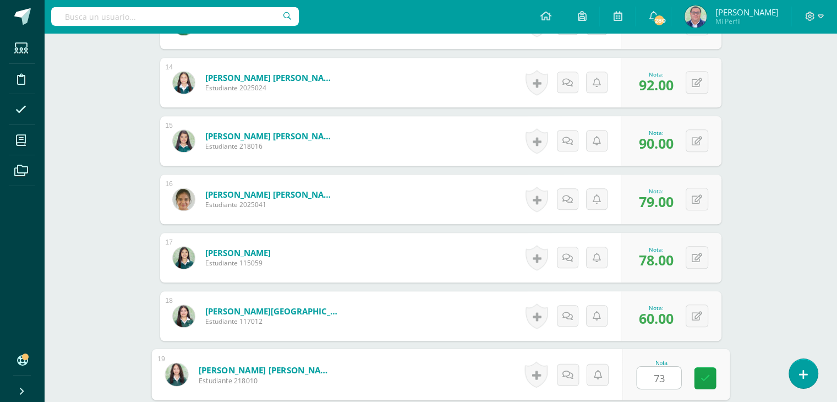
type input "73"
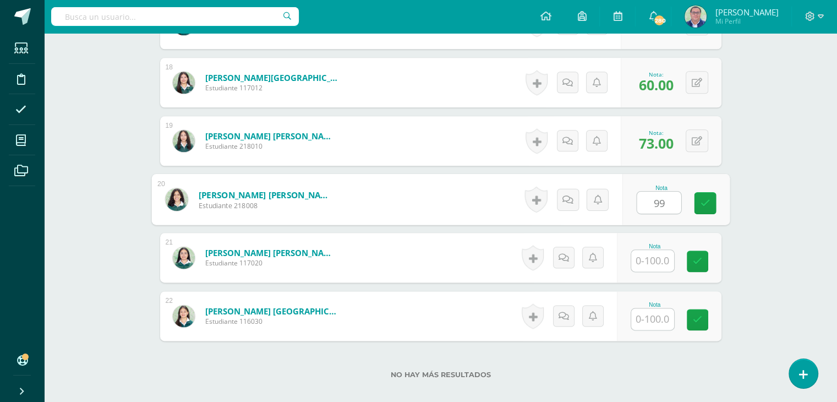
type input "99"
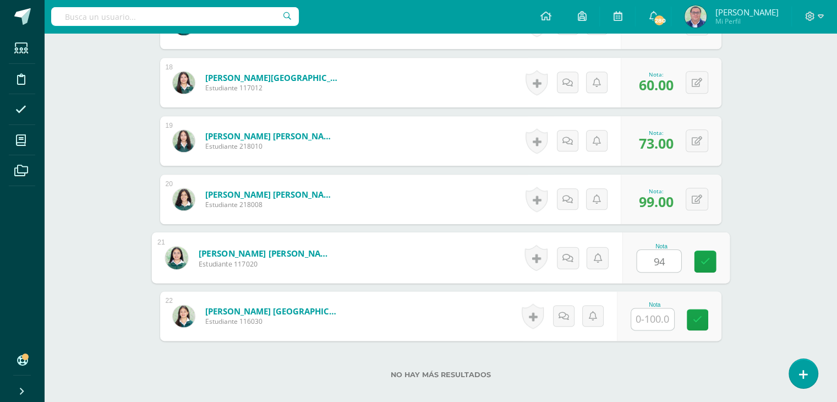
type input "94"
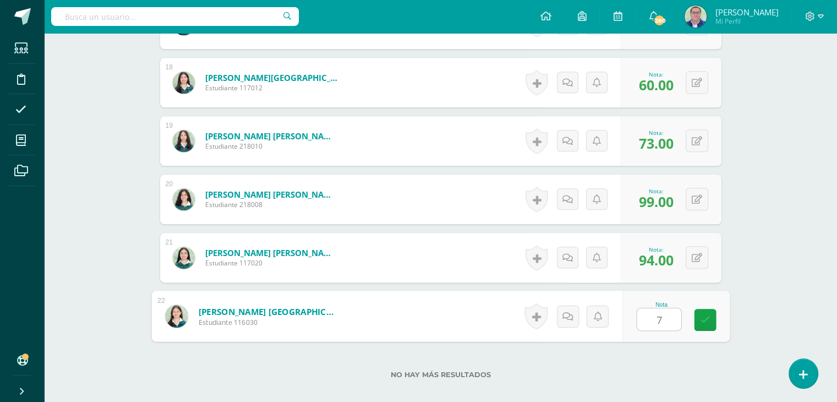
type input "75"
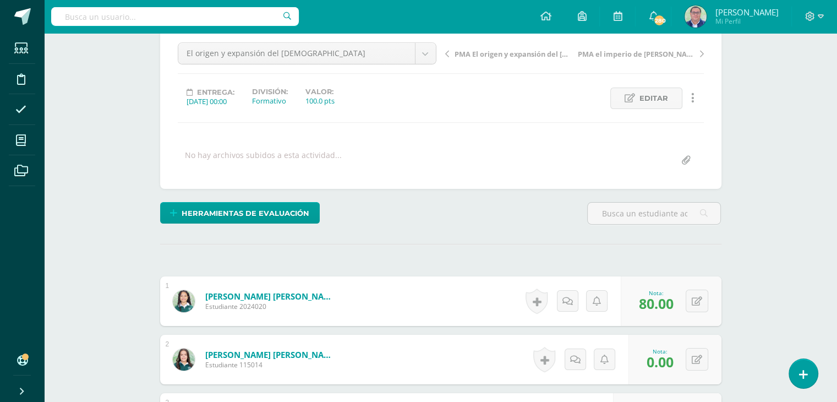
scroll to position [106, 0]
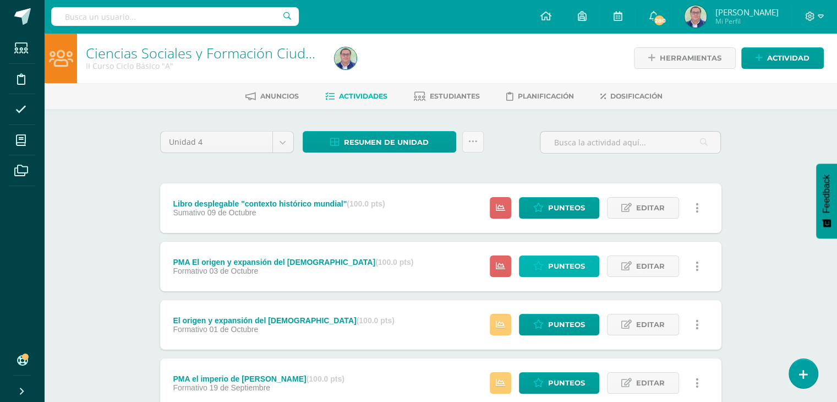
click at [564, 266] on span "Punteos" at bounding box center [566, 266] width 37 height 20
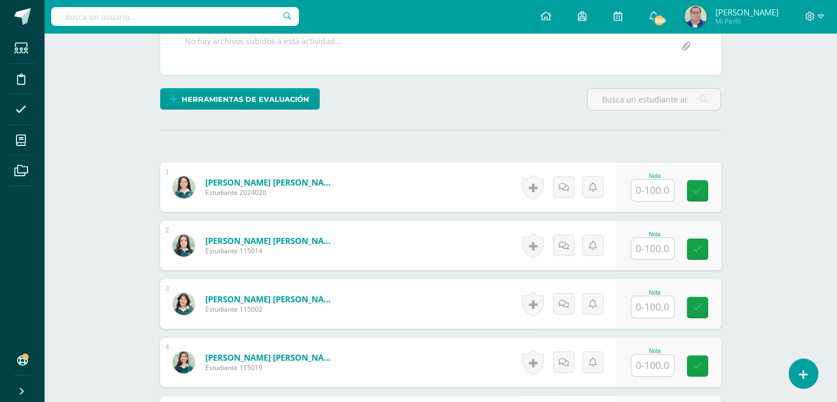
scroll to position [220, 0]
click at [651, 247] on input "text" at bounding box center [659, 249] width 44 height 22
type input "90"
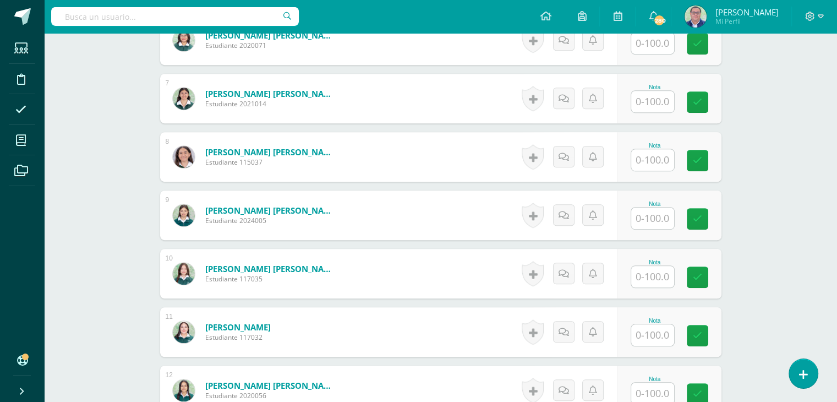
scroll to position [662, 0]
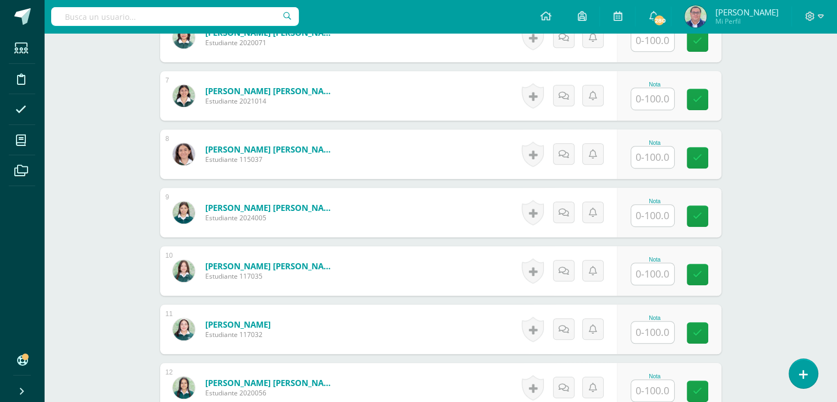
click at [651, 335] on input "text" at bounding box center [652, 332] width 43 height 21
type input "60"
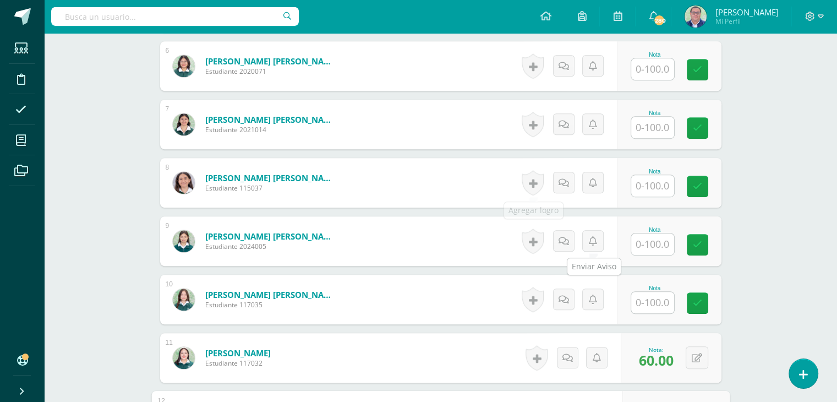
scroll to position [607, 0]
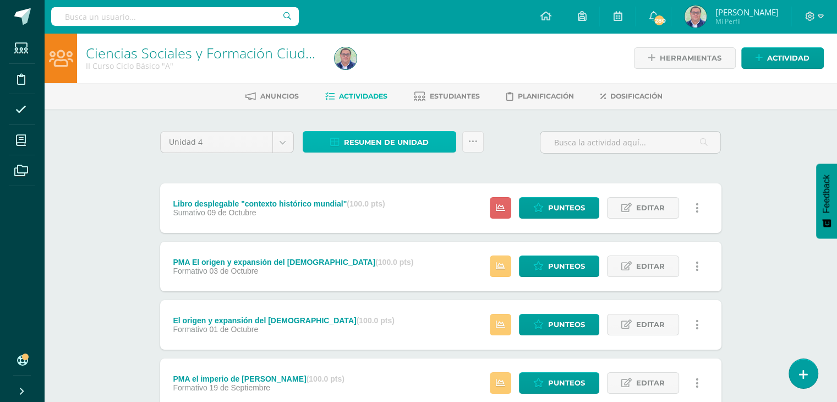
click at [394, 143] on span "Resumen de unidad" at bounding box center [386, 142] width 85 height 20
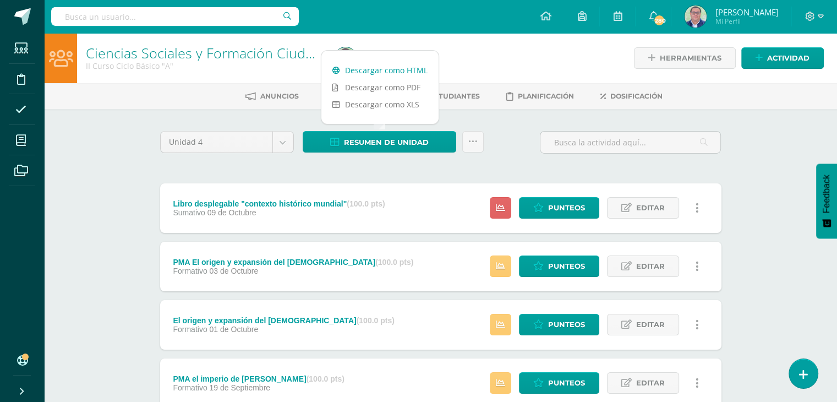
click at [385, 68] on link "Descargar como HTML" at bounding box center [380, 70] width 117 height 17
click at [557, 208] on span "Punteos" at bounding box center [566, 208] width 37 height 20
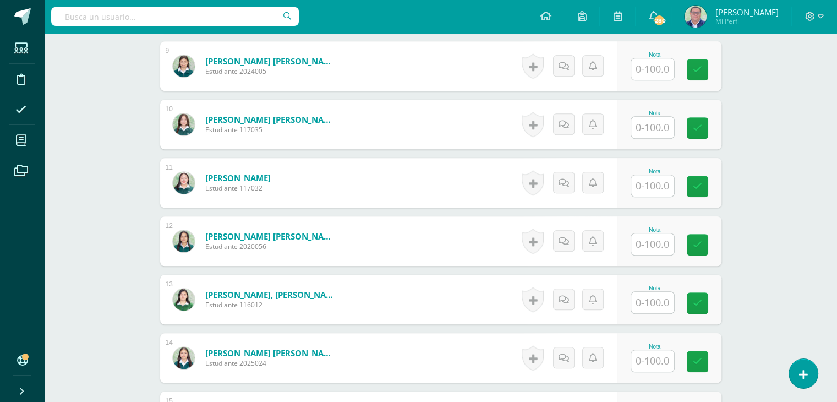
scroll to position [827, 0]
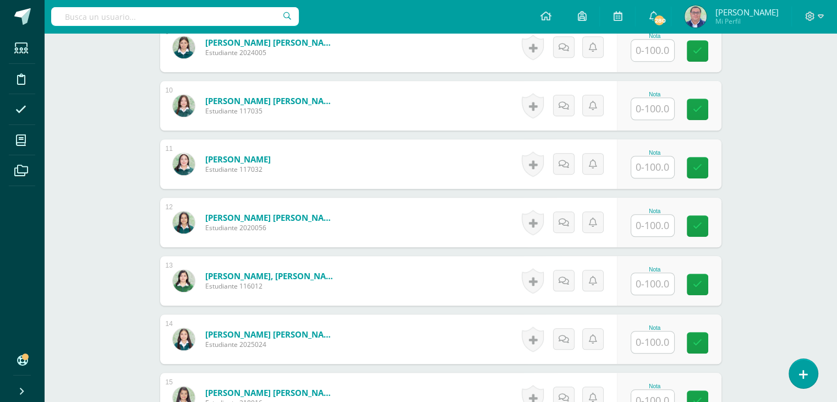
click at [641, 285] on input "text" at bounding box center [652, 283] width 43 height 21
type input "60"
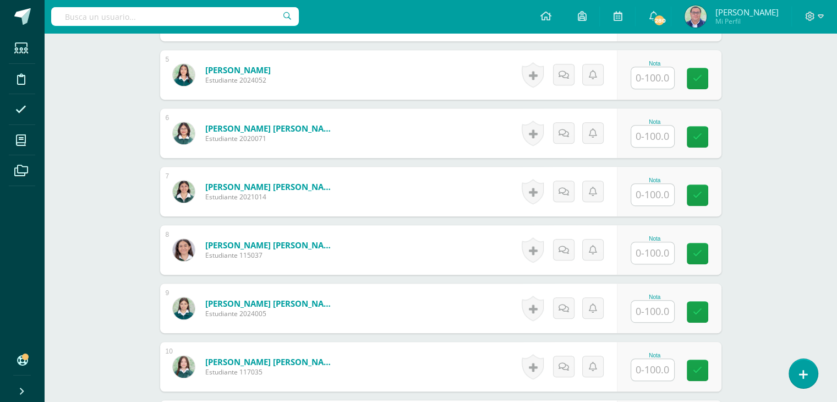
scroll to position [552, 0]
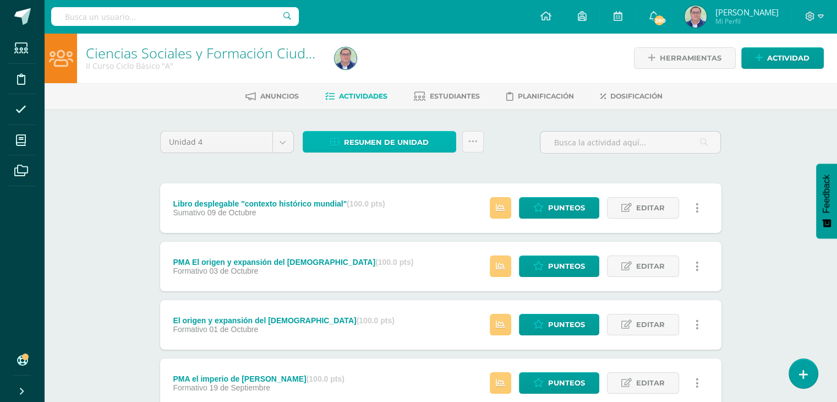
click at [391, 137] on span "Resumen de unidad" at bounding box center [386, 142] width 85 height 20
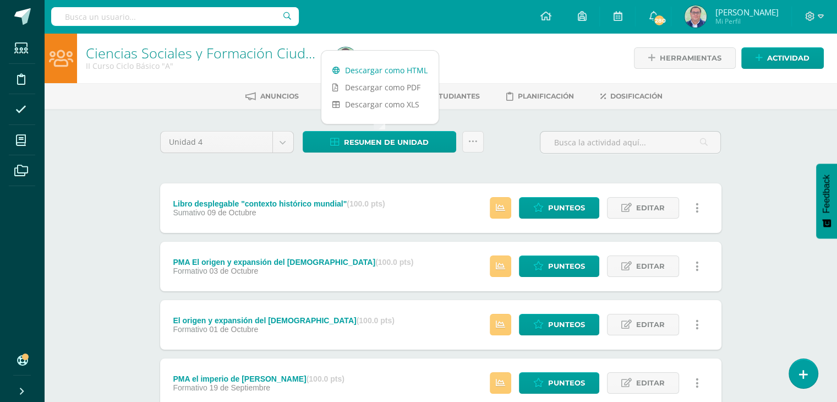
click at [394, 72] on link "Descargar como HTML" at bounding box center [380, 70] width 117 height 17
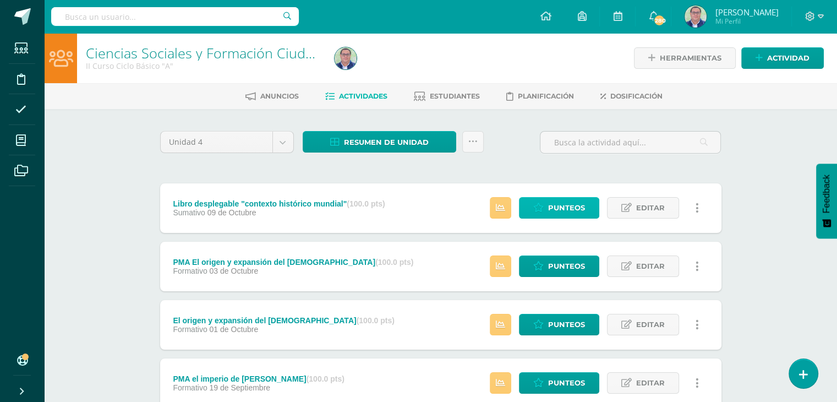
click at [569, 207] on span "Punteos" at bounding box center [566, 208] width 37 height 20
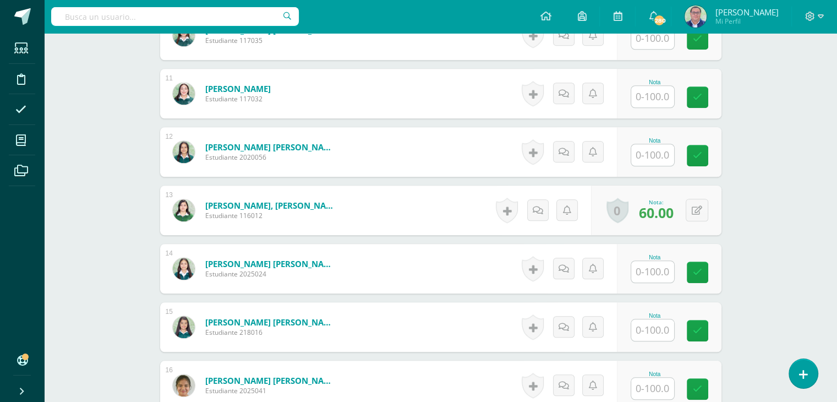
scroll to position [898, 0]
click at [698, 210] on button at bounding box center [704, 209] width 23 height 23
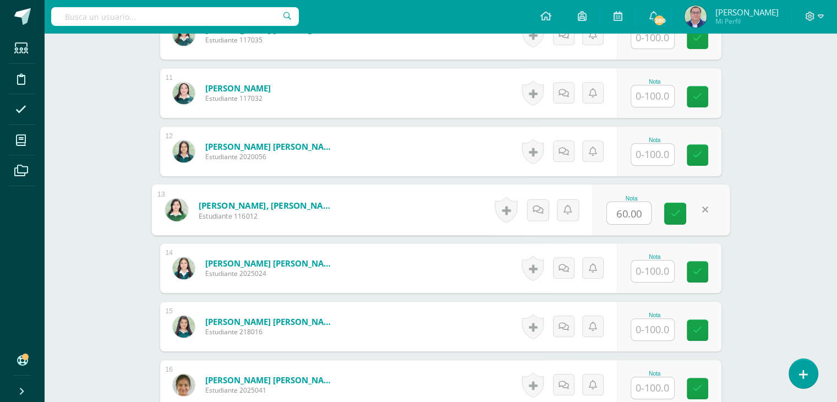
scroll to position [899, 0]
type input "80"
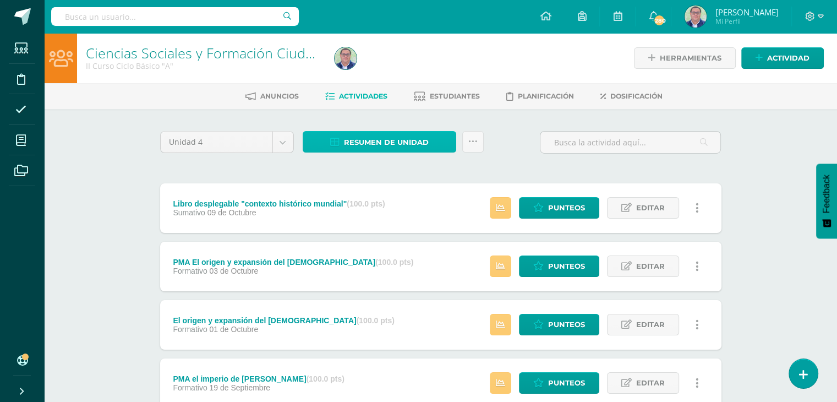
click at [419, 145] on span "Resumen de unidad" at bounding box center [386, 142] width 85 height 20
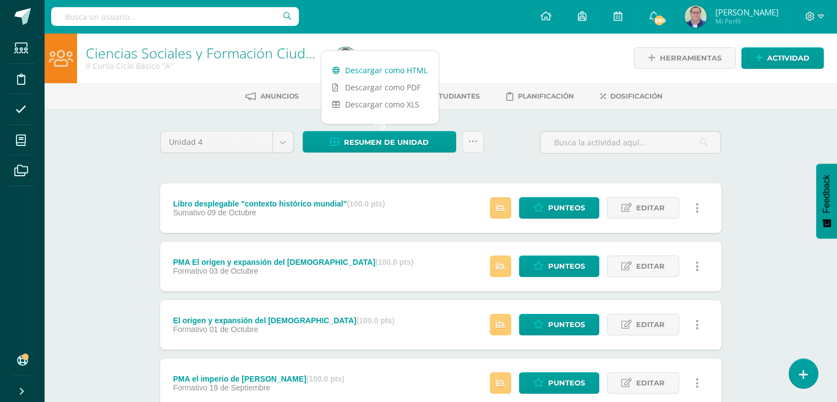
click at [397, 72] on link "Descargar como HTML" at bounding box center [380, 70] width 117 height 17
click at [559, 210] on span "Punteos" at bounding box center [566, 208] width 37 height 20
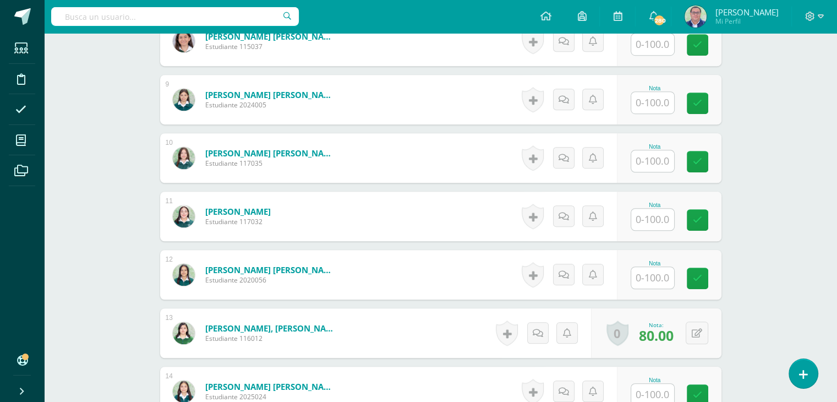
scroll to position [827, 0]
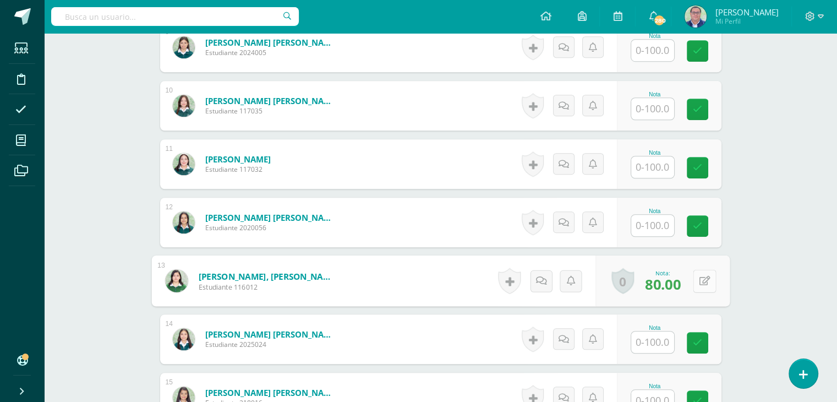
click at [695, 280] on button at bounding box center [704, 280] width 23 height 23
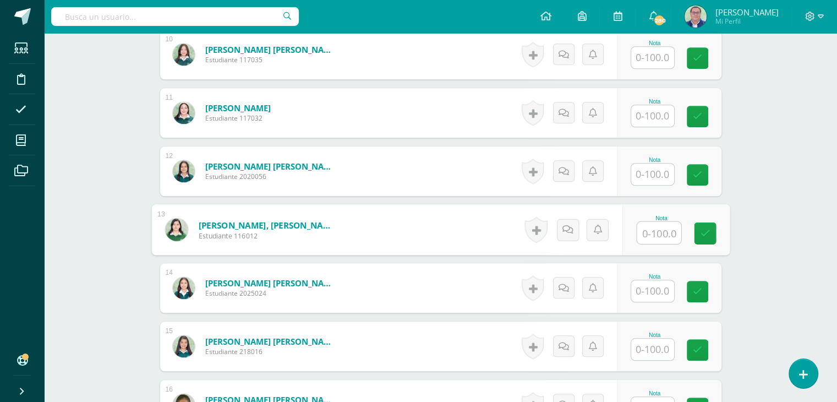
scroll to position [772, 0]
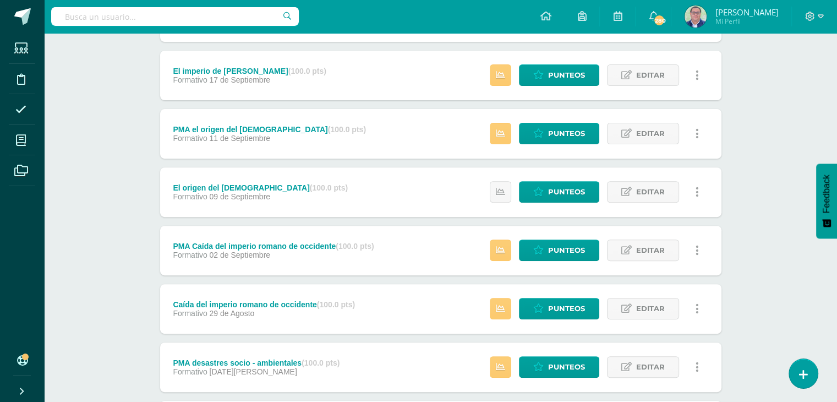
scroll to position [385, 0]
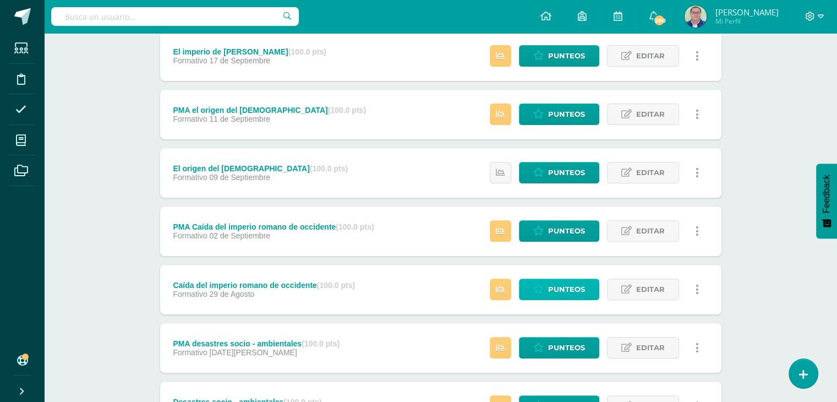
click at [562, 291] on span "Punteos" at bounding box center [566, 289] width 37 height 20
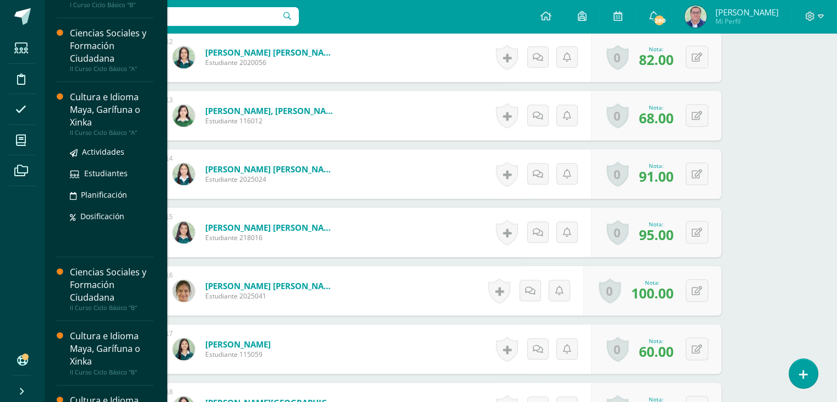
scroll to position [165, 0]
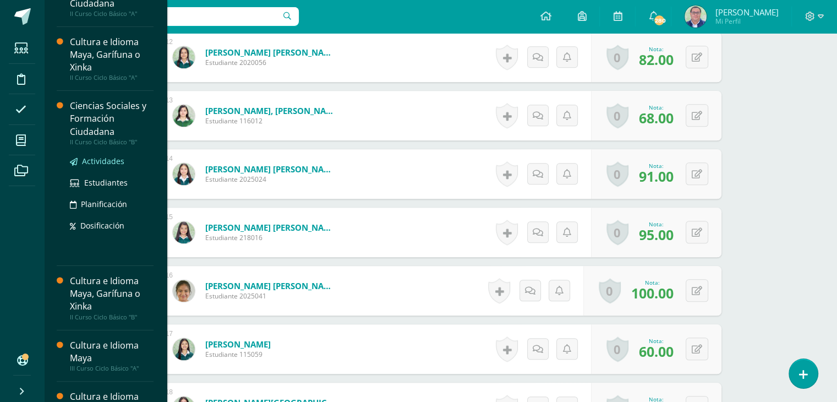
click at [107, 162] on span "Actividades" at bounding box center [103, 161] width 42 height 10
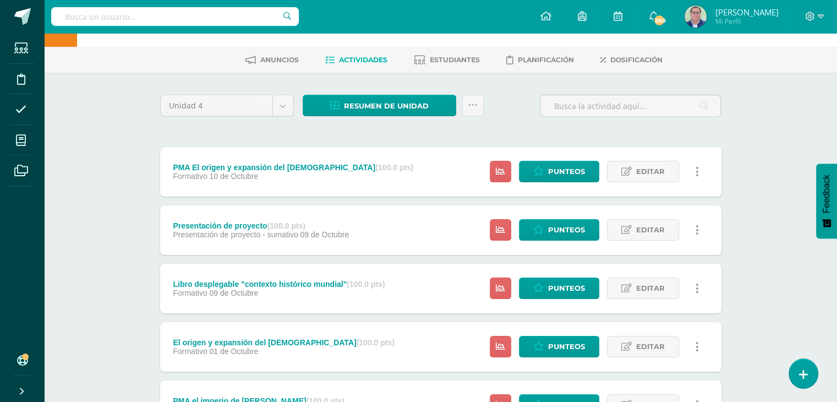
scroll to position [55, 0]
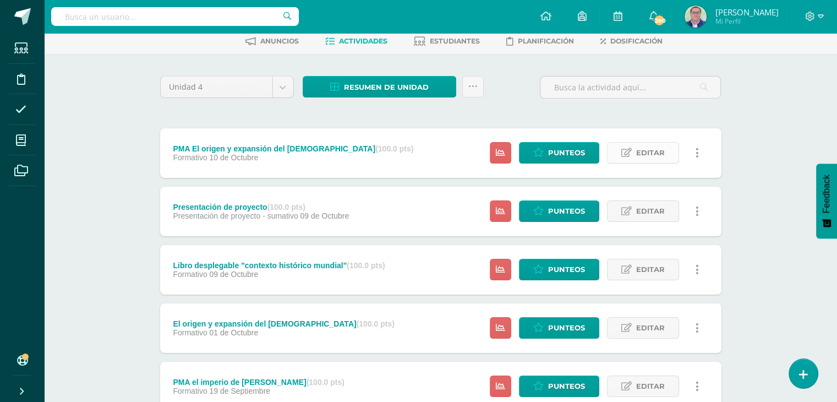
click at [639, 154] on span "Editar" at bounding box center [650, 153] width 29 height 20
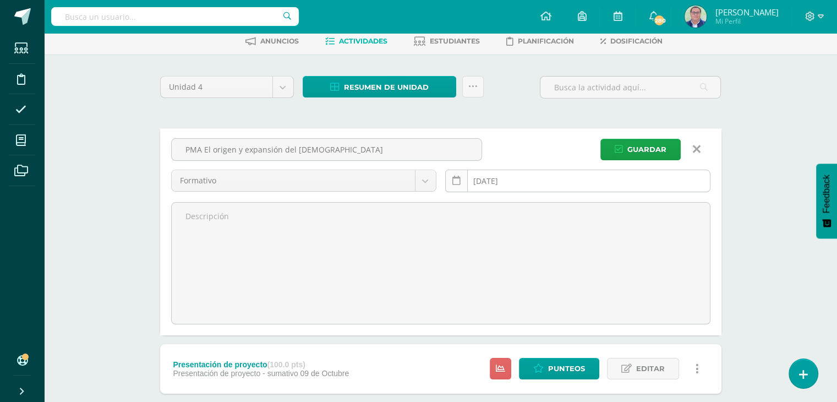
click at [453, 183] on icon at bounding box center [457, 180] width 8 height 9
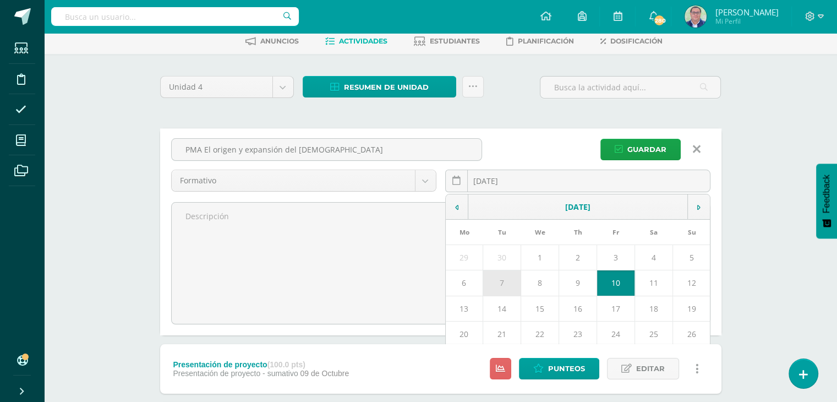
click at [502, 278] on td "7" at bounding box center [502, 282] width 38 height 25
type input "[DATE]"
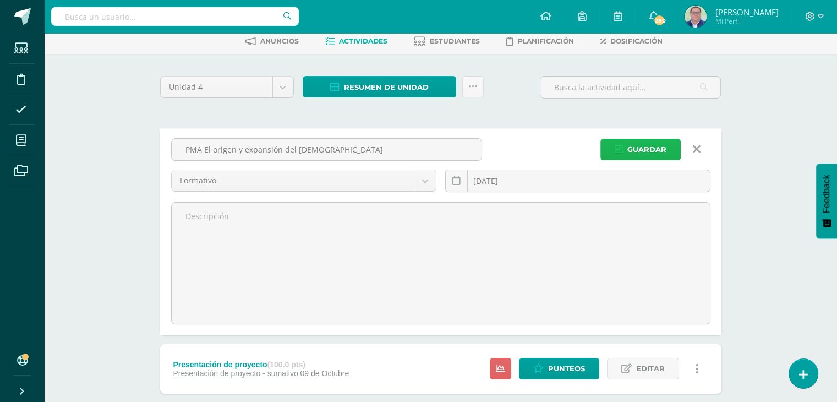
click at [638, 150] on span "Guardar" at bounding box center [647, 149] width 39 height 20
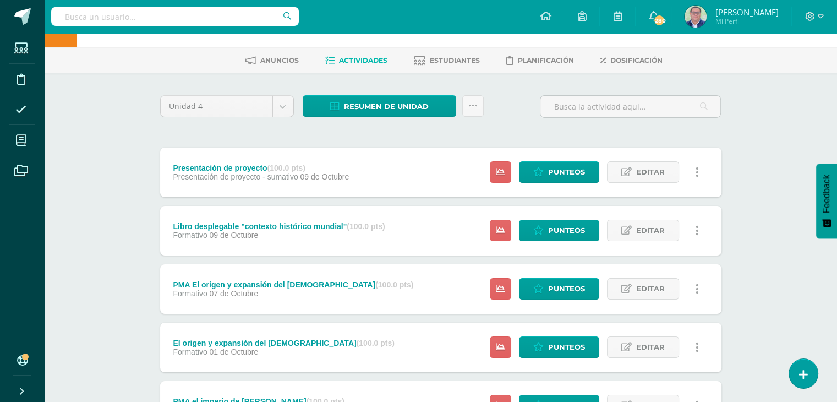
scroll to position [55, 0]
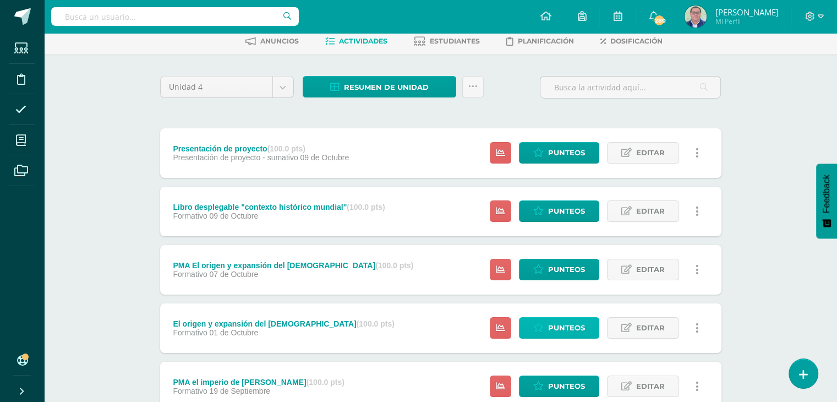
click at [556, 329] on span "Punteos" at bounding box center [566, 328] width 37 height 20
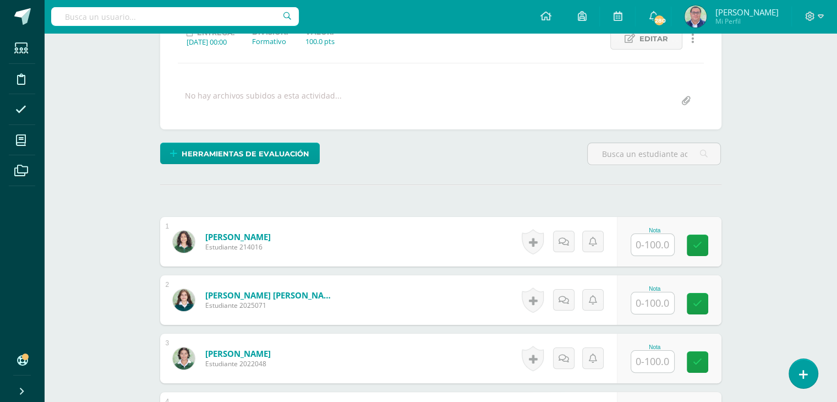
scroll to position [166, 0]
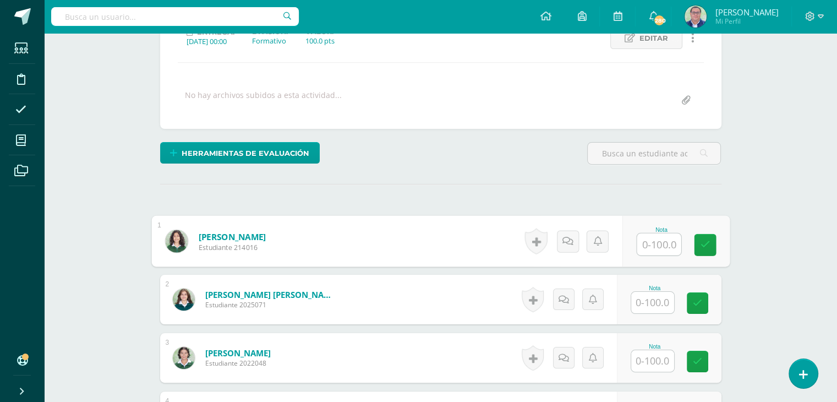
click at [651, 243] on input "text" at bounding box center [659, 244] width 44 height 22
type input "75"
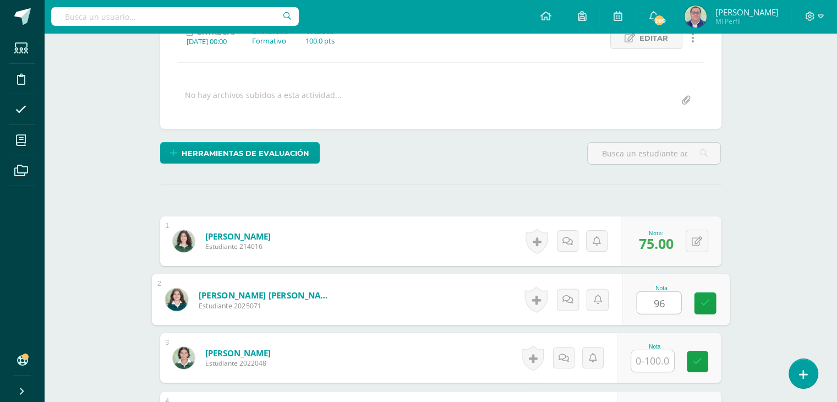
type input "96"
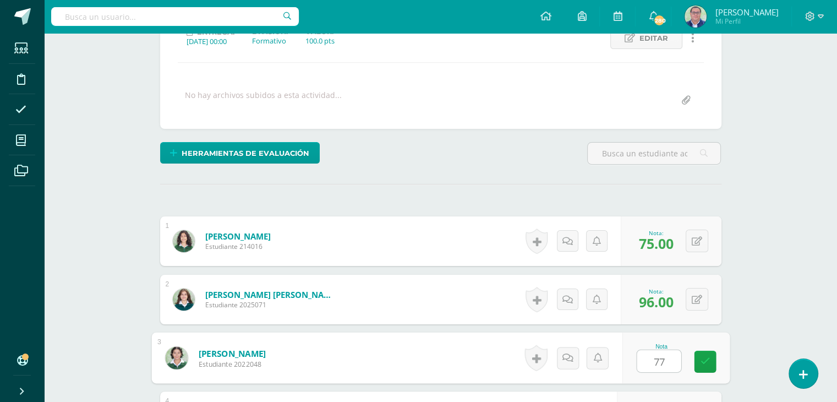
type input "77"
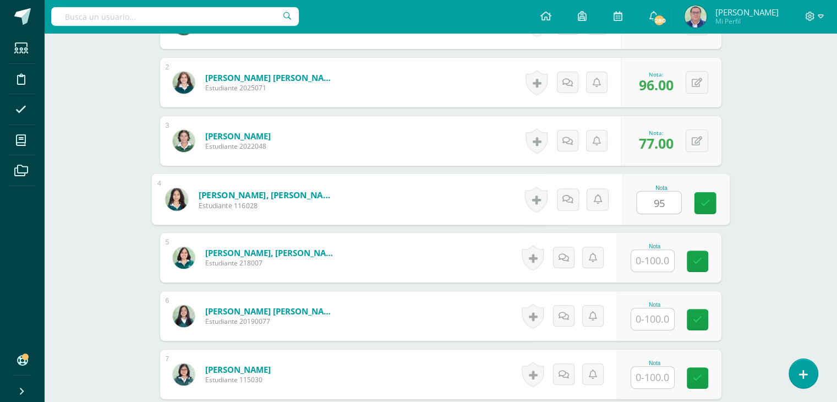
type input "95"
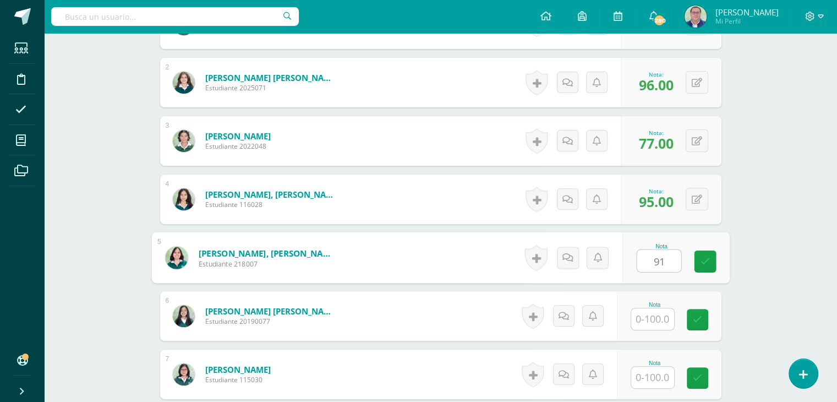
type input "91"
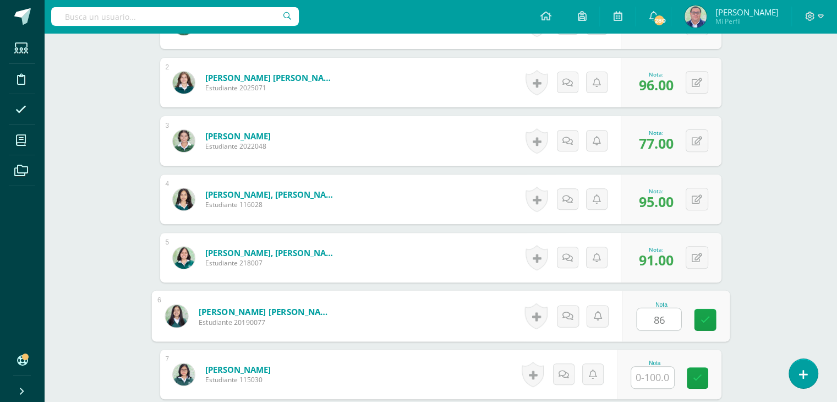
type input "86"
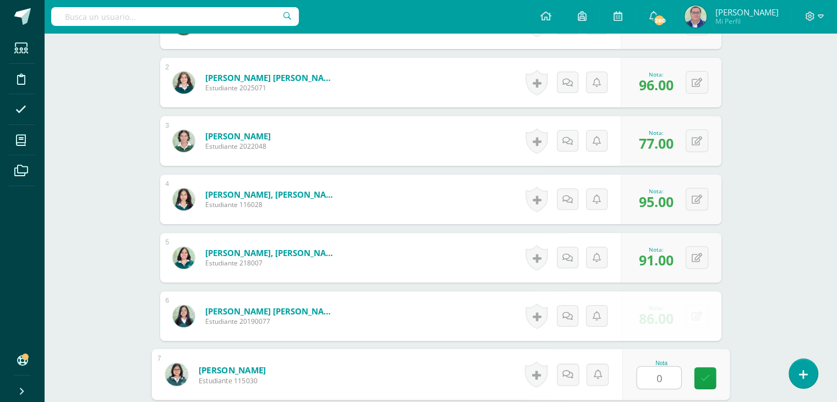
type input "0"
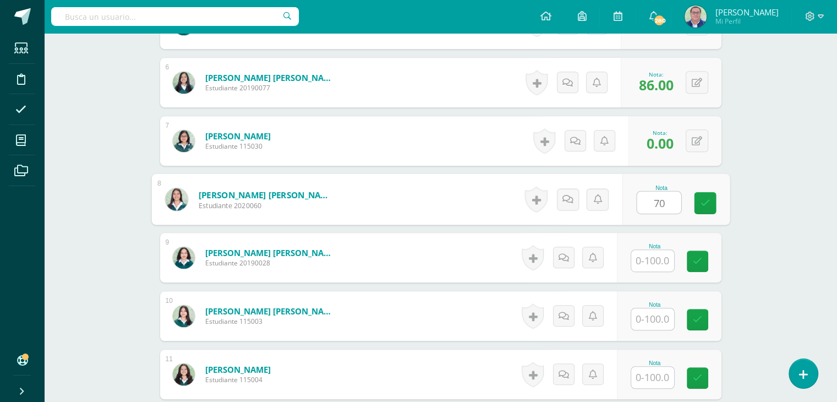
type input "70"
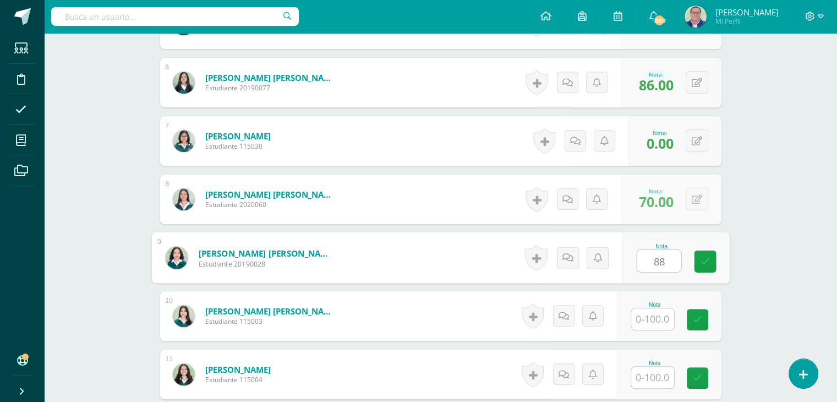
type input "88"
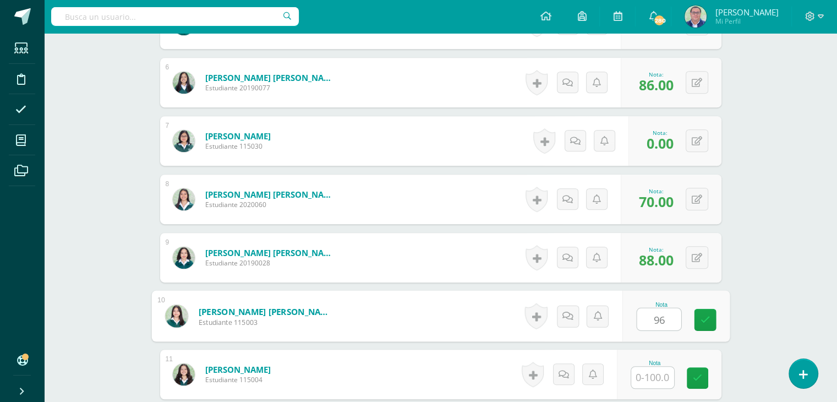
type input "96"
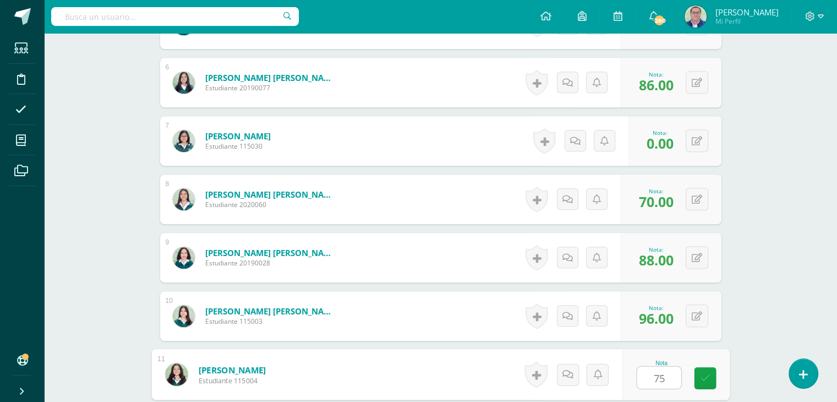
type input "75"
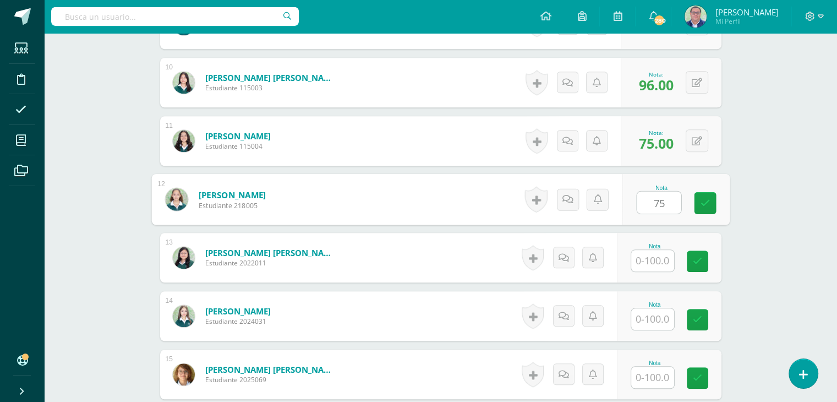
type input "75"
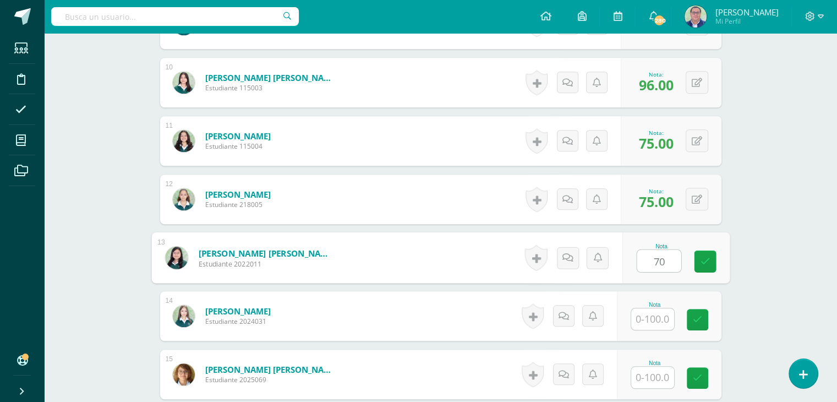
type input "70"
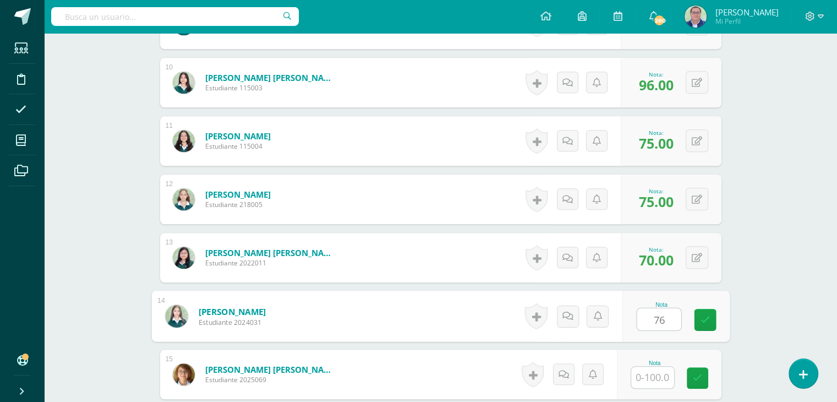
type input "76"
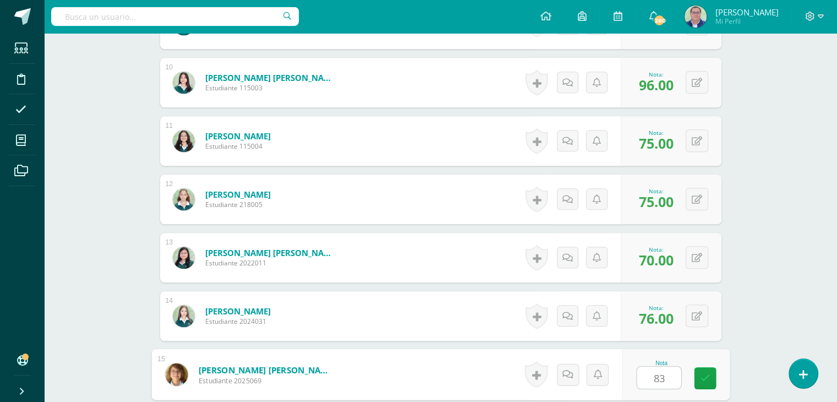
type input "83"
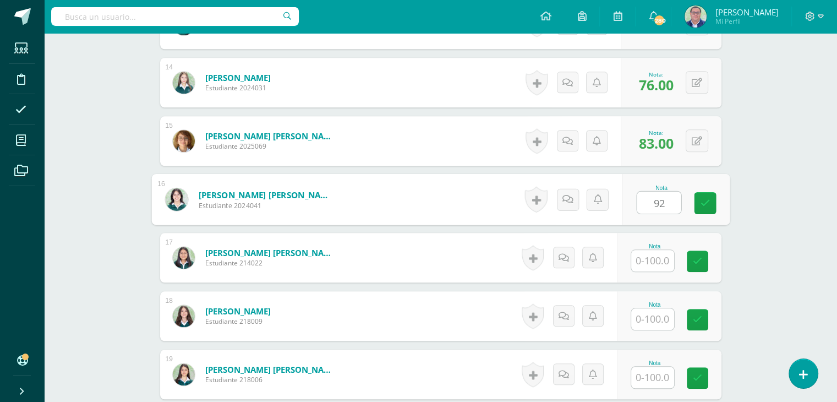
type input "92"
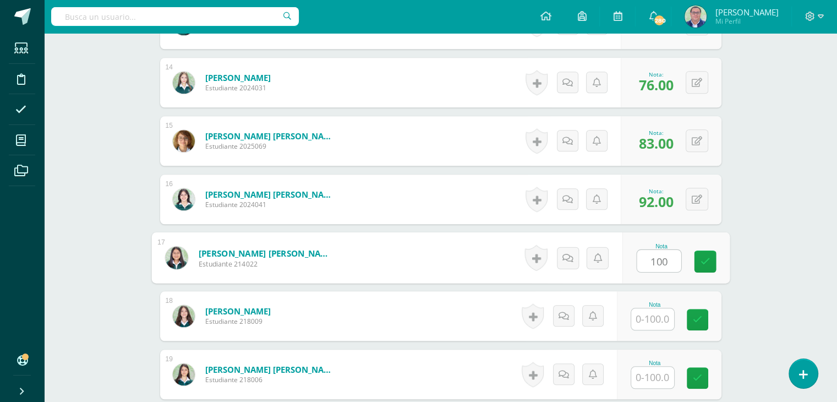
type input "100"
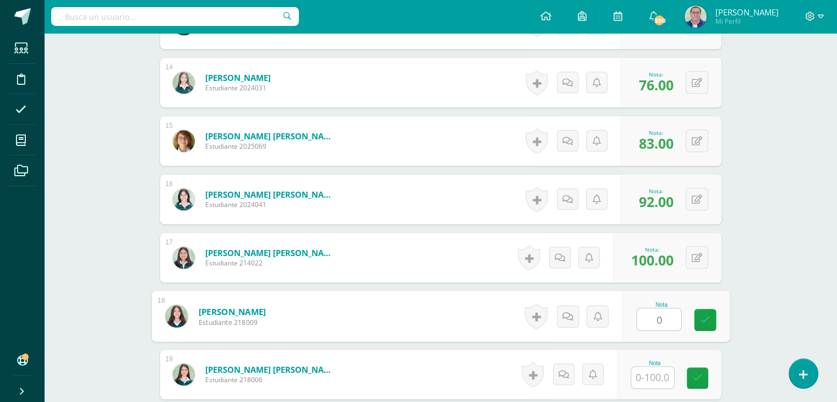
type input "0"
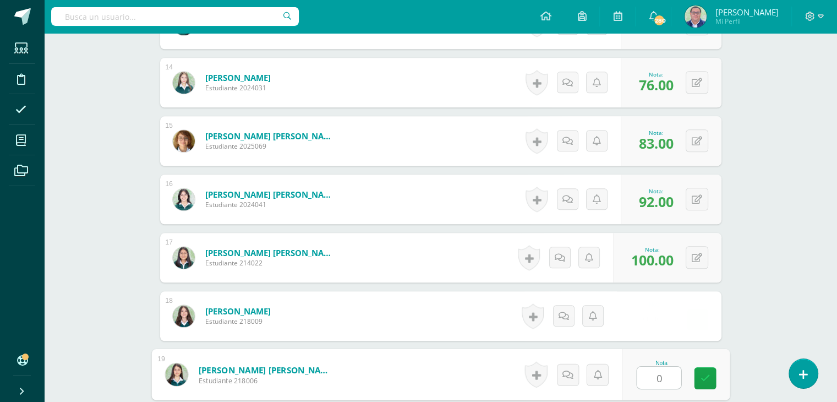
type input "0"
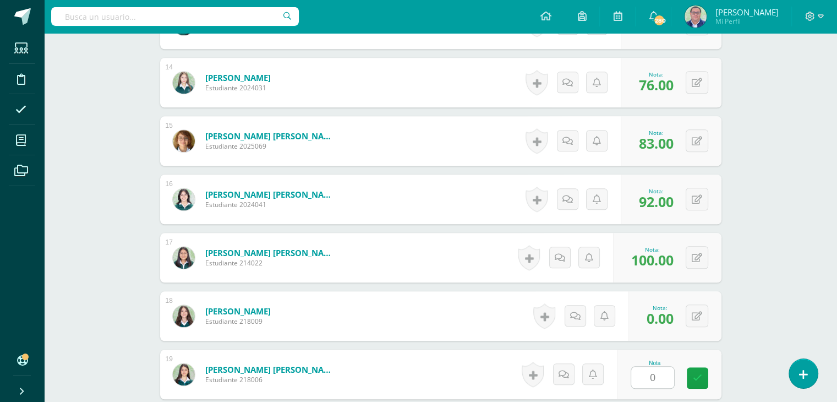
scroll to position [1265, 0]
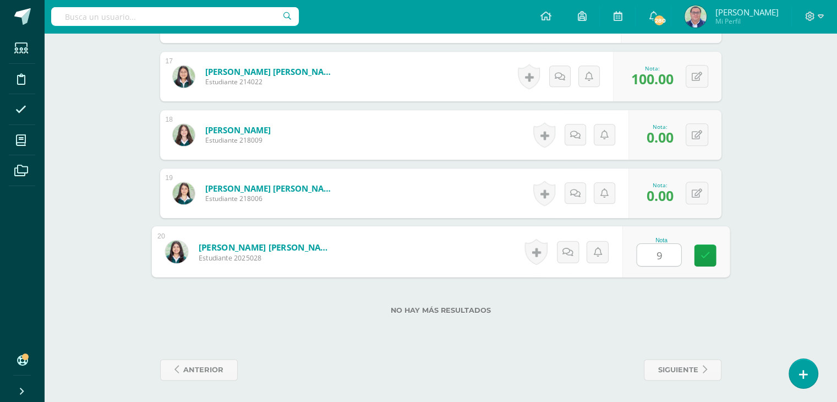
type input "92"
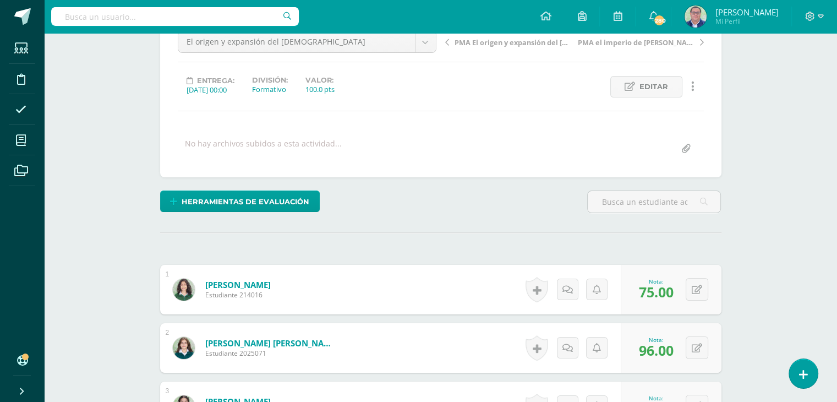
scroll to position [53, 0]
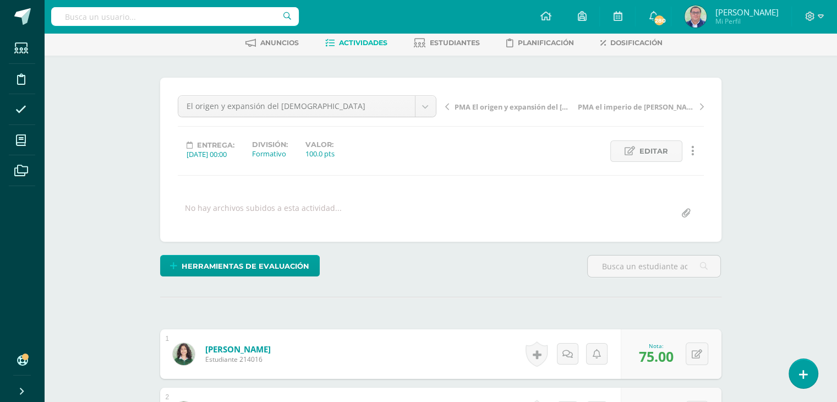
click at [500, 106] on span "PMA El origen y expansión del [DEMOGRAPHIC_DATA]" at bounding box center [513, 107] width 117 height 10
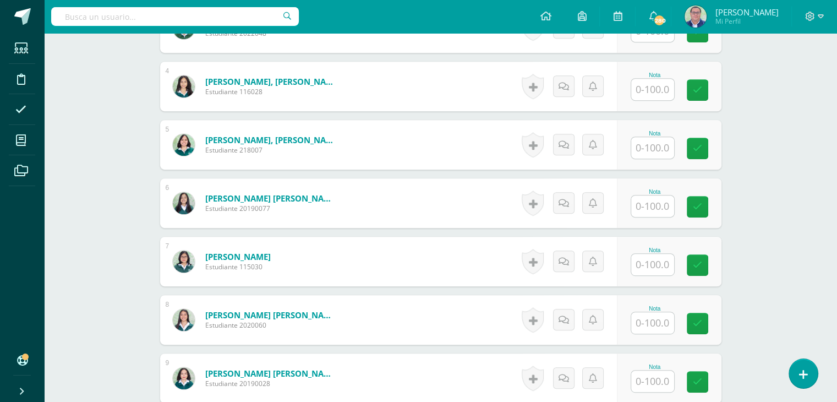
scroll to position [497, 0]
click at [648, 260] on input "text" at bounding box center [652, 263] width 43 height 21
type input "83"
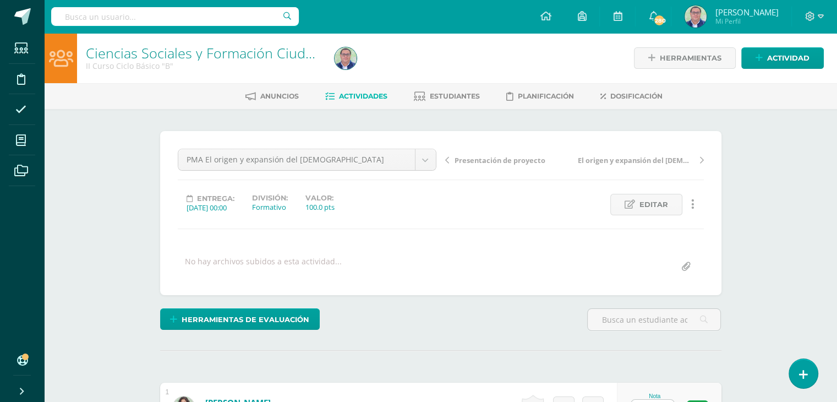
scroll to position [0, 0]
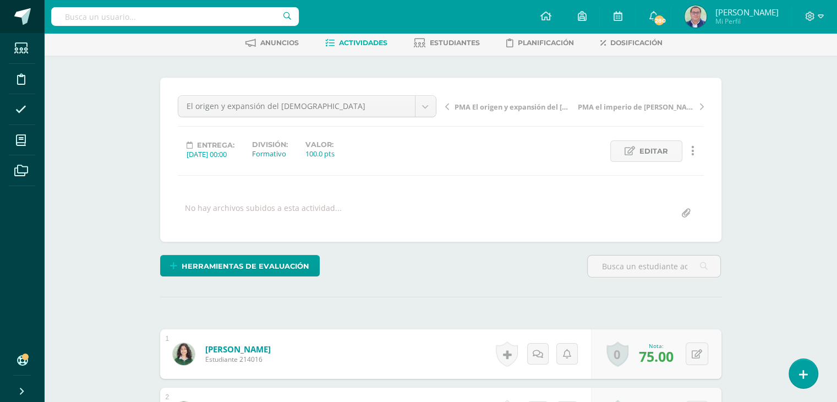
scroll to position [54, 0]
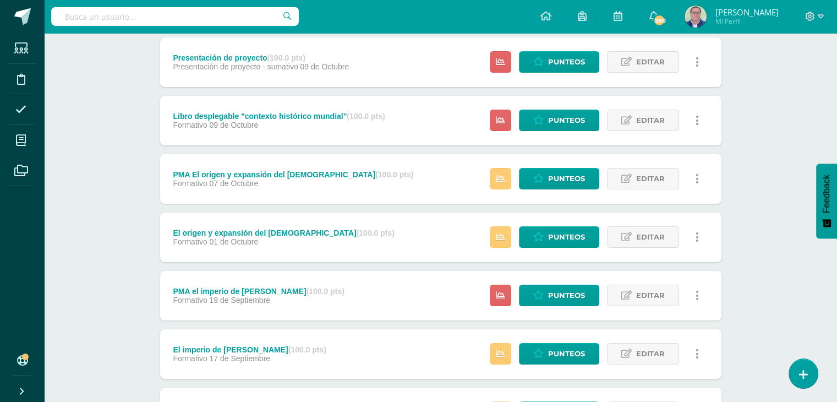
scroll to position [165, 0]
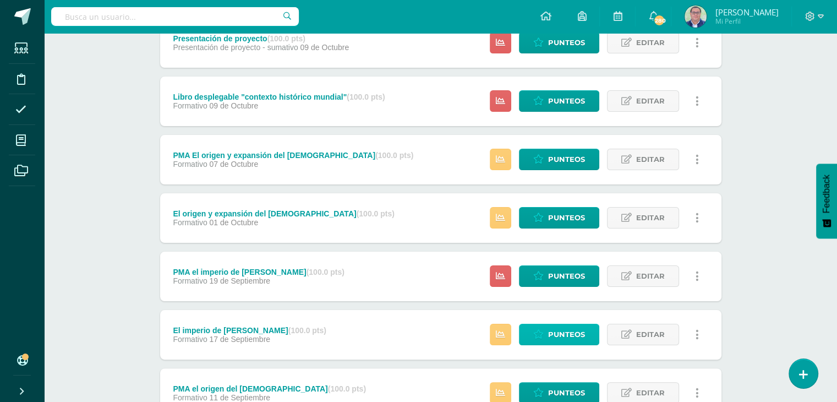
click at [551, 337] on span "Punteos" at bounding box center [566, 334] width 37 height 20
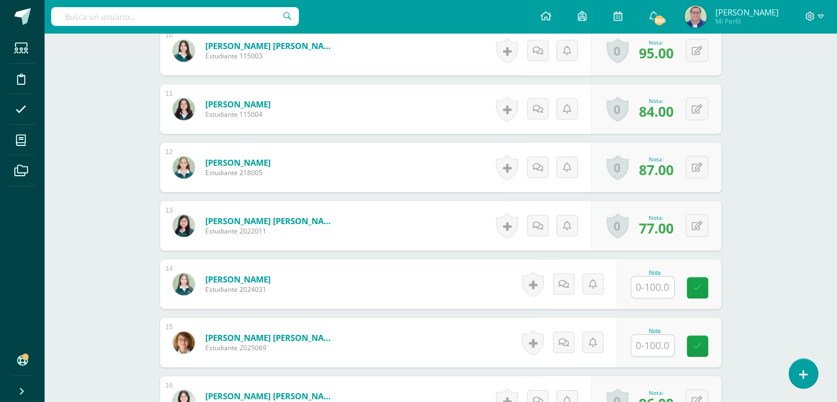
scroll to position [937, 0]
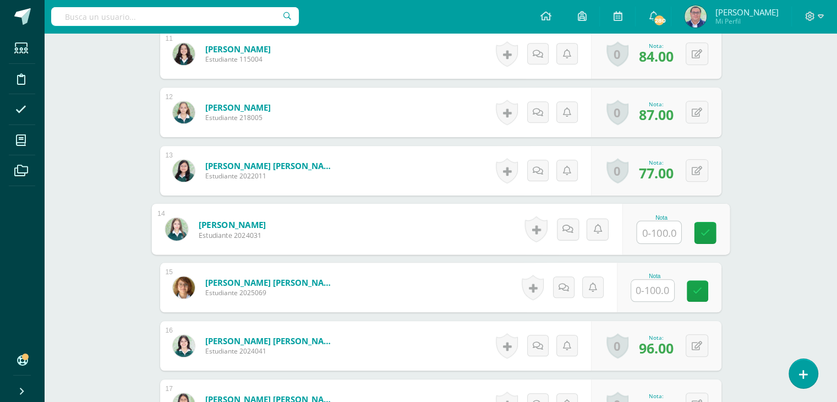
click at [647, 233] on input "text" at bounding box center [659, 232] width 44 height 22
type input "94"
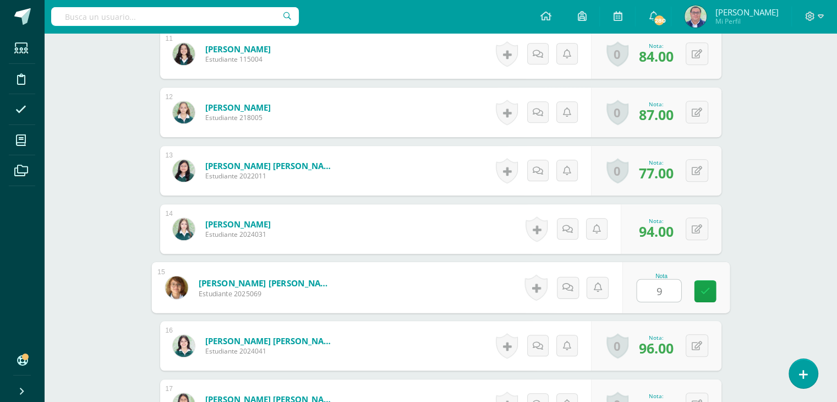
type input "90"
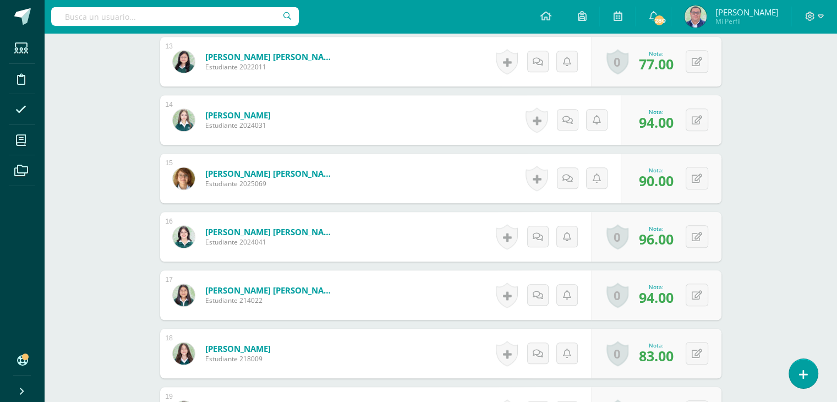
scroll to position [1044, 0]
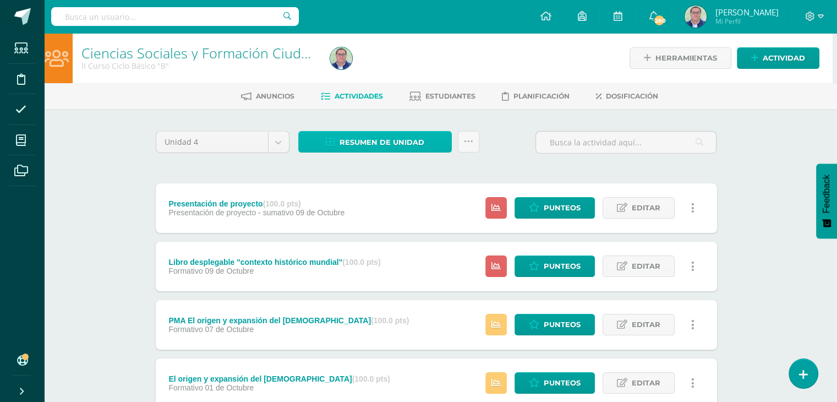
click at [391, 143] on span "Resumen de unidad" at bounding box center [382, 142] width 85 height 20
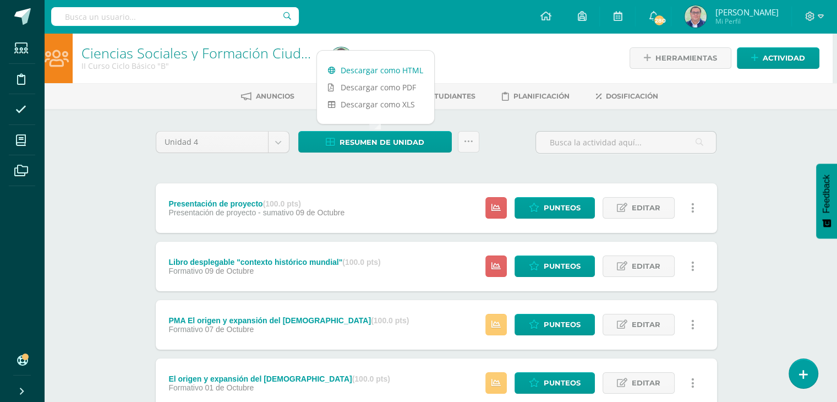
click at [390, 71] on link "Descargar como HTML" at bounding box center [375, 70] width 117 height 17
